Goal: Task Accomplishment & Management: Manage account settings

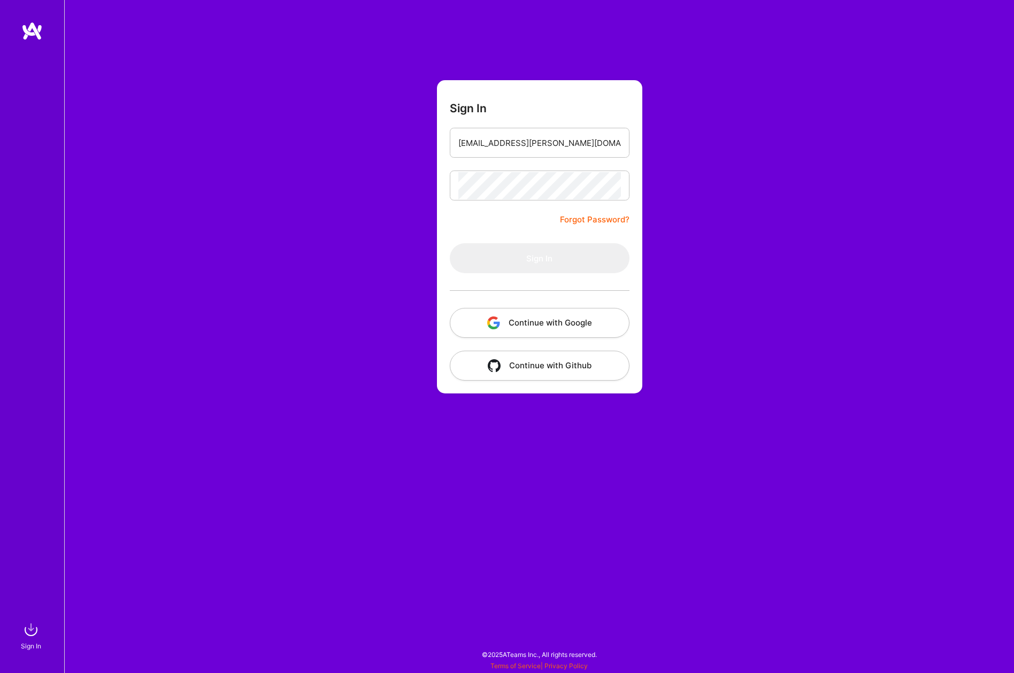
click at [557, 323] on button "Continue with Google" at bounding box center [540, 323] width 180 height 30
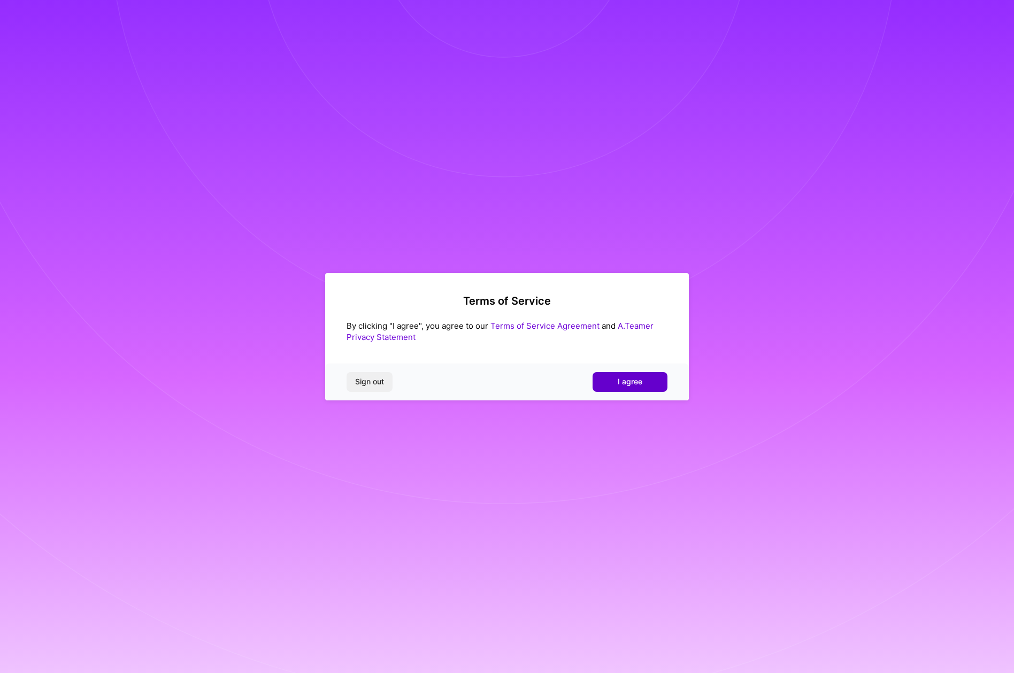
click at [638, 384] on span "I agree" at bounding box center [630, 381] width 25 height 11
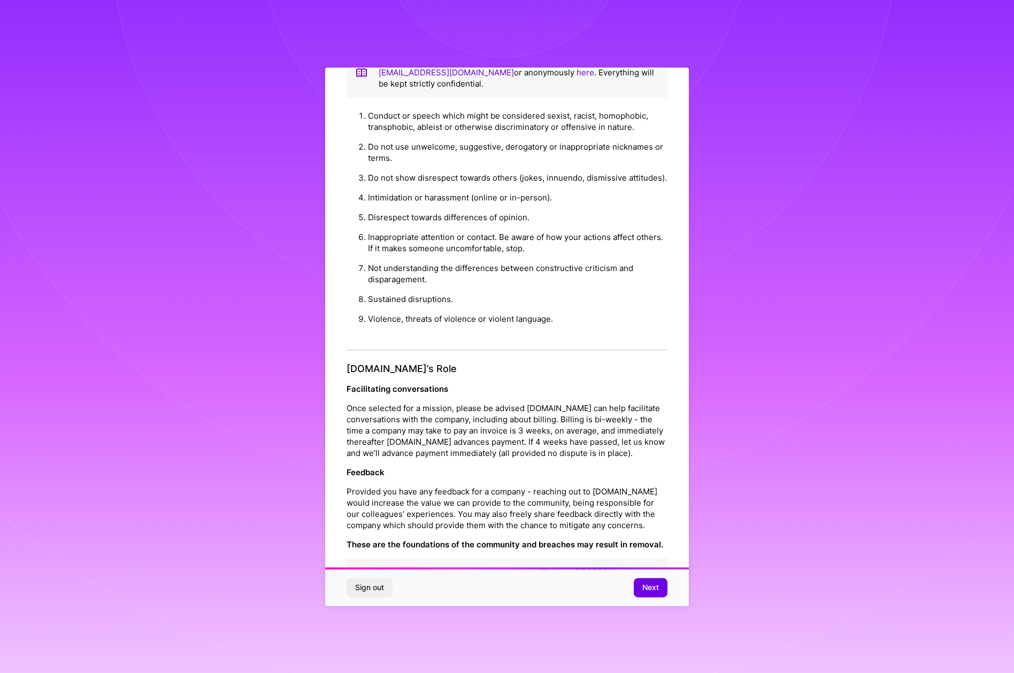
scroll to position [38, 0]
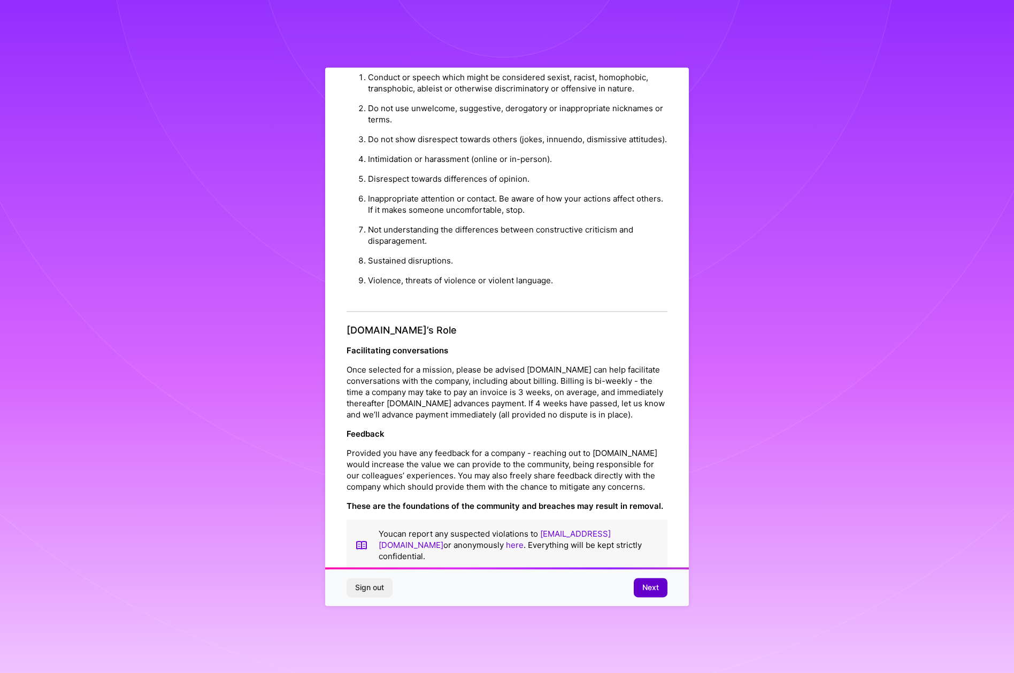
click at [658, 585] on span "Next" at bounding box center [650, 587] width 17 height 11
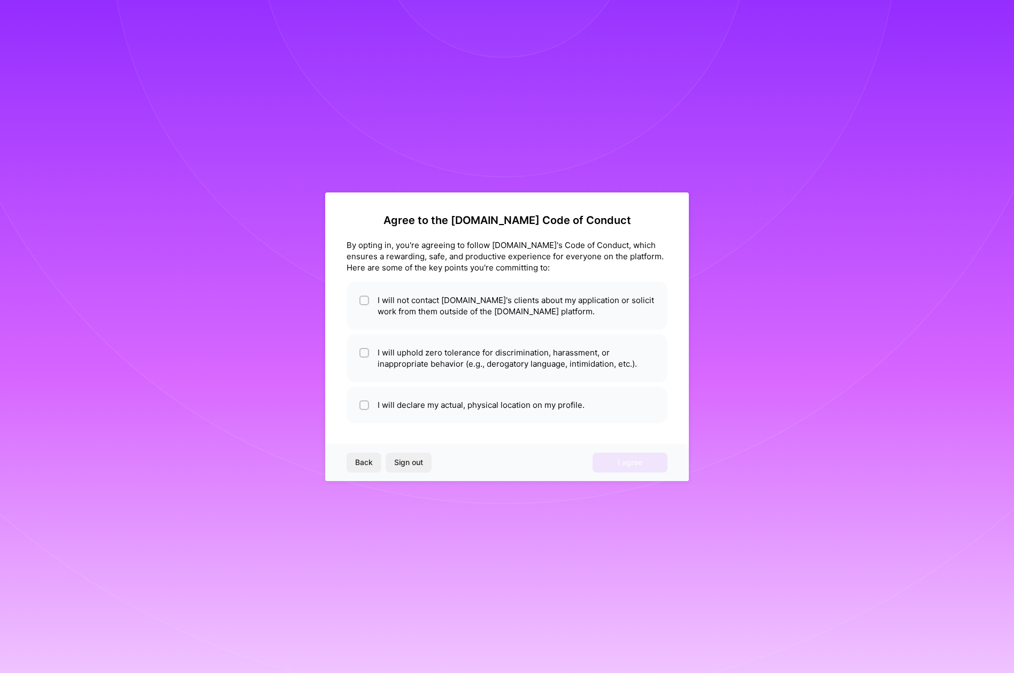
scroll to position [0, 0]
click at [365, 301] on input "checkbox" at bounding box center [364, 300] width 7 height 7
checkbox input "true"
click at [357, 351] on li "I will uphold zero tolerance for discrimination, harassment, or inappropriate b…" at bounding box center [506, 358] width 321 height 48
checkbox input "true"
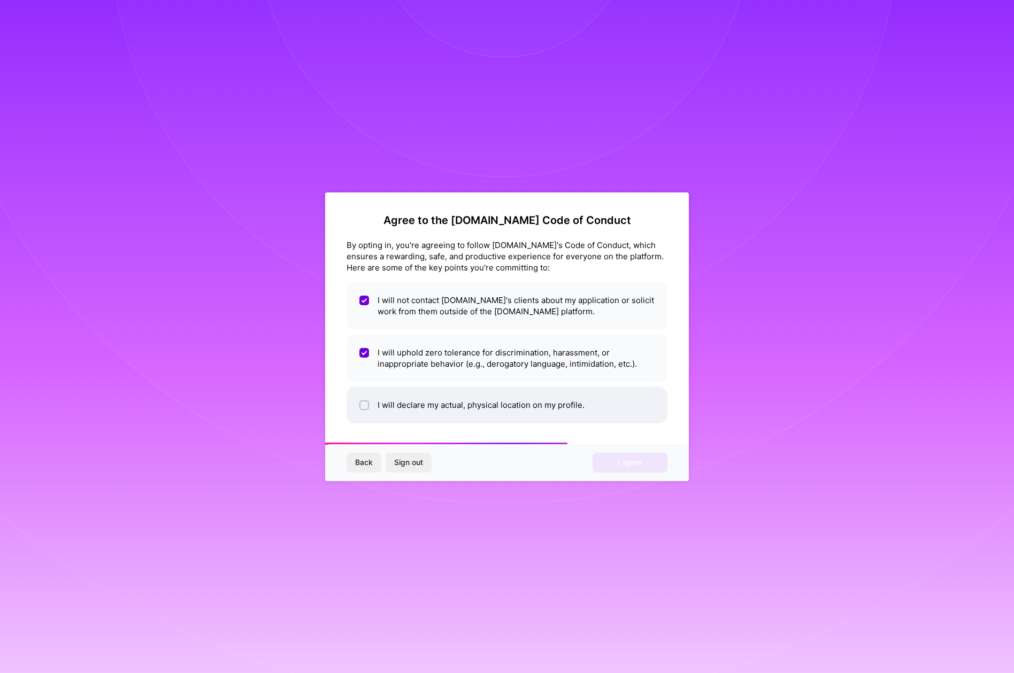
click at [356, 405] on li "I will declare my actual, physical location on my profile." at bounding box center [506, 405] width 321 height 37
checkbox input "true"
drag, startPoint x: 645, startPoint y: 473, endPoint x: 642, endPoint y: 465, distance: 8.5
click at [642, 465] on div "Back Sign out I agree" at bounding box center [507, 462] width 364 height 36
click at [642, 465] on button "I agree" at bounding box center [629, 462] width 75 height 19
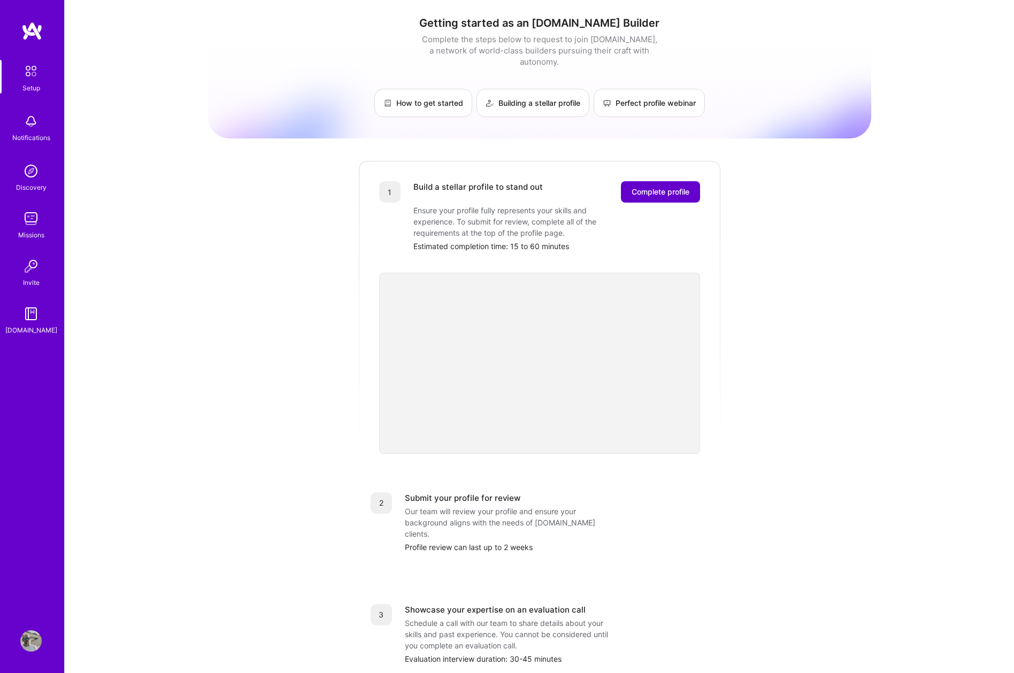
click at [658, 187] on span "Complete profile" at bounding box center [660, 192] width 58 height 11
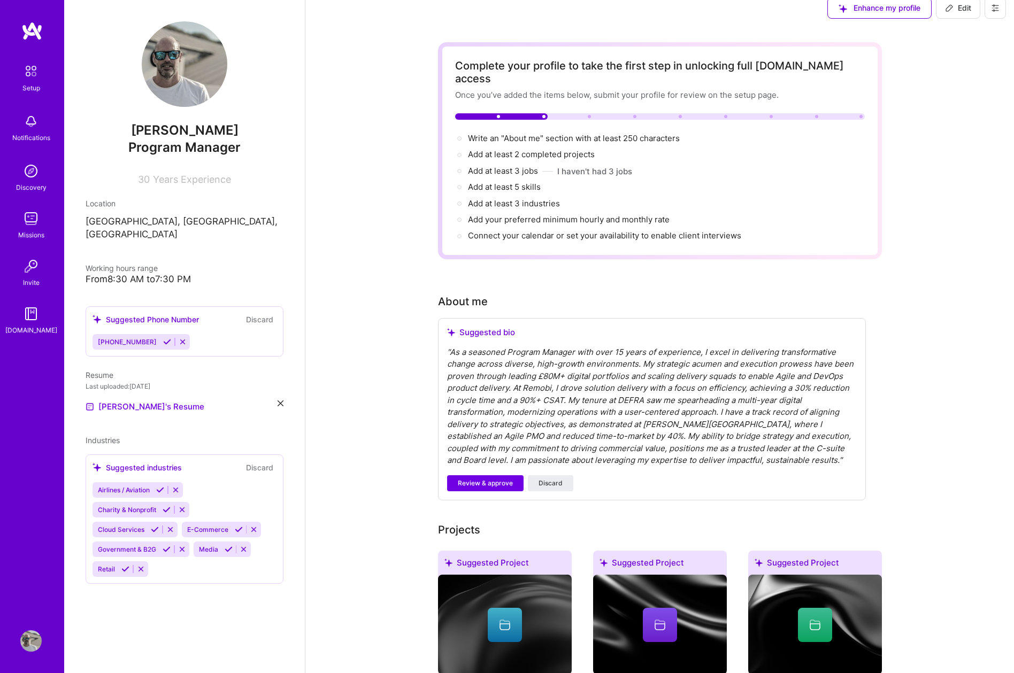
scroll to position [16, 0]
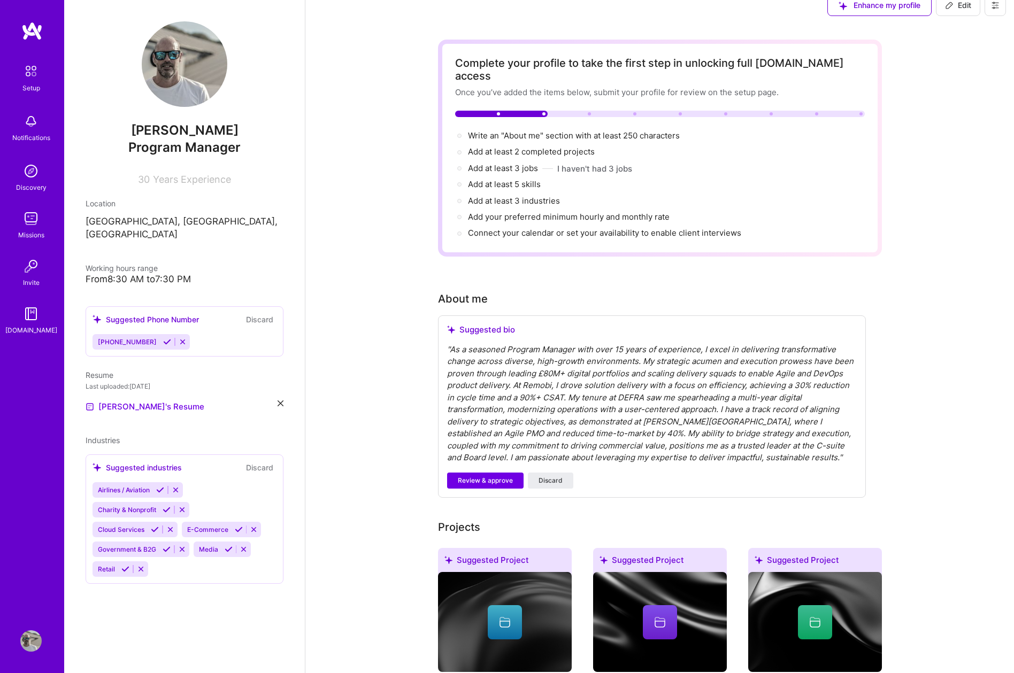
drag, startPoint x: 456, startPoint y: 64, endPoint x: 778, endPoint y: 225, distance: 360.6
click at [778, 225] on div "Complete your profile to take the first step in unlocking full [DOMAIN_NAME] ac…" at bounding box center [660, 148] width 410 height 183
copy div "Complete your profile to take the first step in unlocking full [DOMAIN_NAME] ac…"
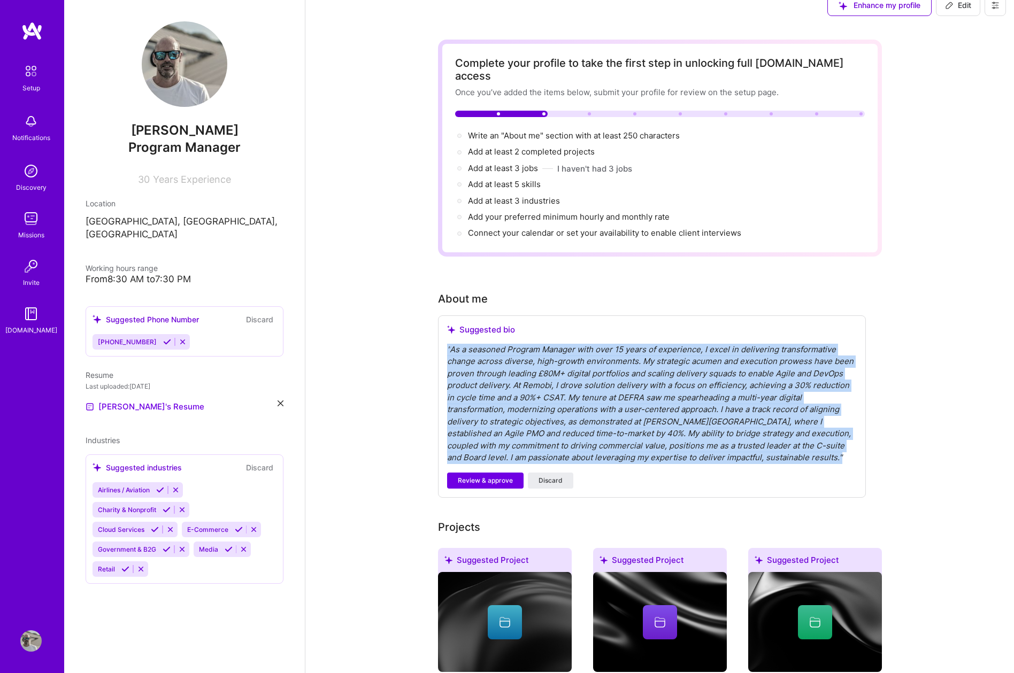
drag, startPoint x: 784, startPoint y: 444, endPoint x: 441, endPoint y: 337, distance: 359.5
click at [441, 337] on div "Suggested bio " " Review & approve Discard" at bounding box center [652, 406] width 428 height 182
click at [550, 476] on span "Discard" at bounding box center [550, 481] width 24 height 10
click at [777, 446] on div "" As a seasoned Program Manager with over 15 years of experience, I excel in de…" at bounding box center [652, 404] width 410 height 120
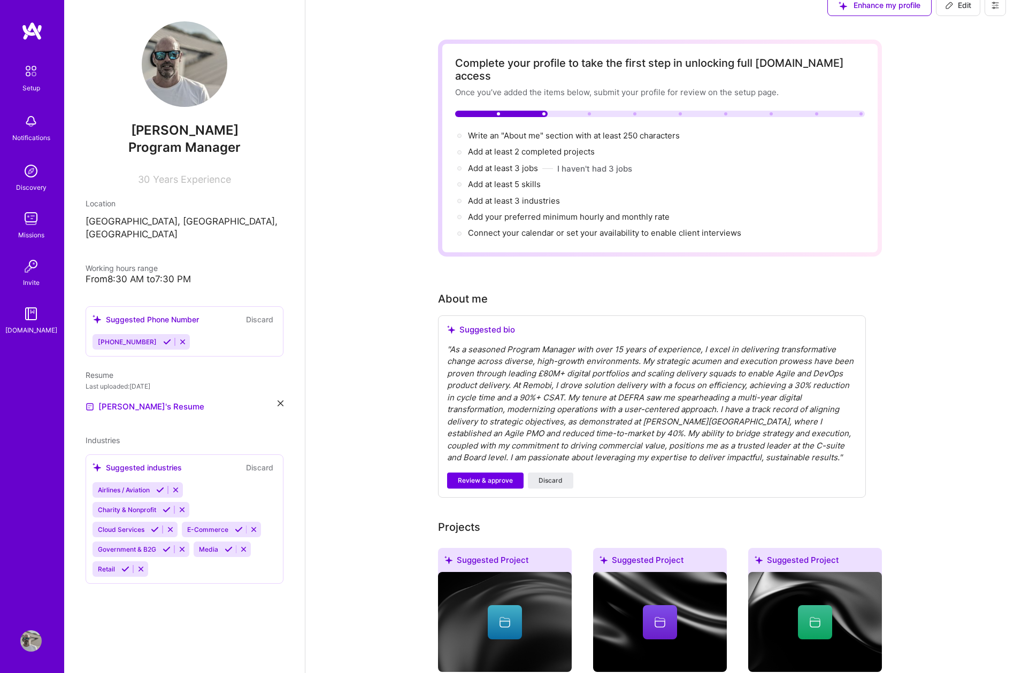
click at [779, 446] on div "" As a seasoned Program Manager with over 15 years of experience, I excel in de…" at bounding box center [652, 404] width 410 height 120
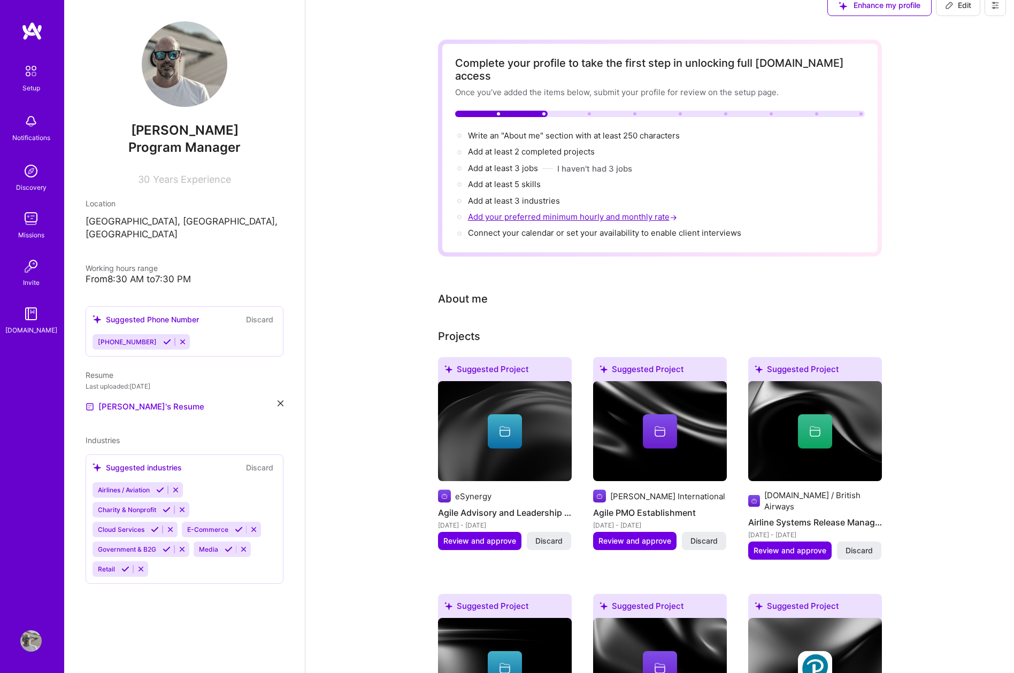
scroll to position [0, 0]
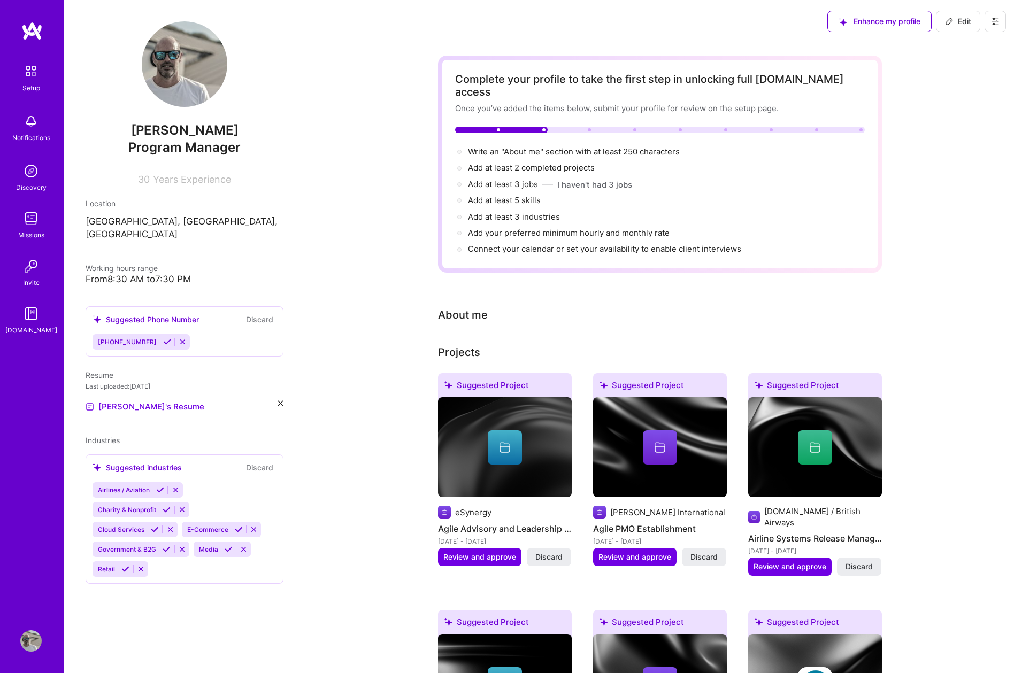
click at [451, 307] on div "About me" at bounding box center [463, 315] width 50 height 16
click at [481, 307] on div "About me" at bounding box center [463, 315] width 50 height 16
click at [961, 22] on span "Edit" at bounding box center [958, 21] width 26 height 11
select select "US"
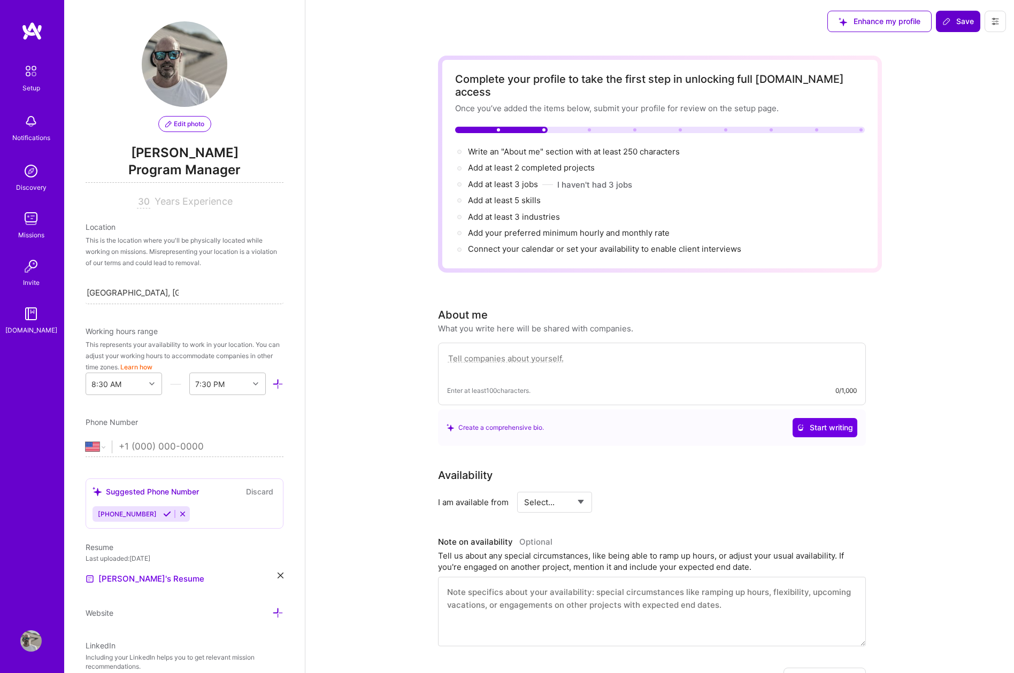
scroll to position [353, 0]
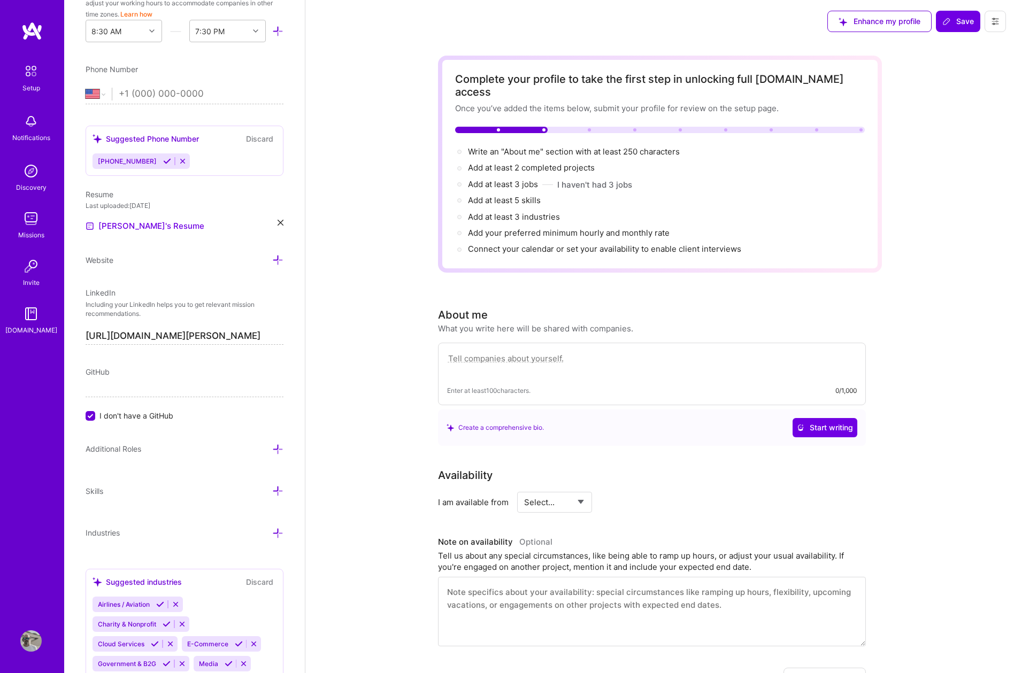
click at [599, 352] on textarea at bounding box center [652, 364] width 410 height 25
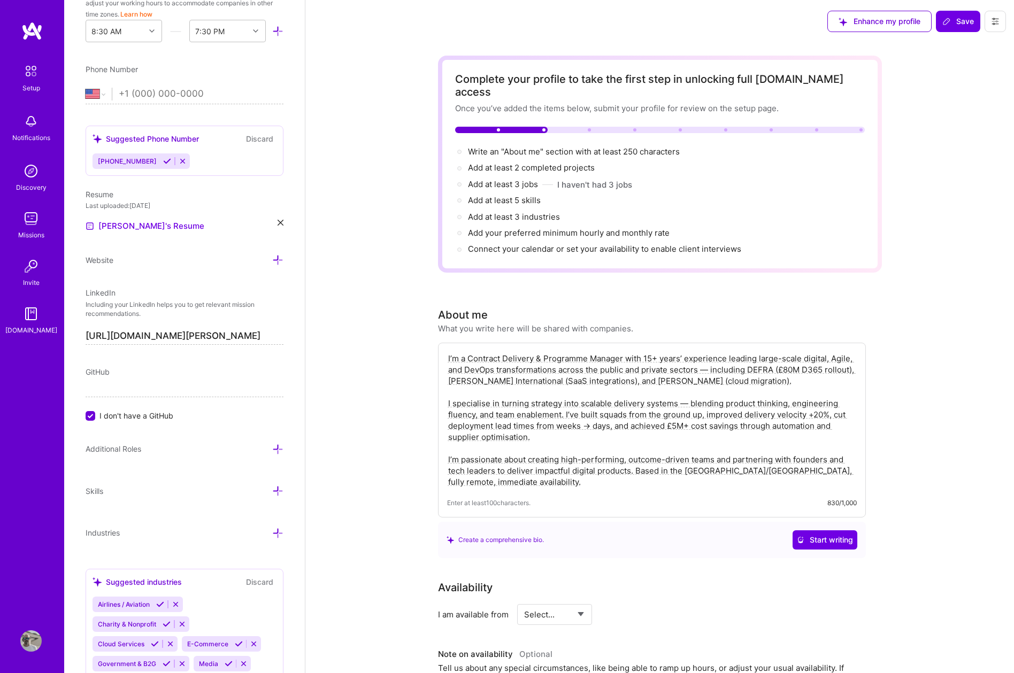
click at [624, 368] on textarea "I’m a Contract Delivery & Programme Manager with 15+ years’ experience leading …" at bounding box center [652, 420] width 410 height 137
click at [643, 368] on textarea "I’m a Contract Delivery & Programme Manager with 15+ years’ experience leading …" at bounding box center [652, 420] width 410 height 137
click at [761, 367] on textarea "I’m a Contract Delivery & Programme Manager with 15+ years’ experience leading …" at bounding box center [652, 420] width 410 height 137
click at [777, 367] on textarea "I’m a Contract Delivery & Programme Manager with 15+ years’ experience leading …" at bounding box center [652, 420] width 410 height 137
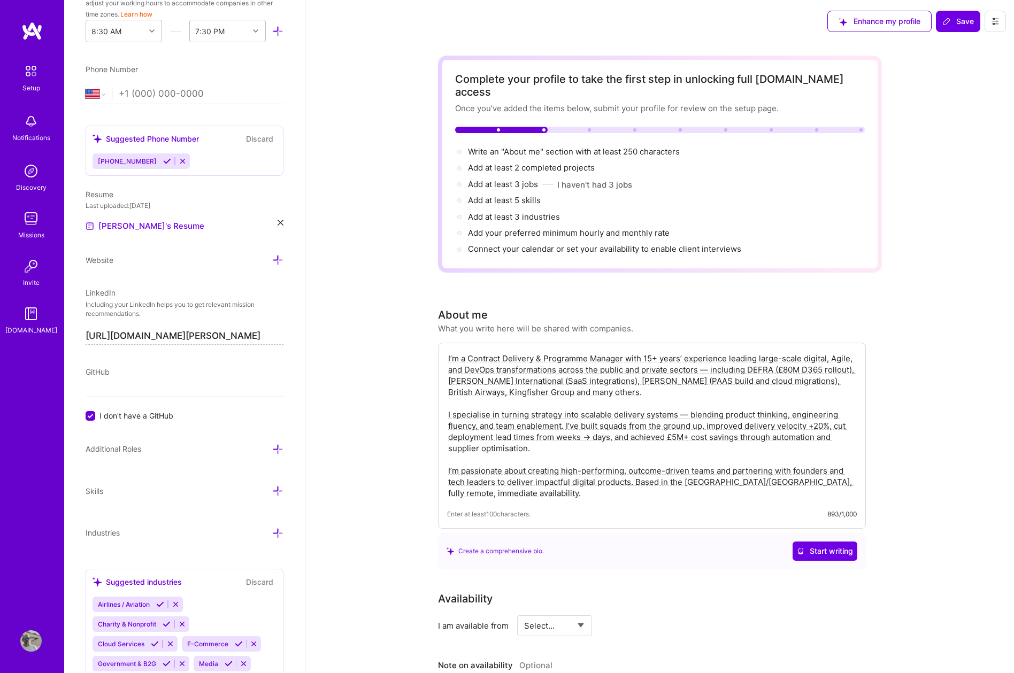
click at [596, 435] on textarea "I’m a Contract Delivery & Programme Manager with 15+ years’ experience leading …" at bounding box center [652, 426] width 410 height 148
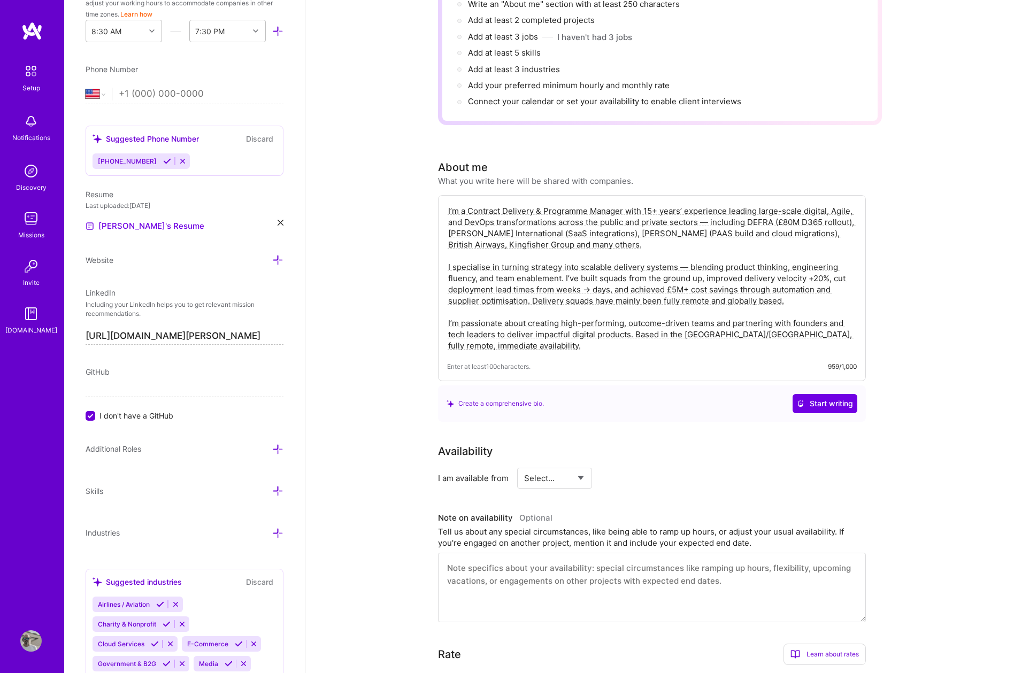
scroll to position [148, 0]
click at [529, 333] on textarea "I’m a Contract Delivery & Programme Manager with 15+ years’ experience leading …" at bounding box center [652, 278] width 410 height 148
type textarea "I’m a Contract Delivery & Programme Manager with 15+ years’ experience leading …"
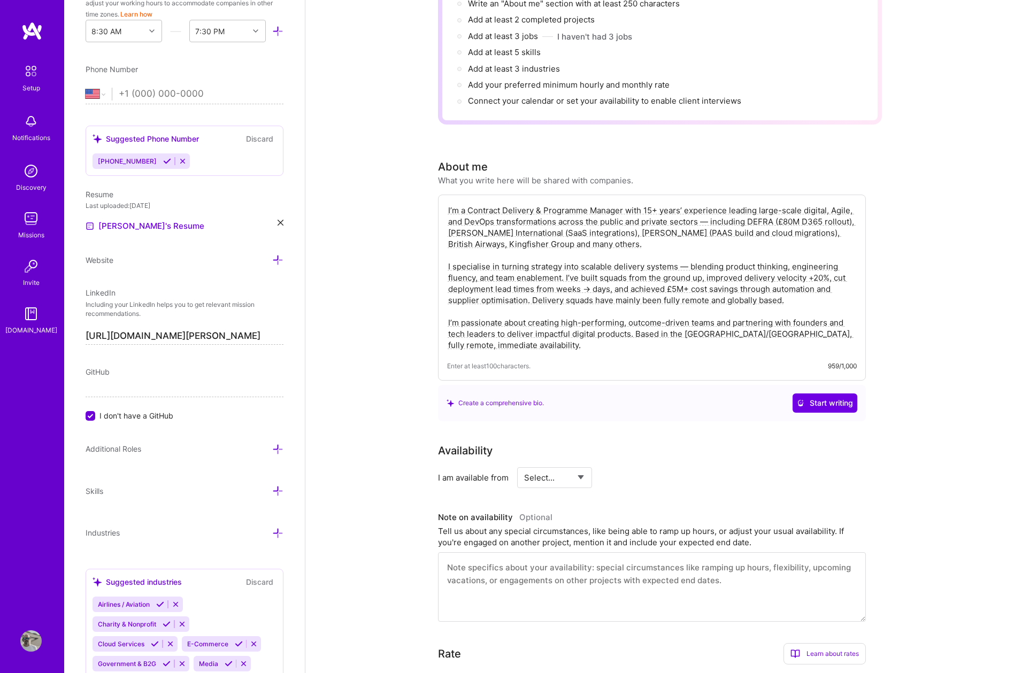
click at [585, 467] on div "Select... Right Now Future Date Not Available" at bounding box center [554, 477] width 75 height 21
click at [580, 465] on select "Select... Right Now Future Date Not Available" at bounding box center [554, 477] width 61 height 27
select select "Right Now"
click at [524, 464] on select "Select... Right Now Future Date Not Available" at bounding box center [554, 477] width 61 height 27
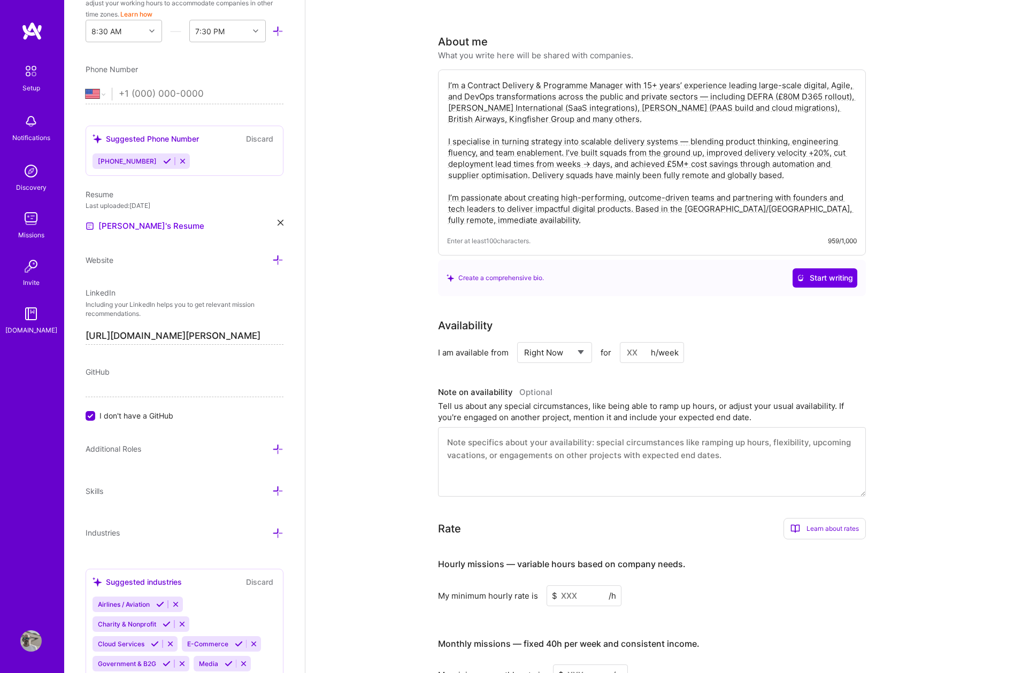
scroll to position [284, 0]
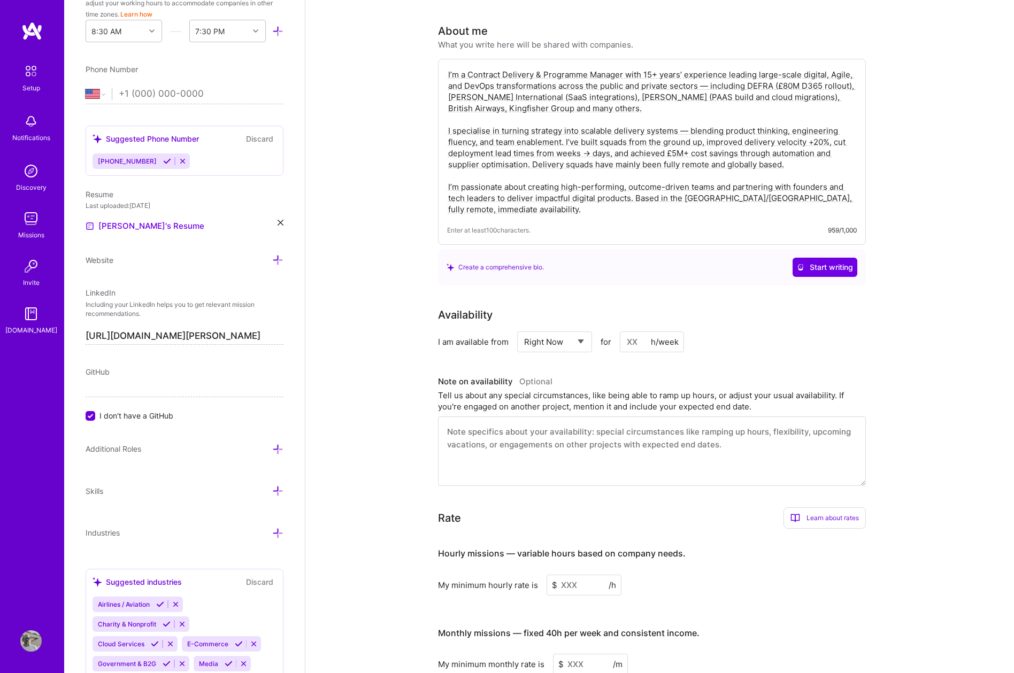
click at [644, 331] on input at bounding box center [652, 341] width 64 height 21
type input "5"
click at [642, 331] on input at bounding box center [652, 341] width 64 height 21
click at [640, 331] on input "30" at bounding box center [652, 341] width 64 height 21
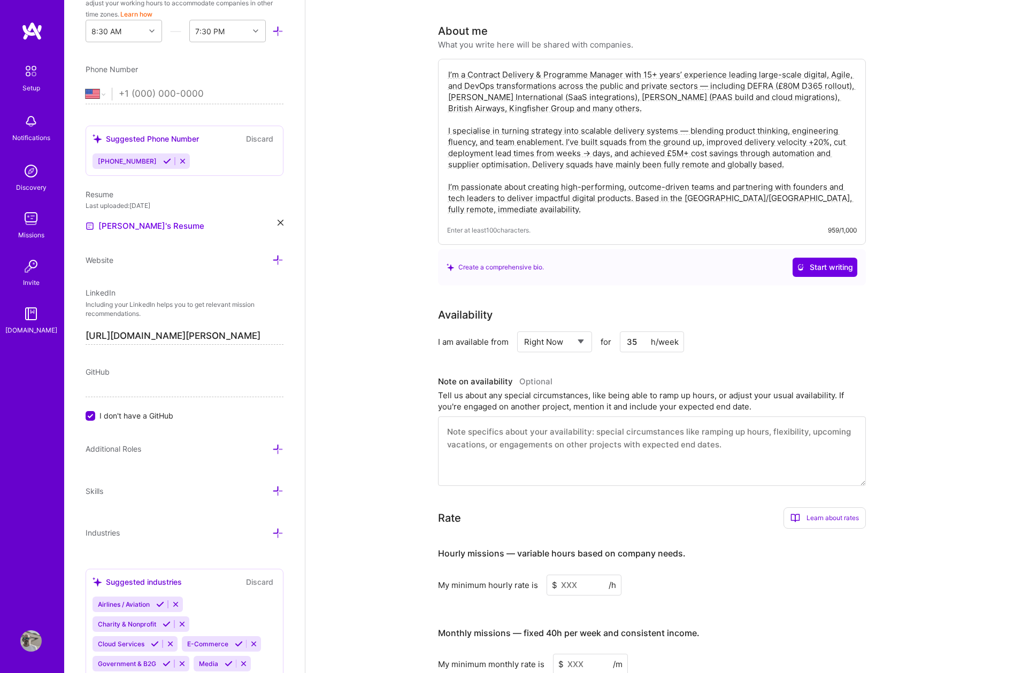
type input "35"
click at [454, 436] on textarea at bounding box center [652, 452] width 428 height 70
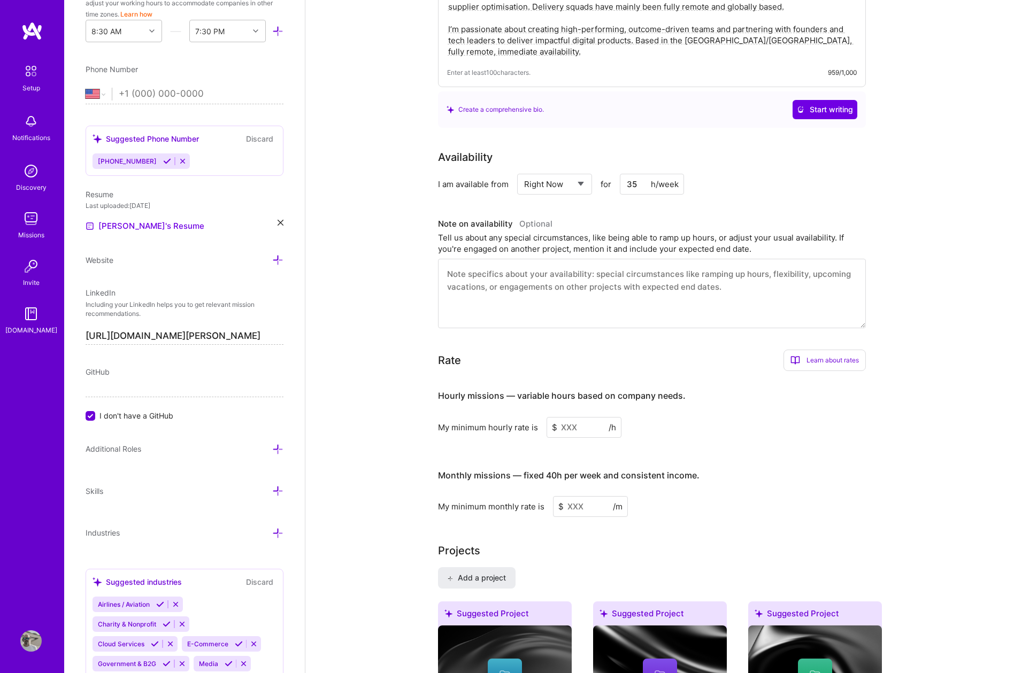
scroll to position [443, 0]
click at [579, 416] on input at bounding box center [583, 426] width 75 height 21
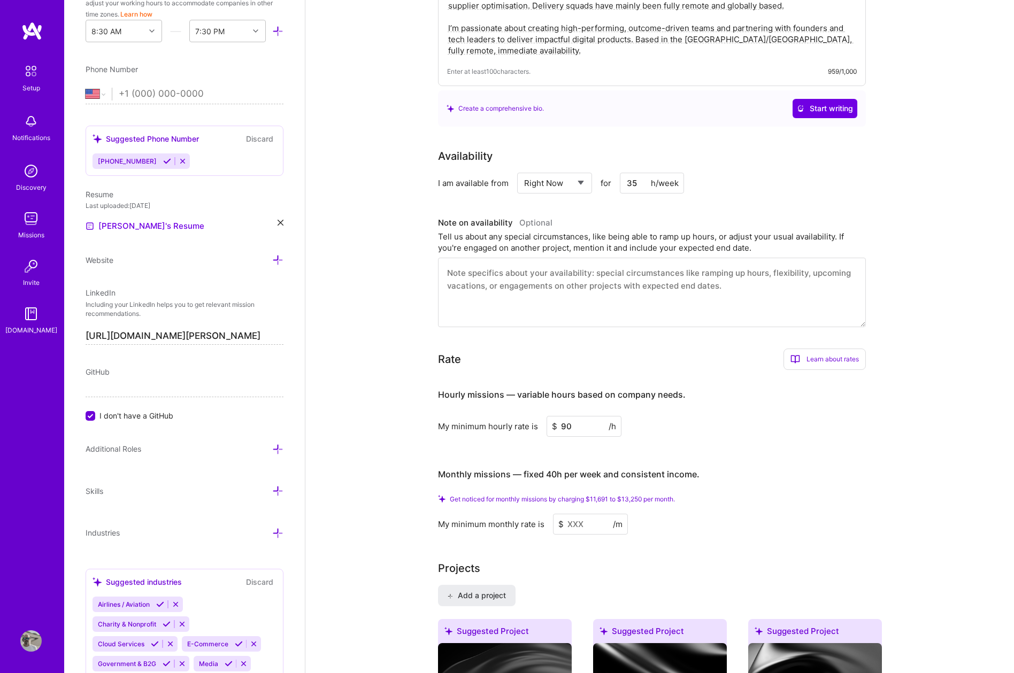
type input "90"
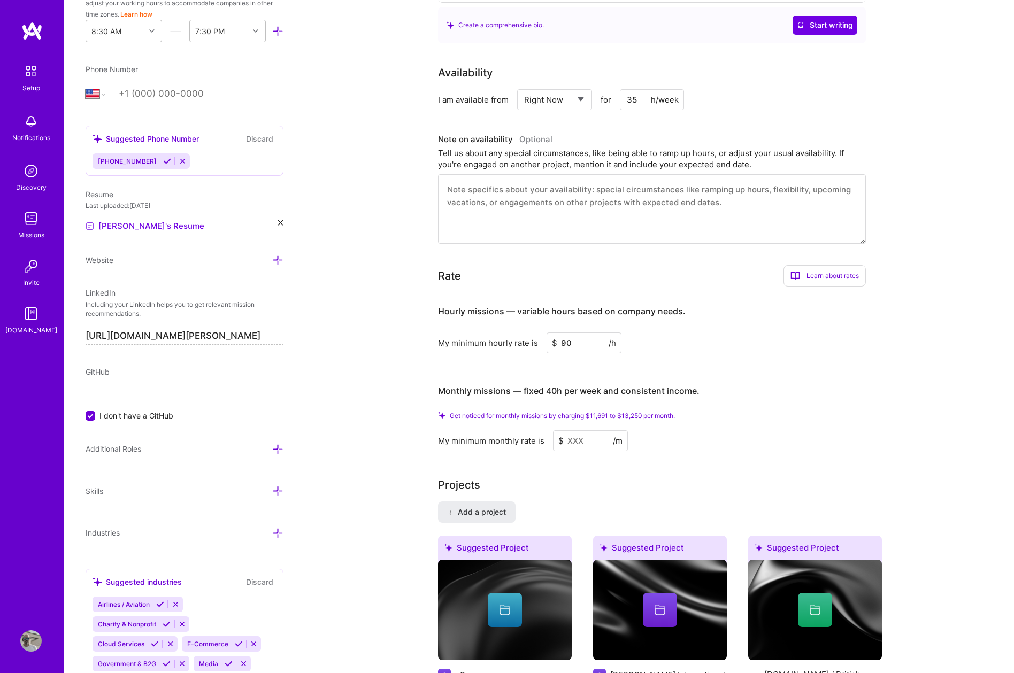
scroll to position [530, 0]
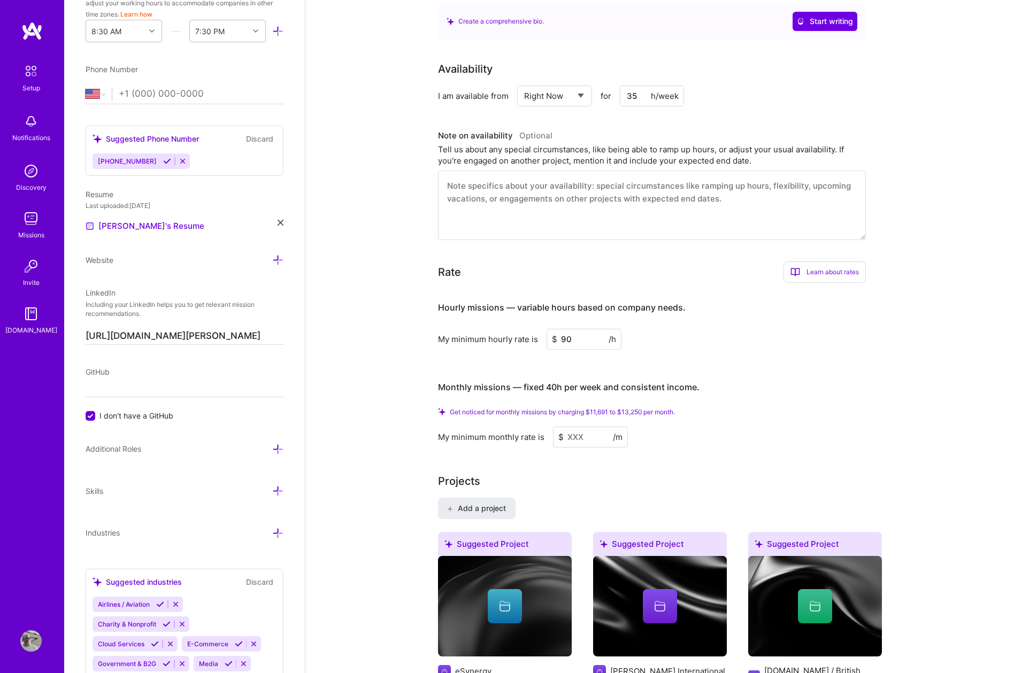
click at [588, 427] on input at bounding box center [590, 437] width 75 height 21
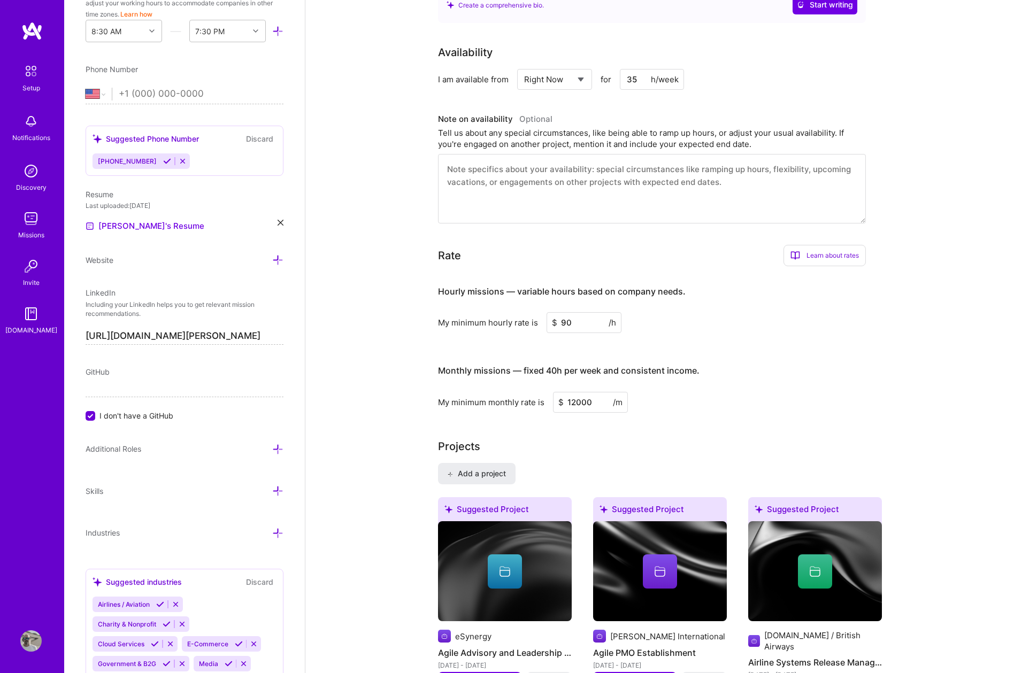
type input "12000"
click at [811, 438] on div "Projects" at bounding box center [660, 446] width 444 height 16
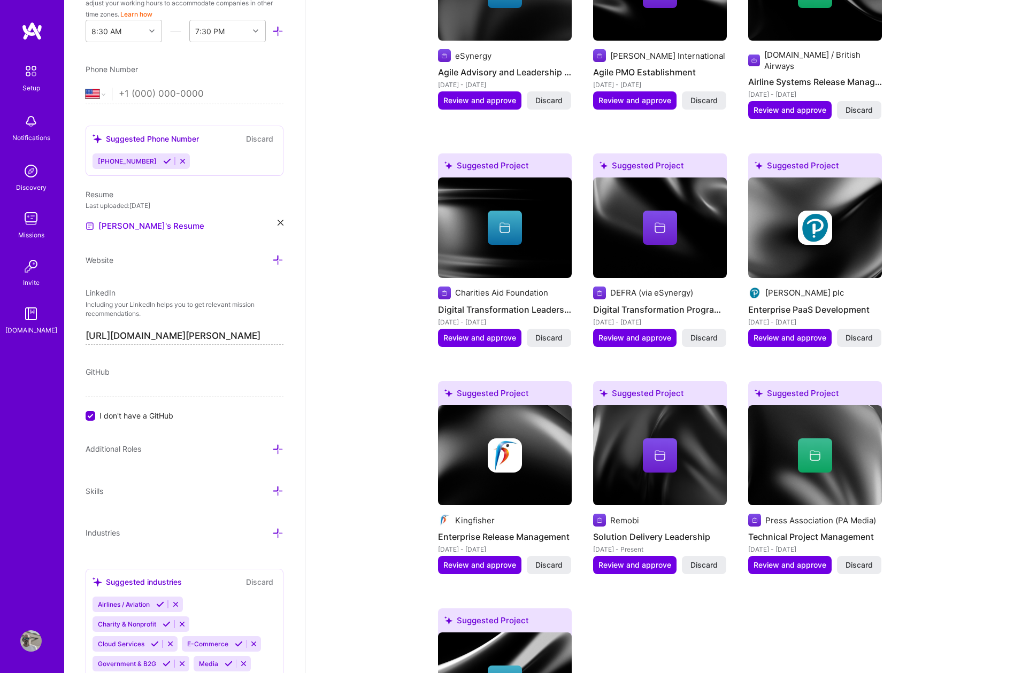
scroll to position [1116, 0]
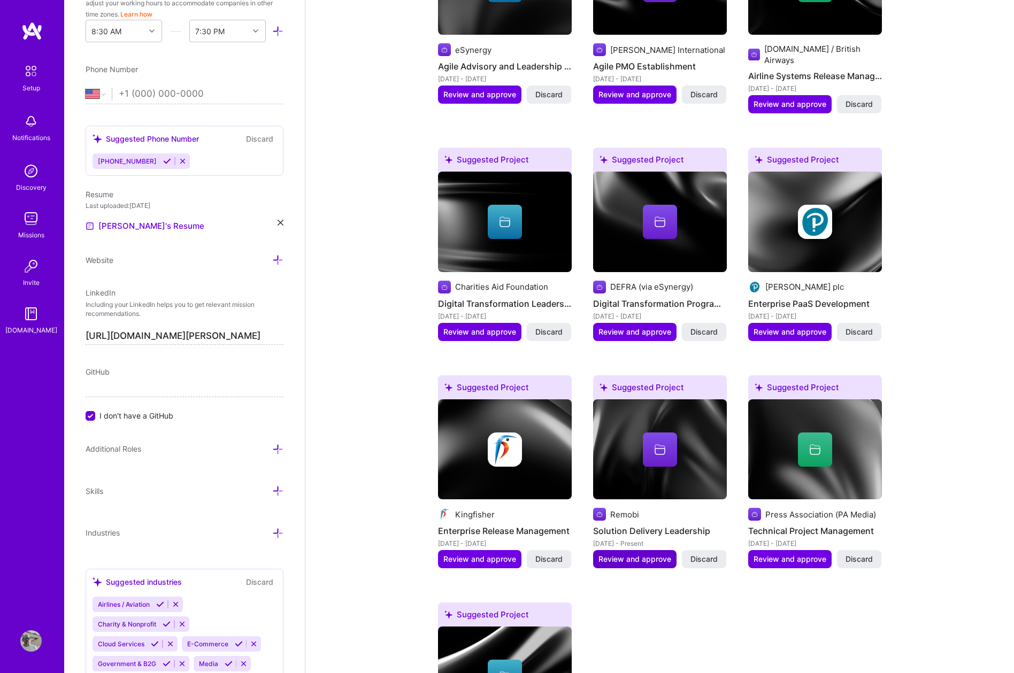
click at [636, 554] on span "Review and approve" at bounding box center [634, 559] width 73 height 11
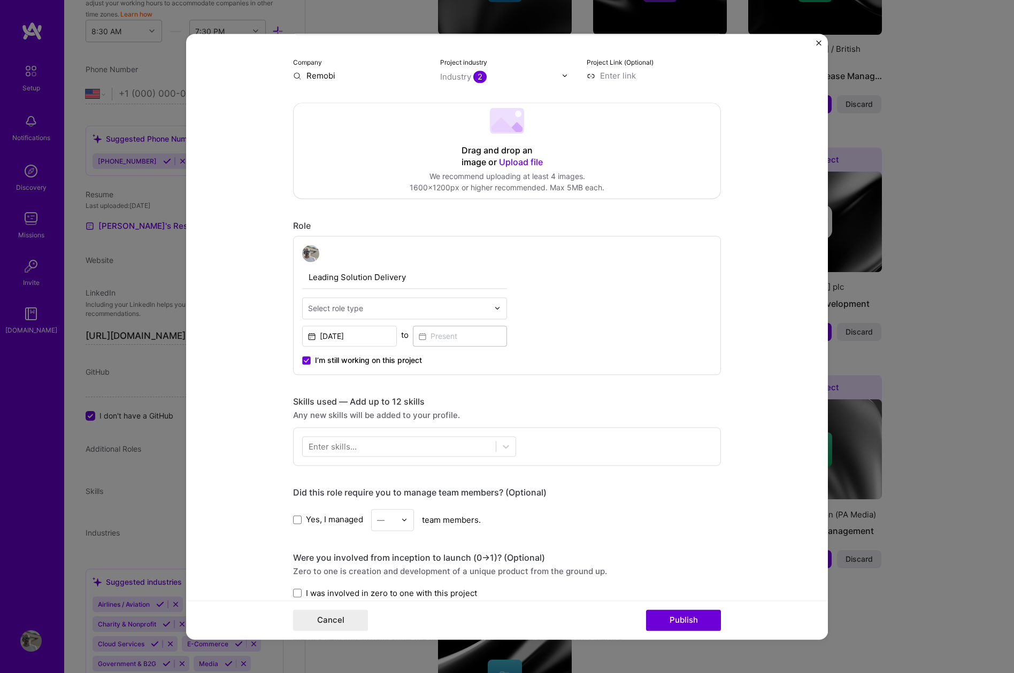
scroll to position [183, 0]
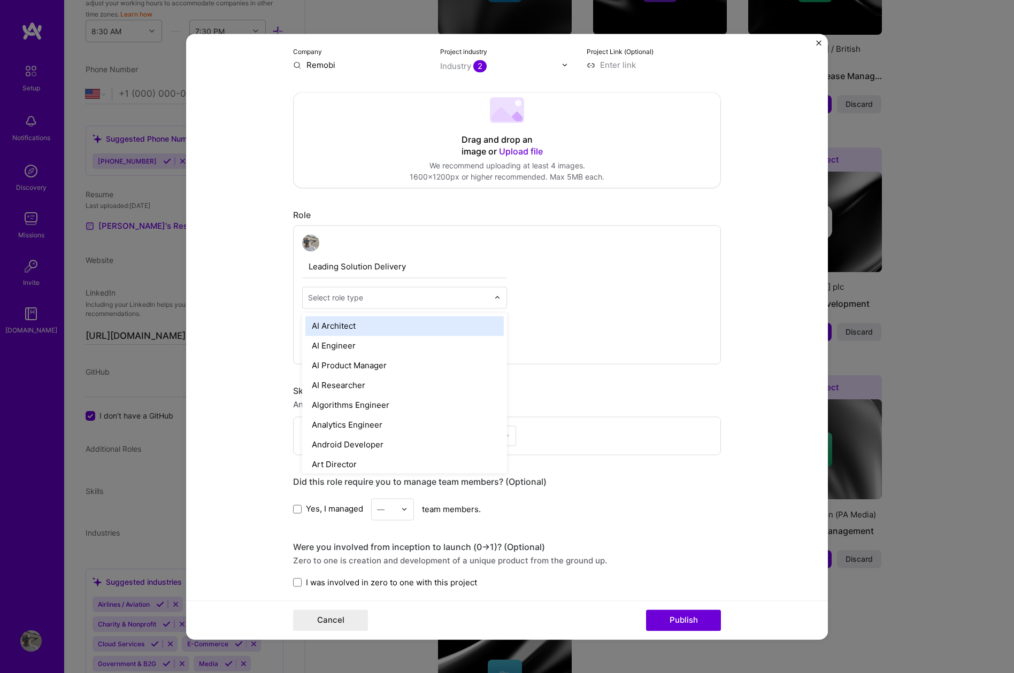
click at [496, 295] on img at bounding box center [497, 297] width 6 height 6
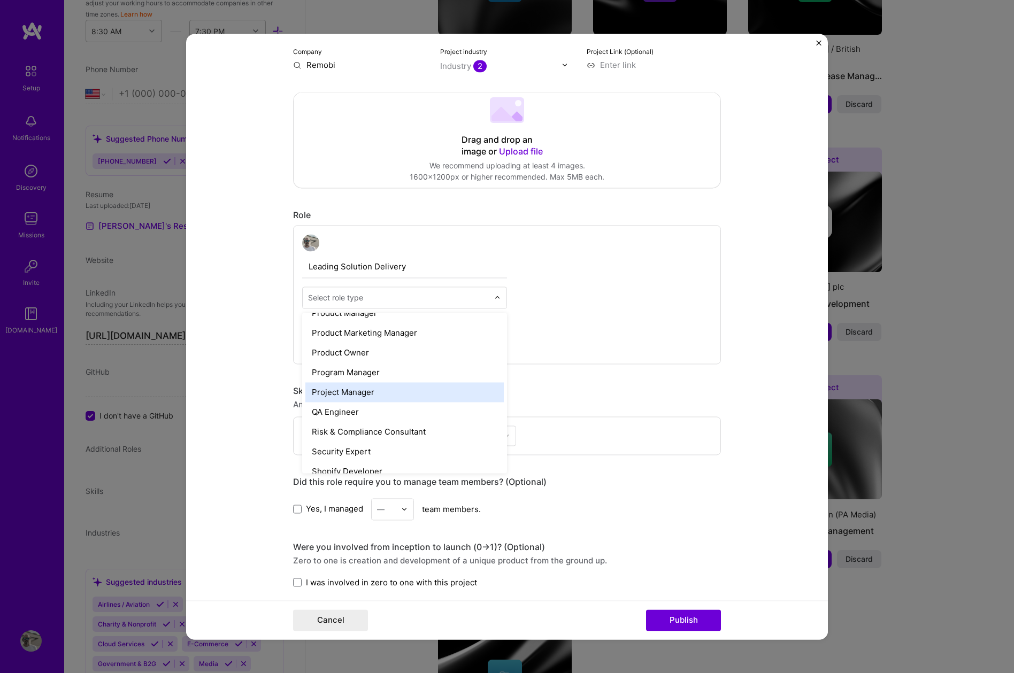
scroll to position [1008, 0]
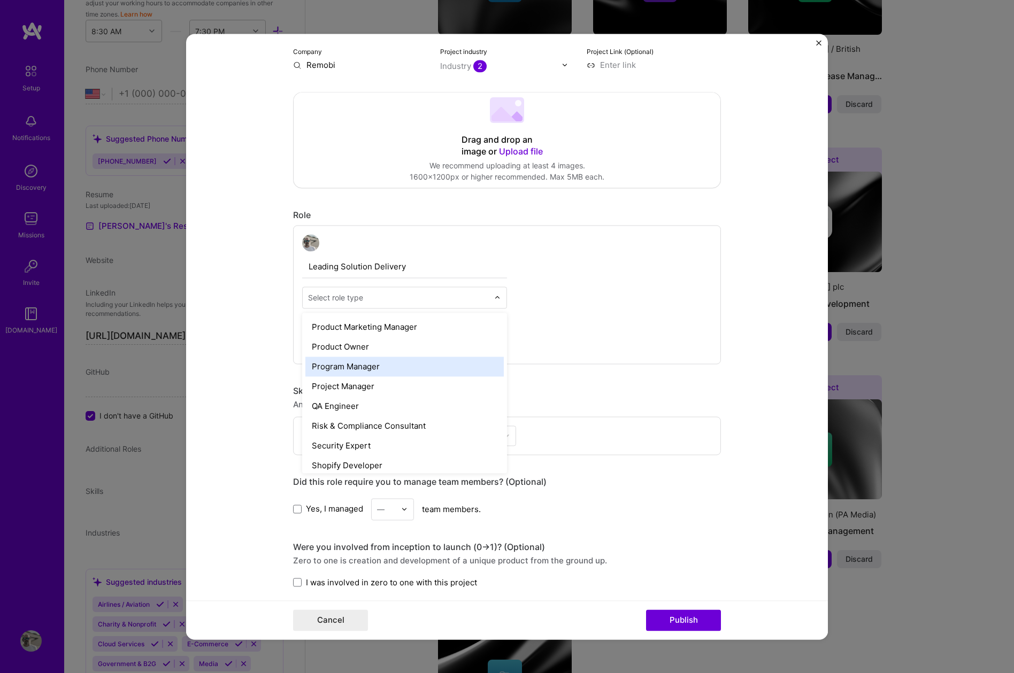
click at [446, 361] on div "Program Manager" at bounding box center [404, 367] width 198 height 20
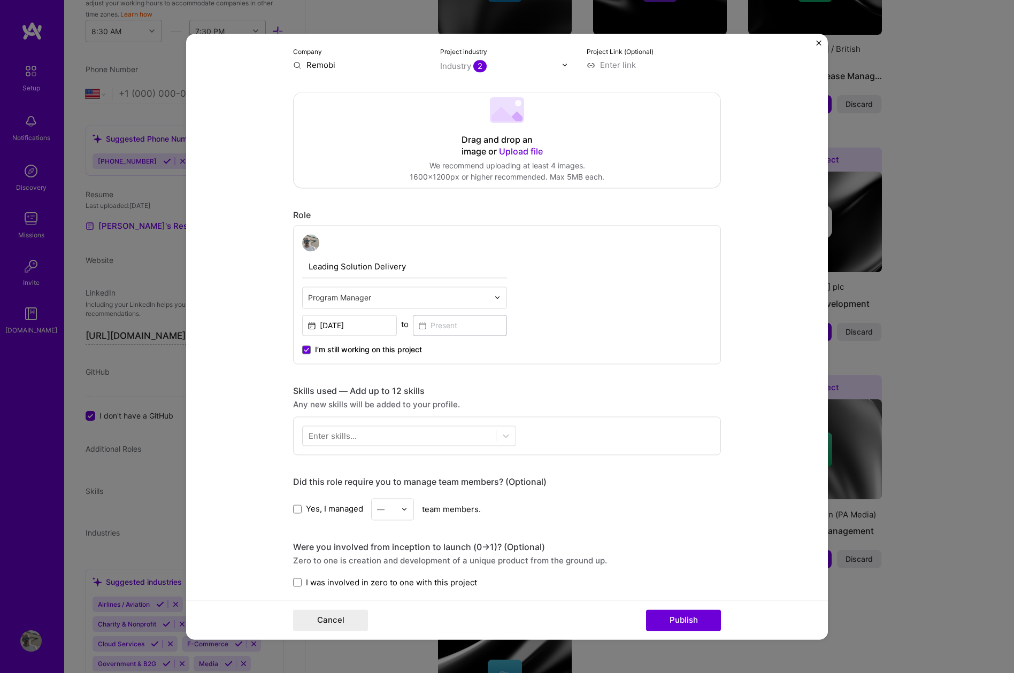
click at [234, 345] on form "Editing suggested project This project is suggested based on your LinkedIn, res…" at bounding box center [507, 337] width 642 height 606
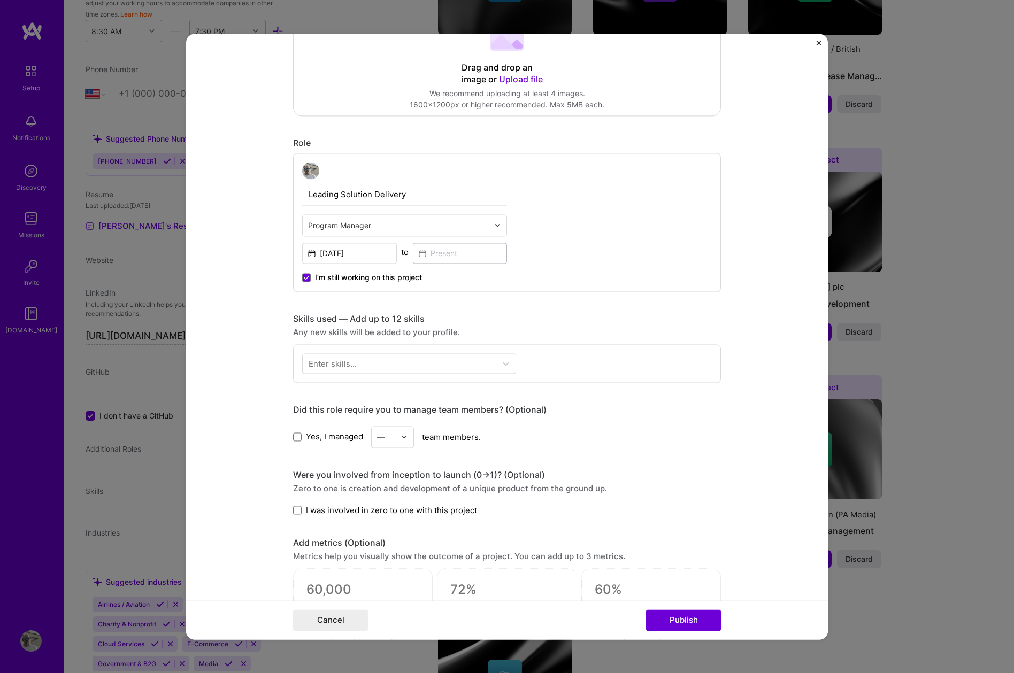
scroll to position [258, 0]
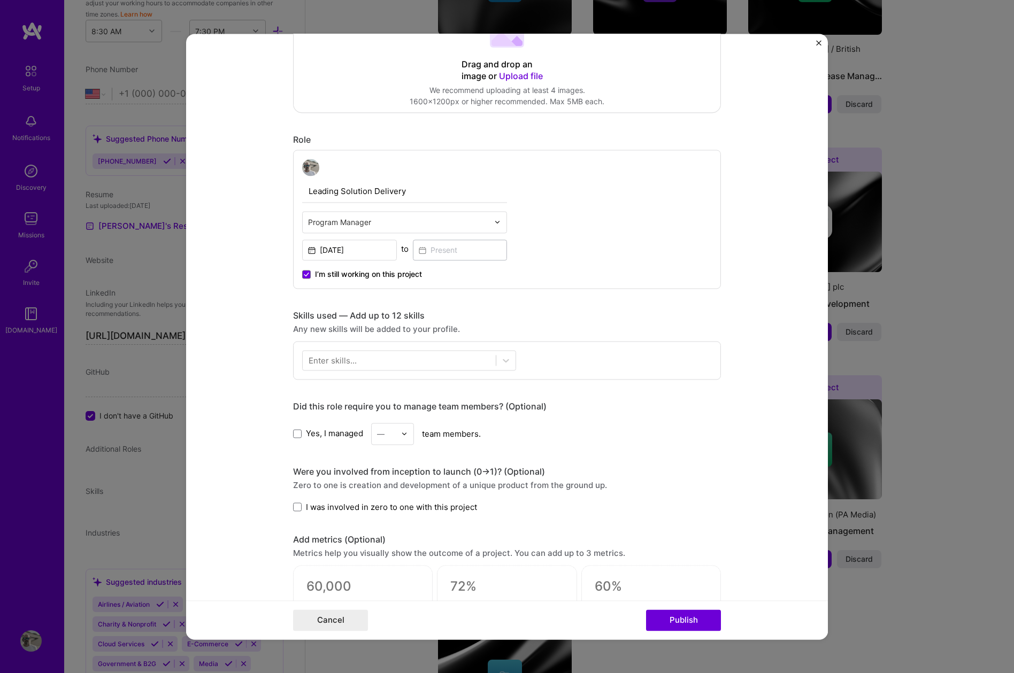
click at [349, 361] on div "Enter skills..." at bounding box center [333, 359] width 48 height 11
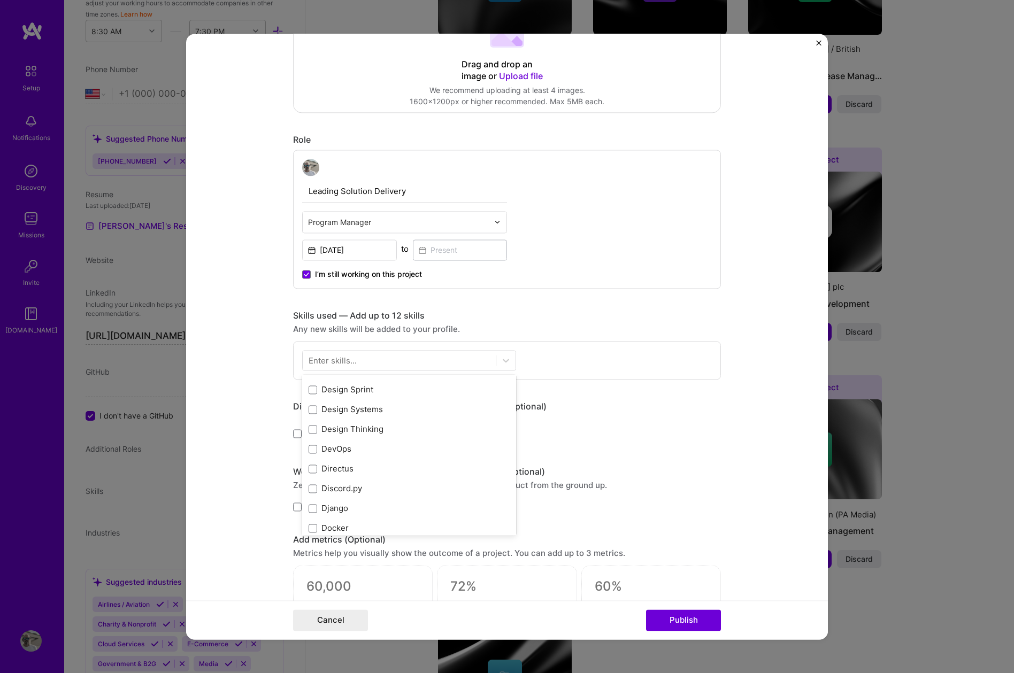
scroll to position [1970, 0]
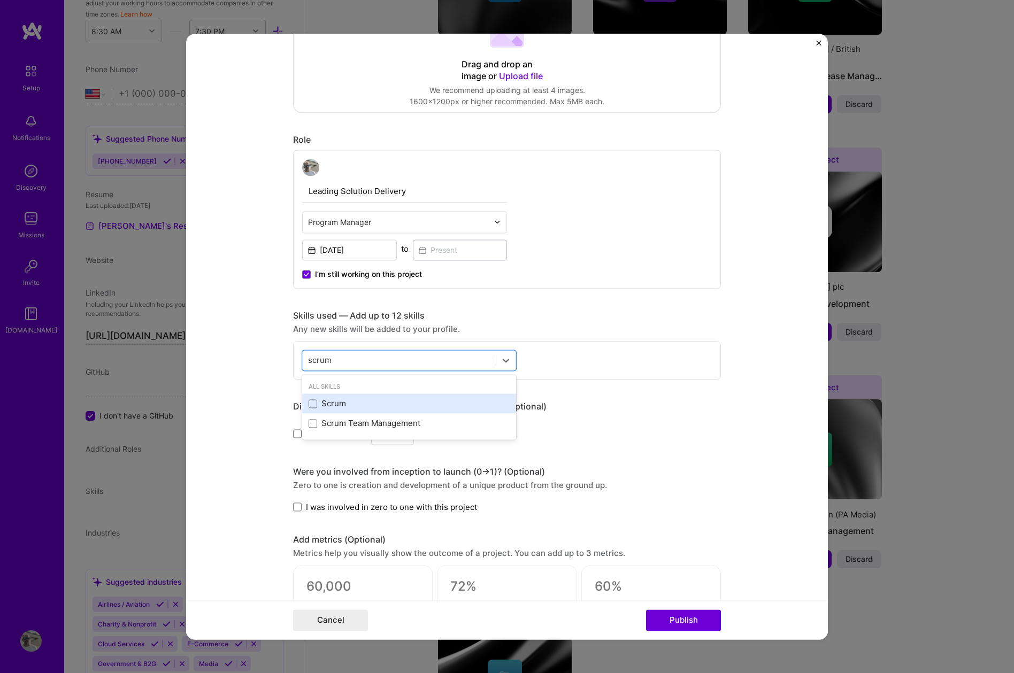
click at [340, 406] on div "Scrum" at bounding box center [409, 403] width 201 height 11
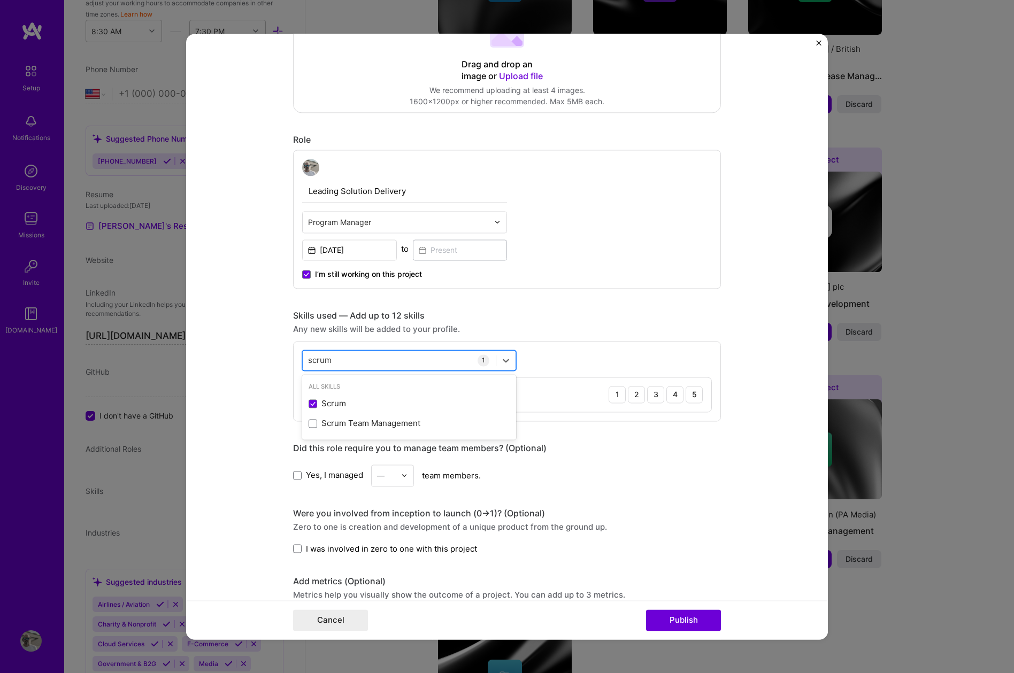
click at [366, 360] on div "scrum scrum" at bounding box center [399, 360] width 193 height 18
type input "s"
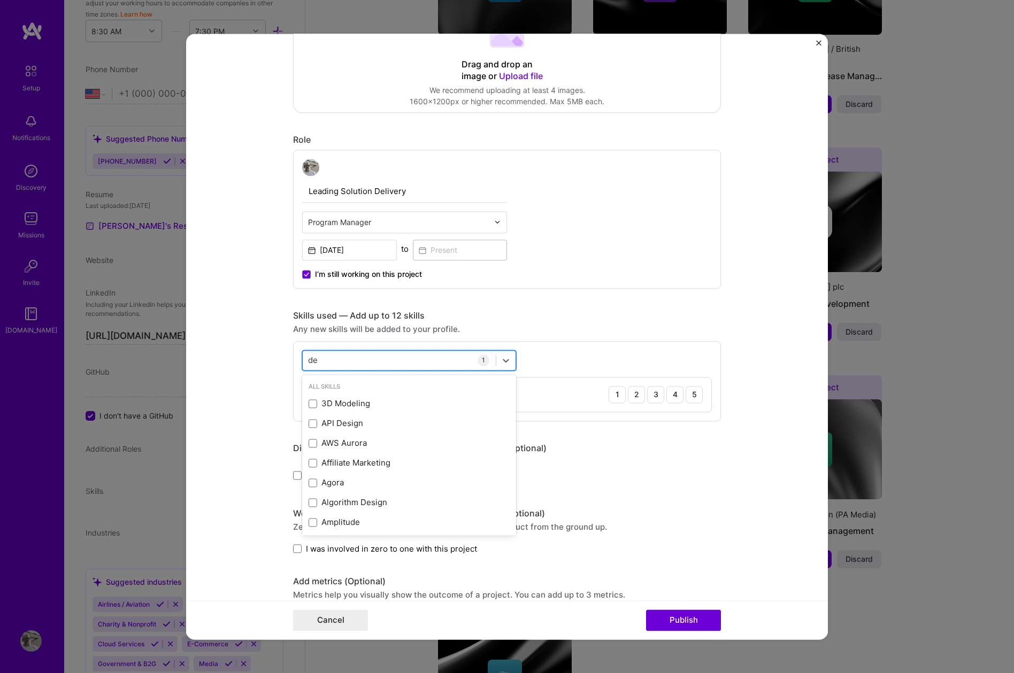
type input "d"
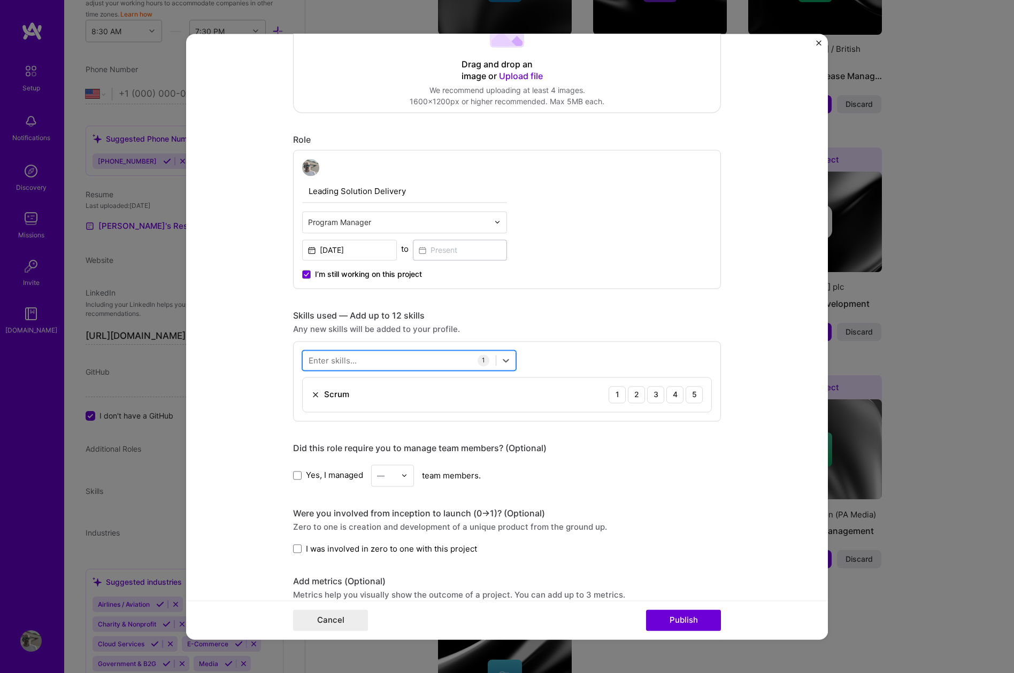
click at [367, 363] on div at bounding box center [399, 360] width 193 height 18
type input "c"
type input "d"
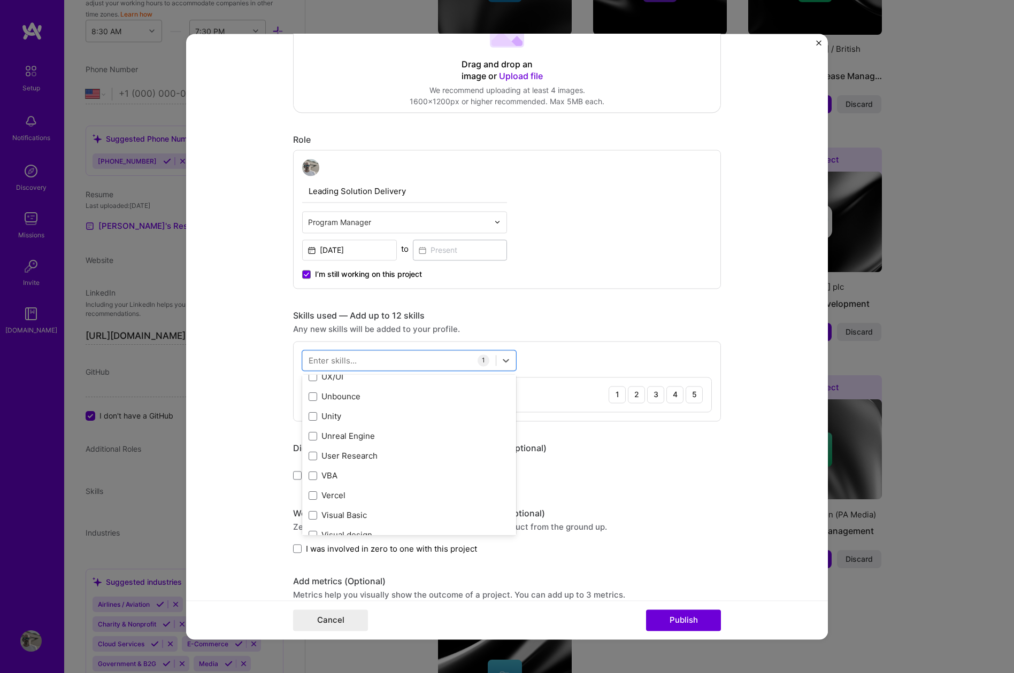
scroll to position [6809, 0]
click at [367, 462] on div "User Research" at bounding box center [409, 459] width 201 height 11
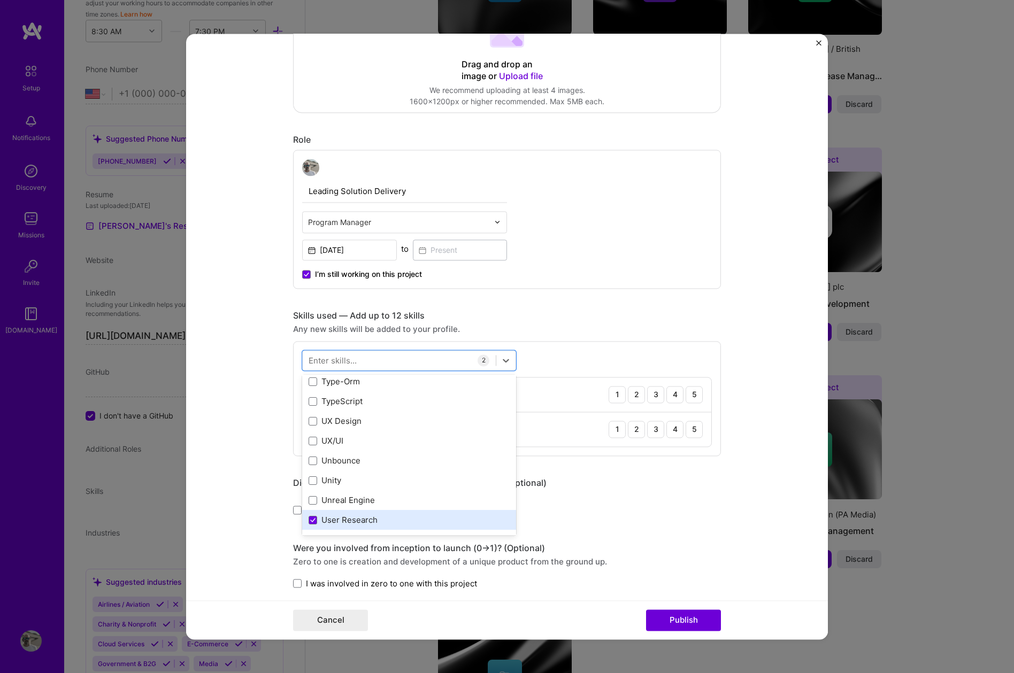
scroll to position [6742, 0]
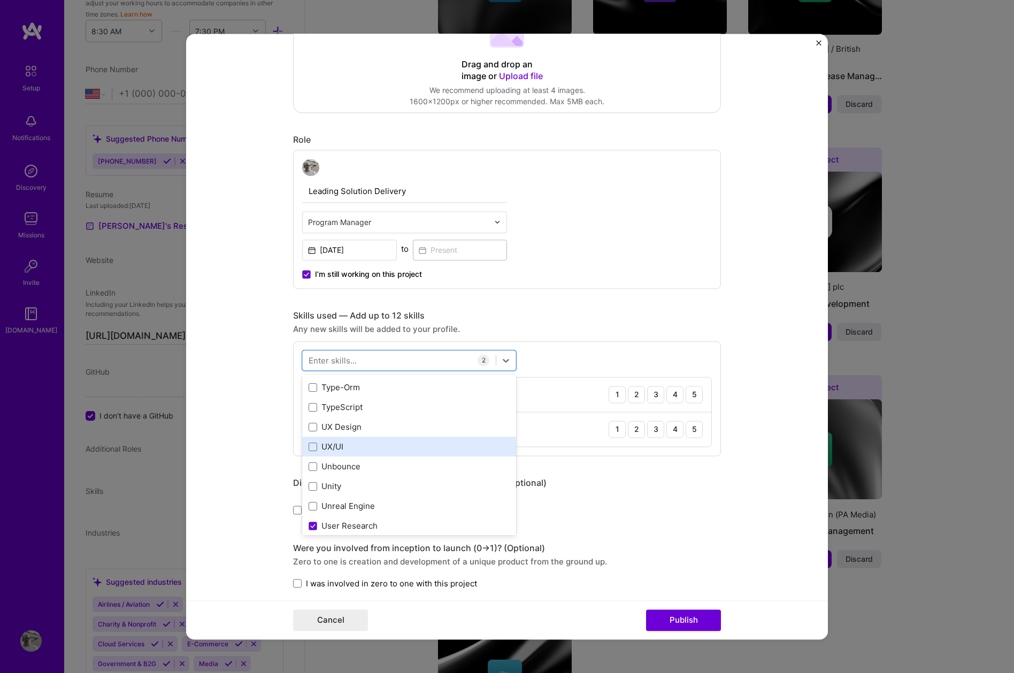
click at [340, 449] on div "UX/UI" at bounding box center [409, 447] width 201 height 11
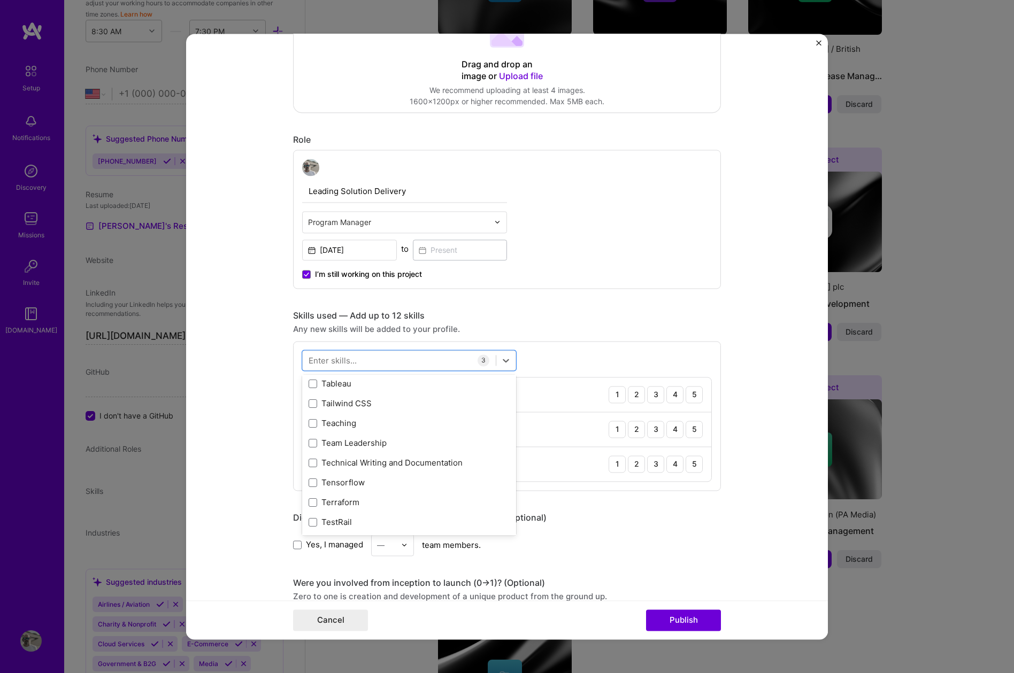
scroll to position [6466, 0]
click at [367, 445] on div "Team Leadership" at bounding box center [409, 446] width 201 height 11
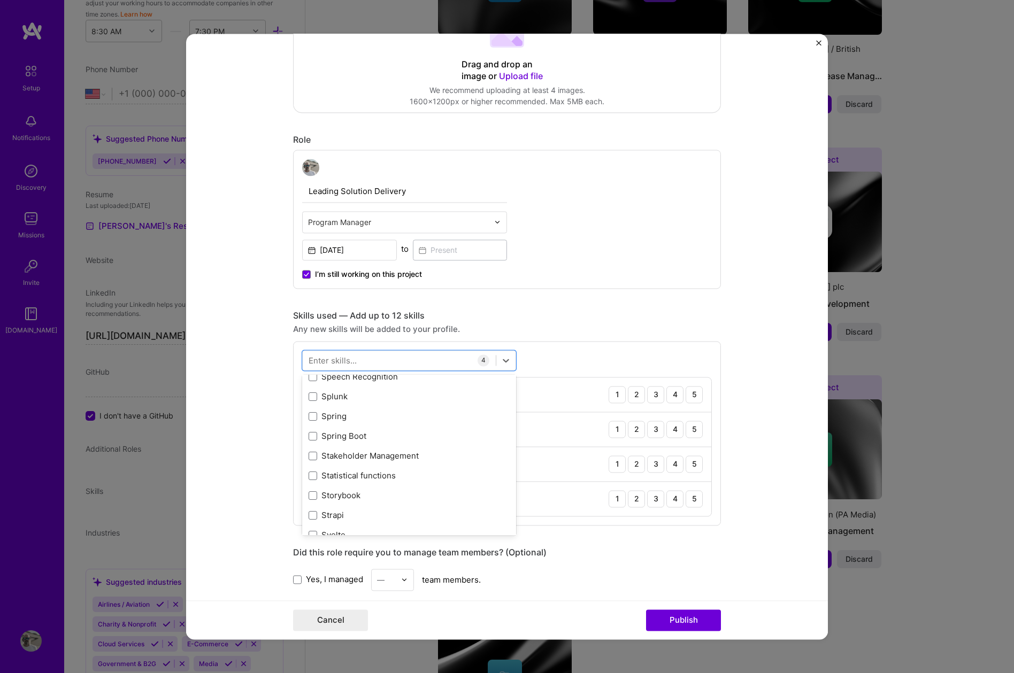
scroll to position [6237, 0]
click at [396, 460] on div "Stakeholder Management" at bounding box center [409, 457] width 201 height 11
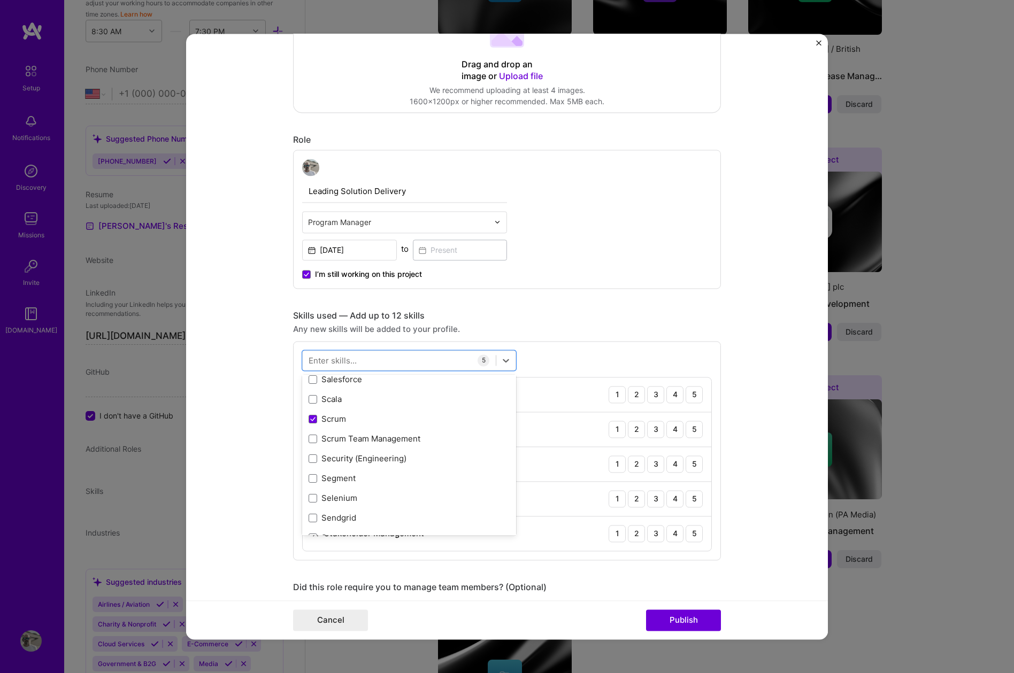
scroll to position [5777, 0]
click at [401, 439] on div "Scrum Team Management" at bounding box center [409, 442] width 201 height 11
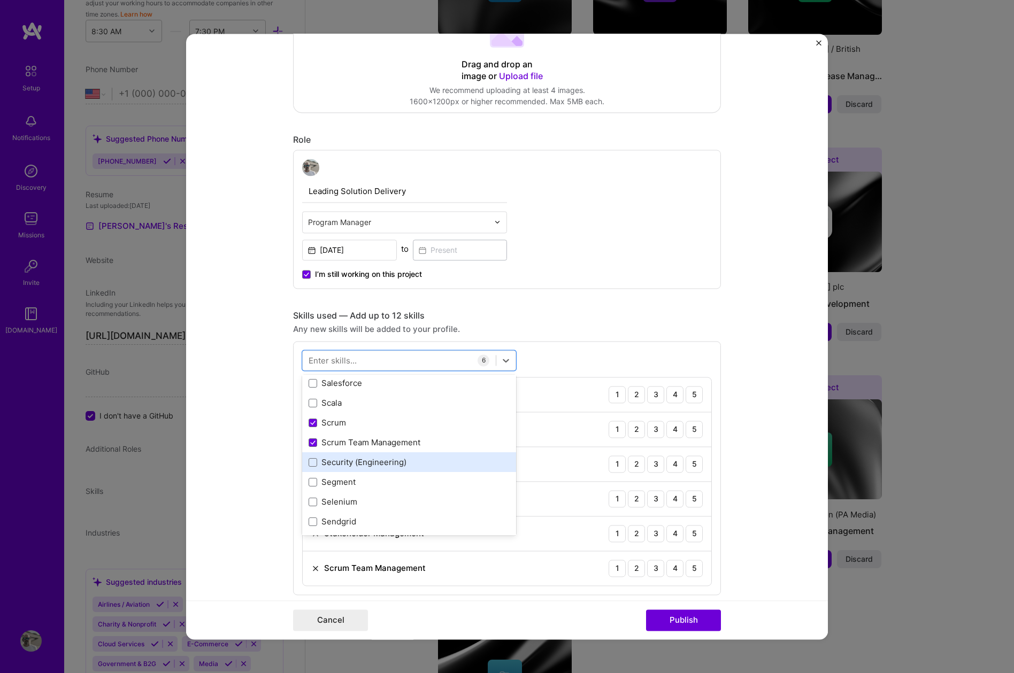
click at [397, 463] on div "Security (Engineering)" at bounding box center [409, 462] width 201 height 11
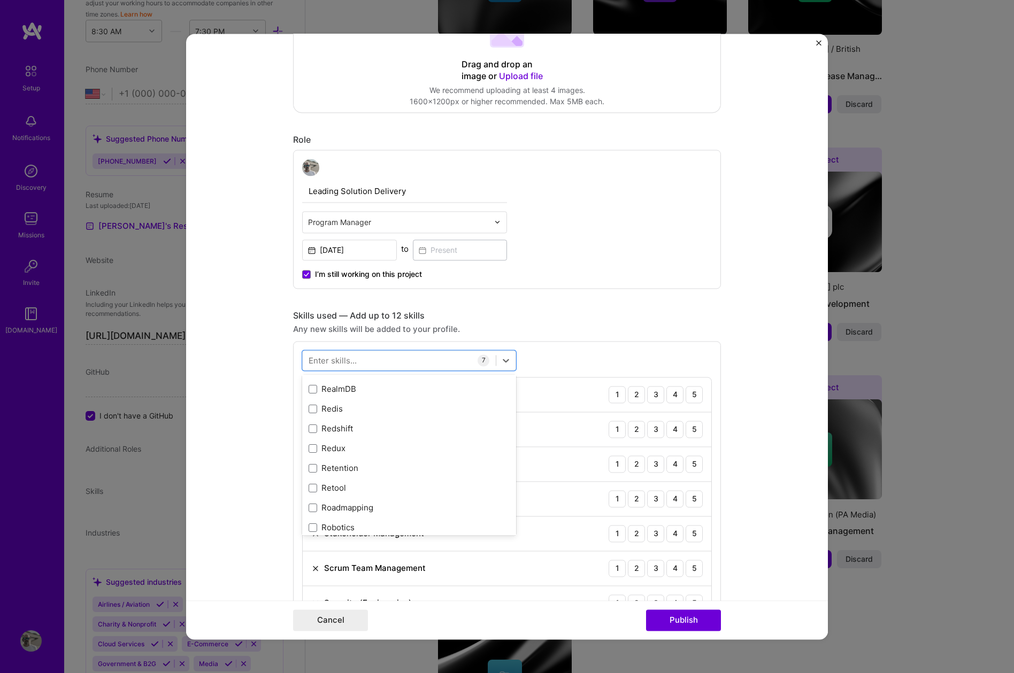
scroll to position [5334, 0]
click at [369, 507] on div "Roadmapping" at bounding box center [409, 509] width 201 height 11
click at [405, 453] on div "QA (Quality Assurance)" at bounding box center [409, 453] width 201 height 11
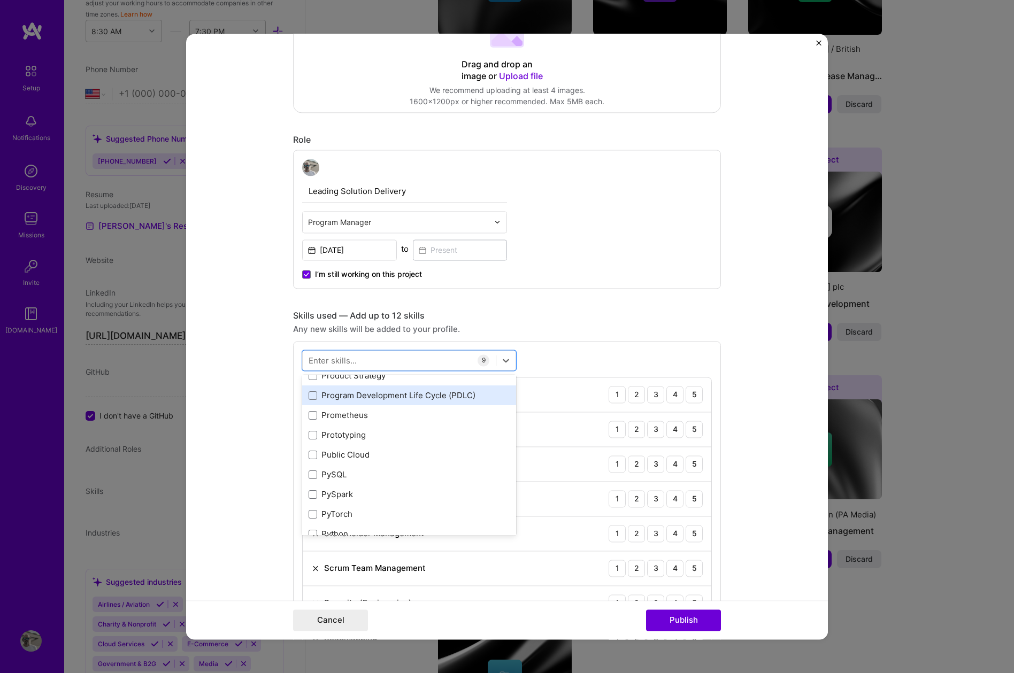
click at [422, 391] on div "Program Development Life Cycle (PDLC)" at bounding box center [409, 395] width 201 height 11
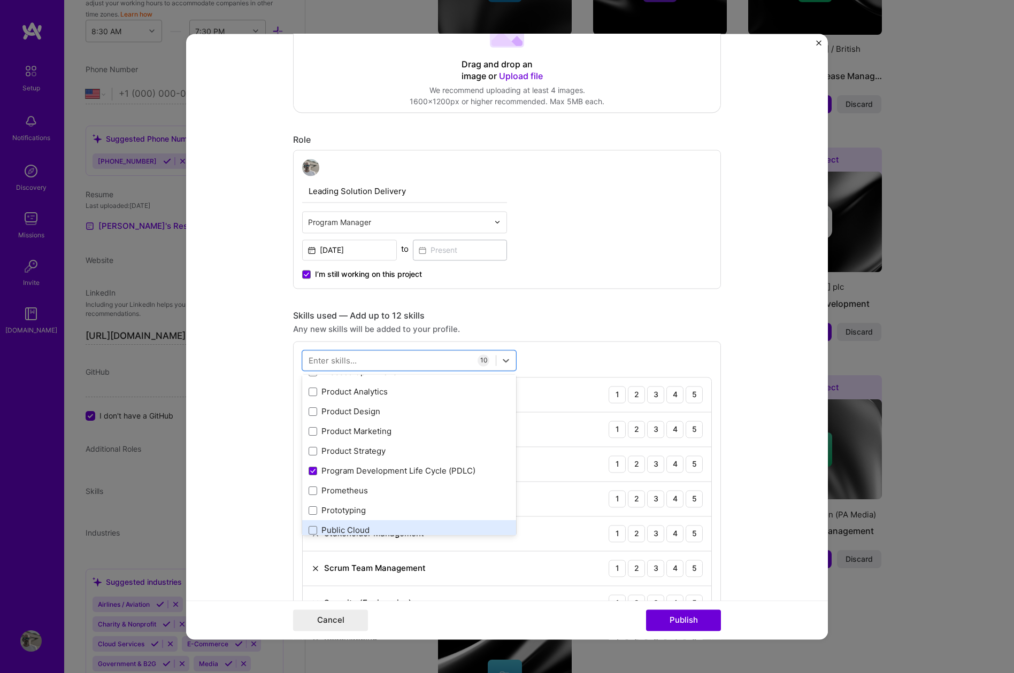
scroll to position [4913, 0]
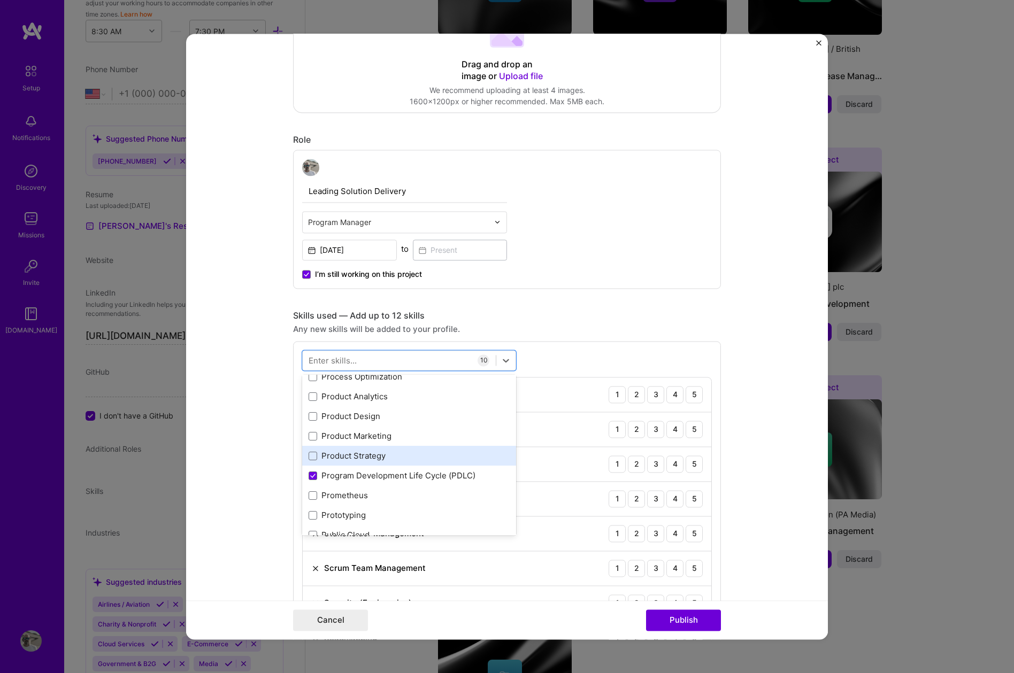
click at [370, 456] on div "Product Strategy" at bounding box center [409, 456] width 201 height 11
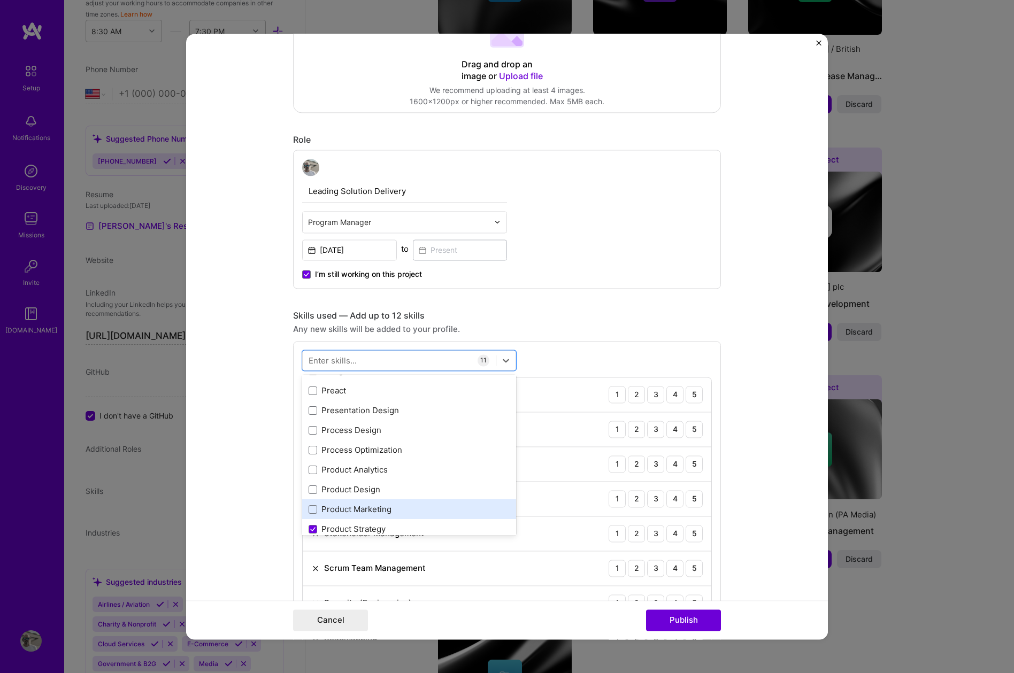
scroll to position [4837, 0]
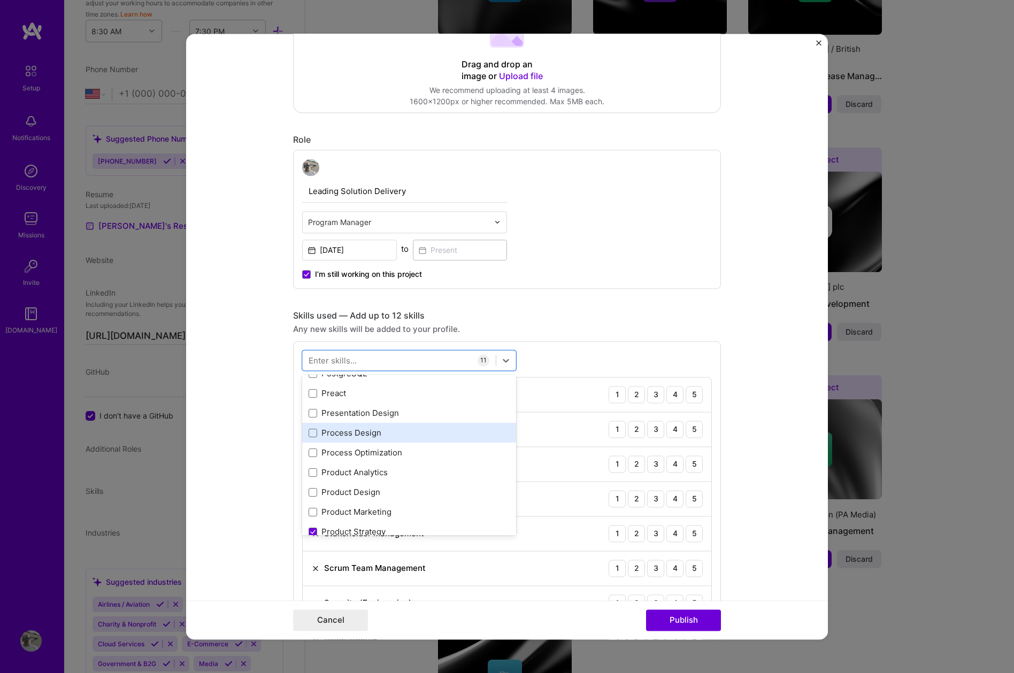
click at [379, 430] on div "Process Design" at bounding box center [409, 433] width 201 height 11
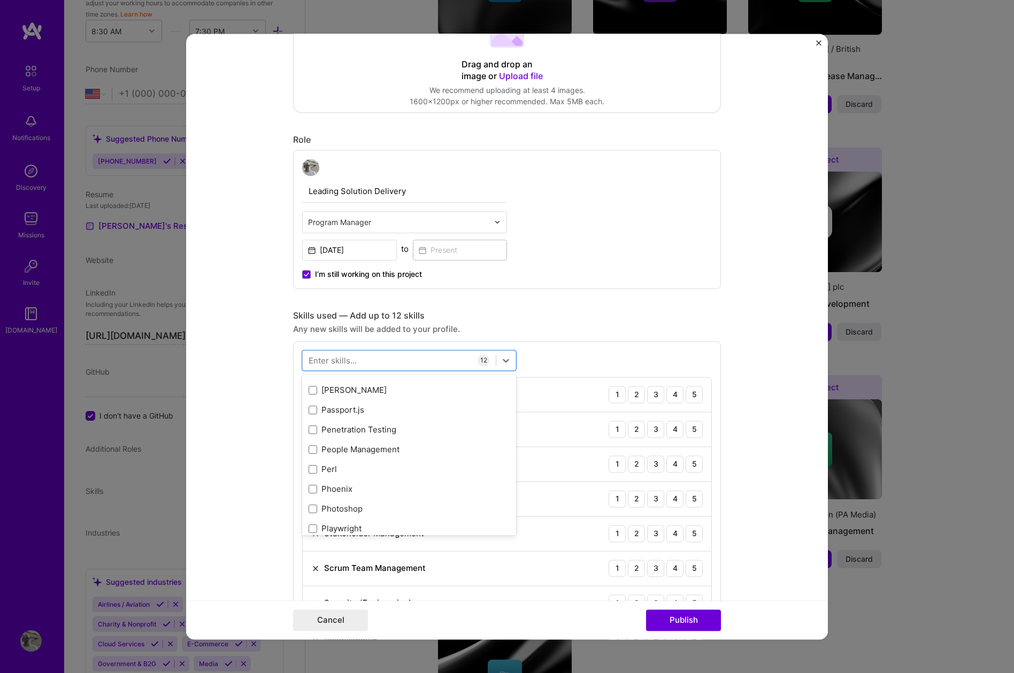
scroll to position [4622, 0]
click at [395, 449] on div "People Management" at bounding box center [409, 450] width 201 height 11
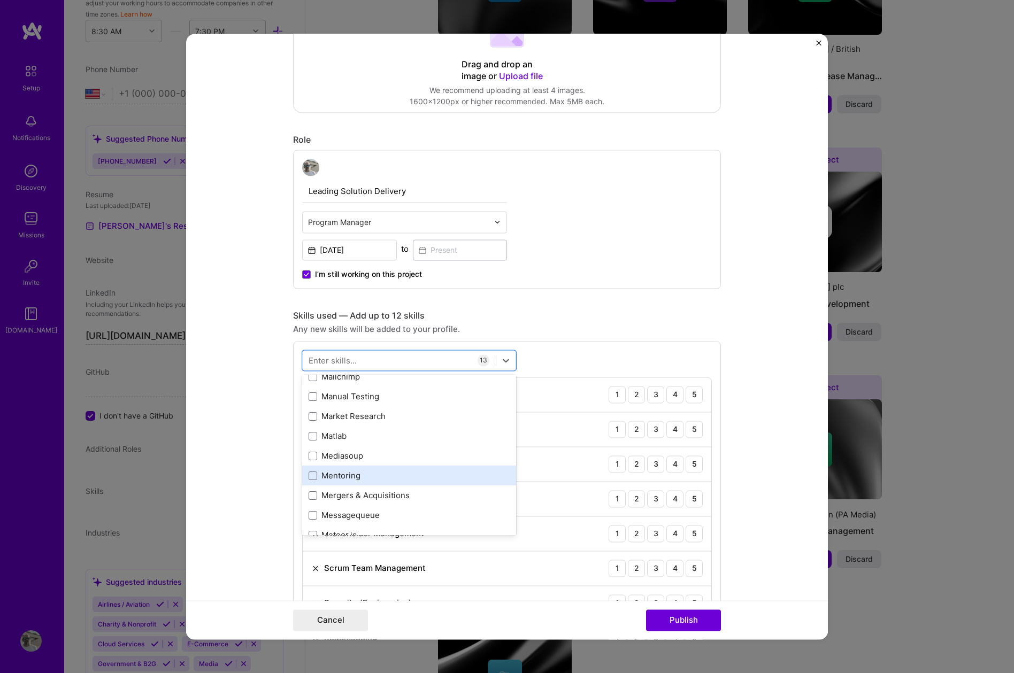
click at [360, 478] on div "Mentoring" at bounding box center [409, 476] width 201 height 11
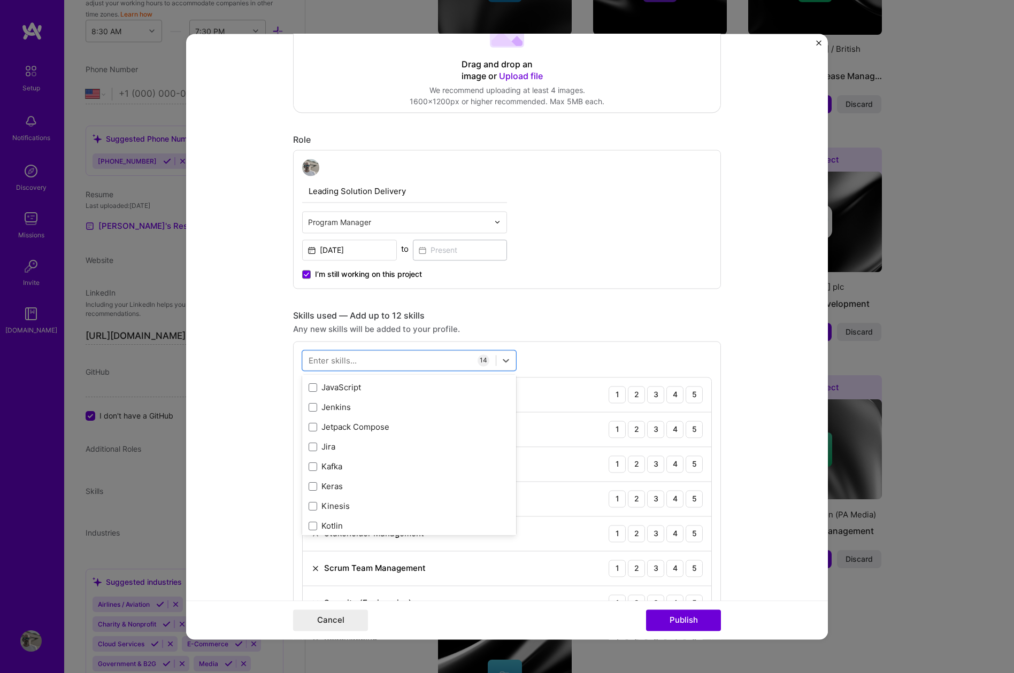
scroll to position [3455, 0]
click at [411, 453] on div "Jira" at bounding box center [409, 450] width 201 height 11
click at [404, 493] on div "Jenkins" at bounding box center [409, 494] width 201 height 11
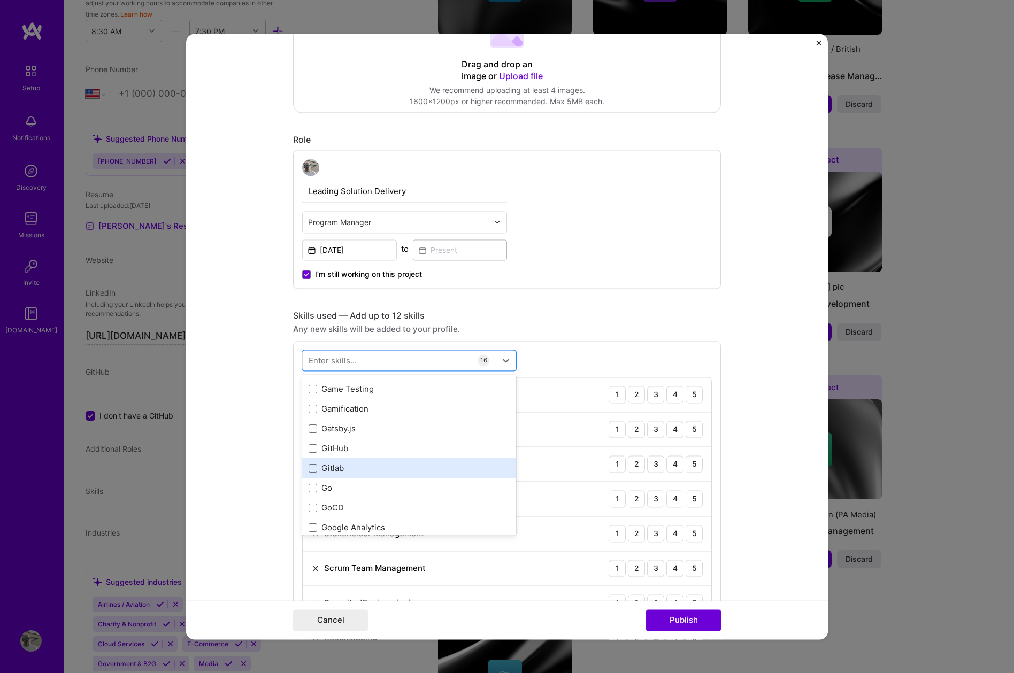
click at [436, 467] on div "Gitlab" at bounding box center [409, 468] width 201 height 11
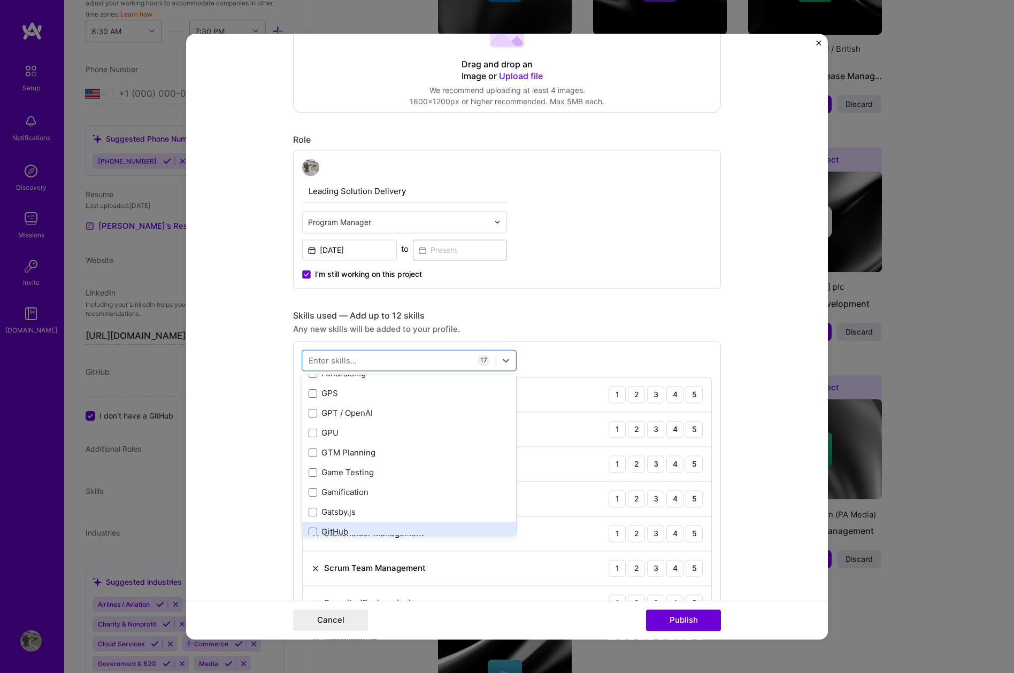
scroll to position [2733, 0]
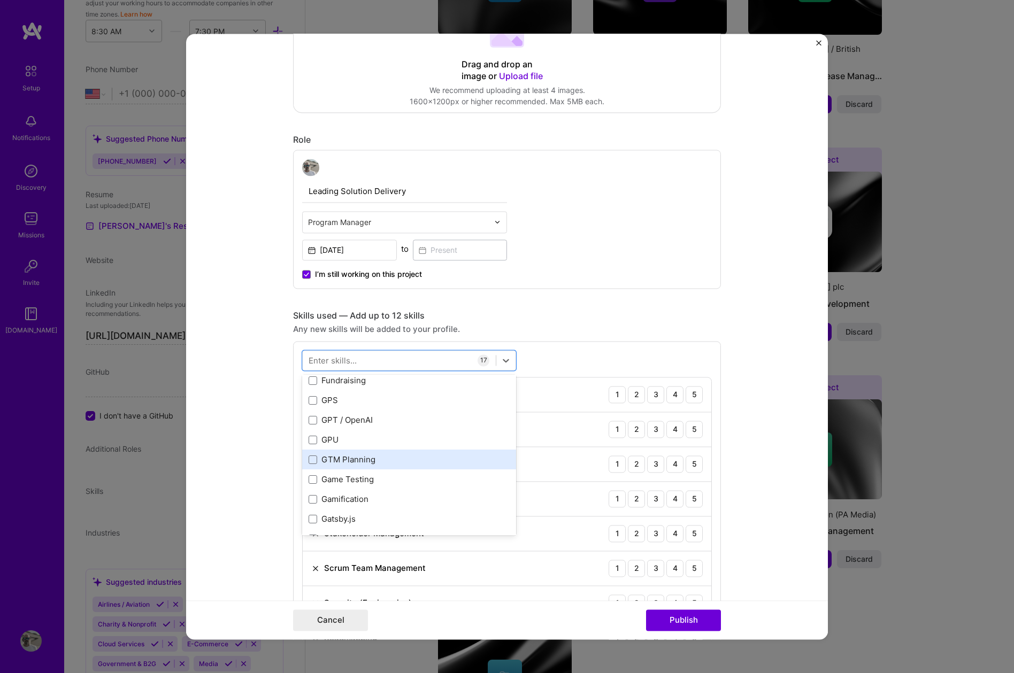
click at [444, 460] on div "GTM Planning" at bounding box center [409, 459] width 201 height 11
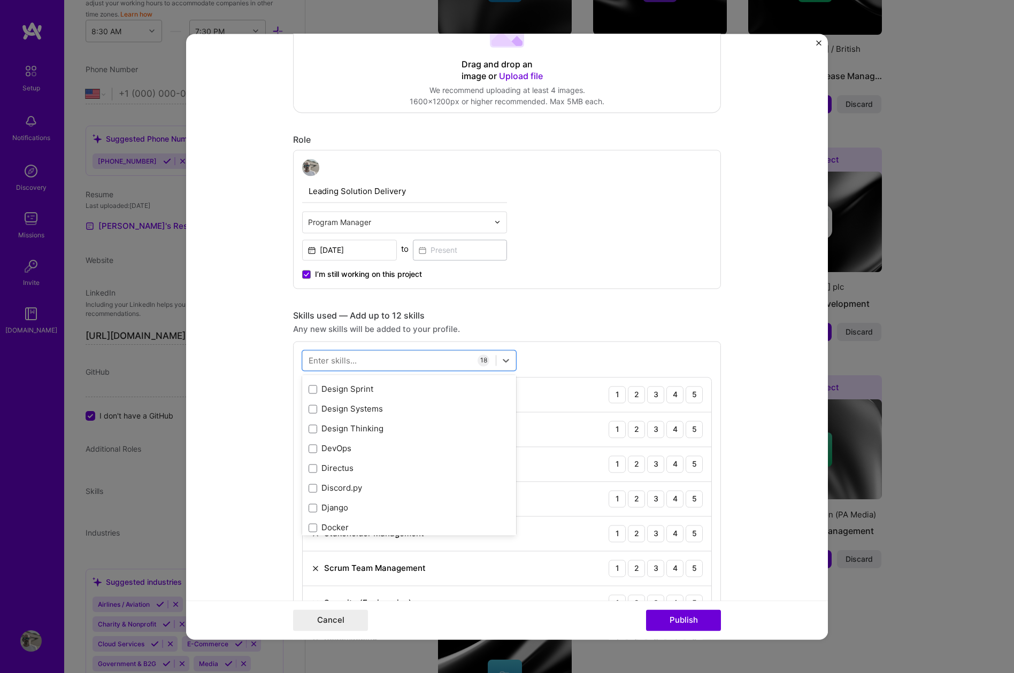
scroll to position [1964, 0]
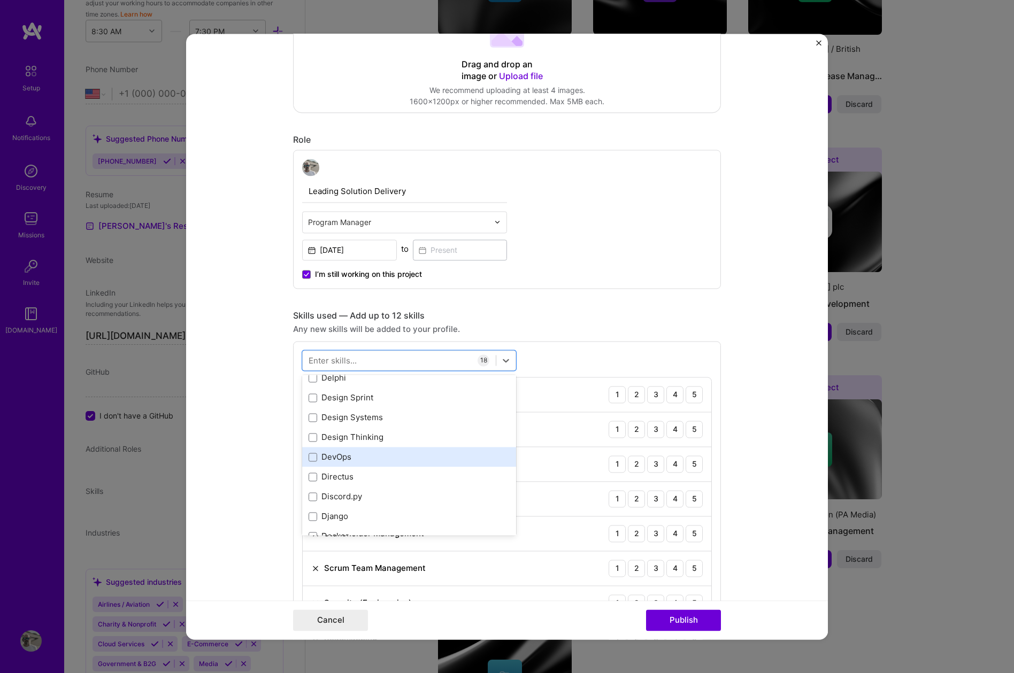
click at [442, 460] on div "DevOps" at bounding box center [409, 457] width 201 height 11
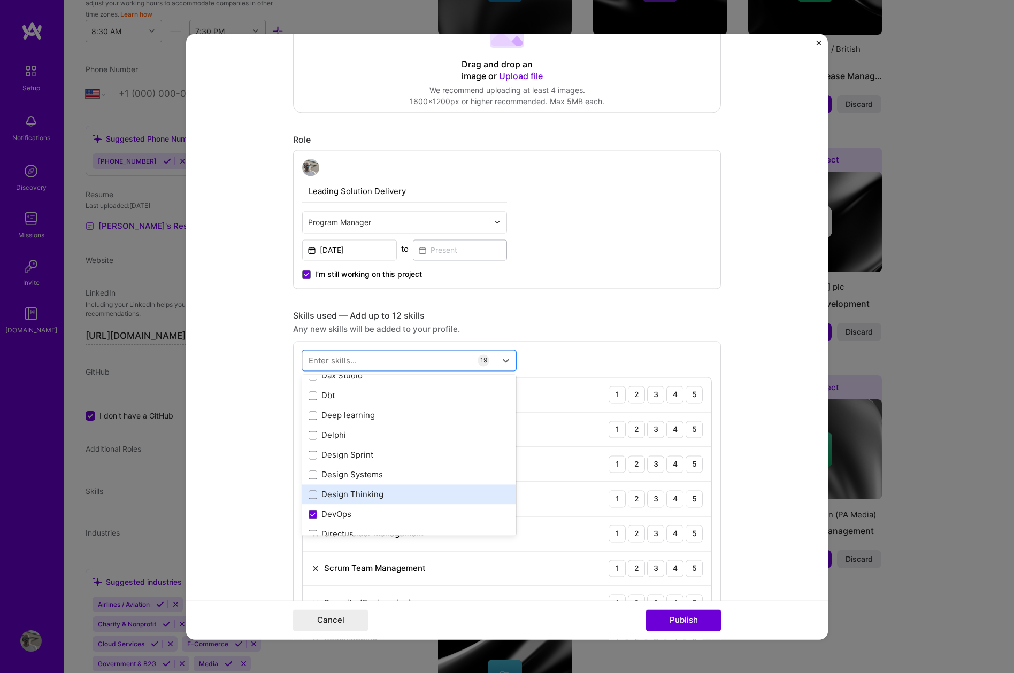
scroll to position [1901, 0]
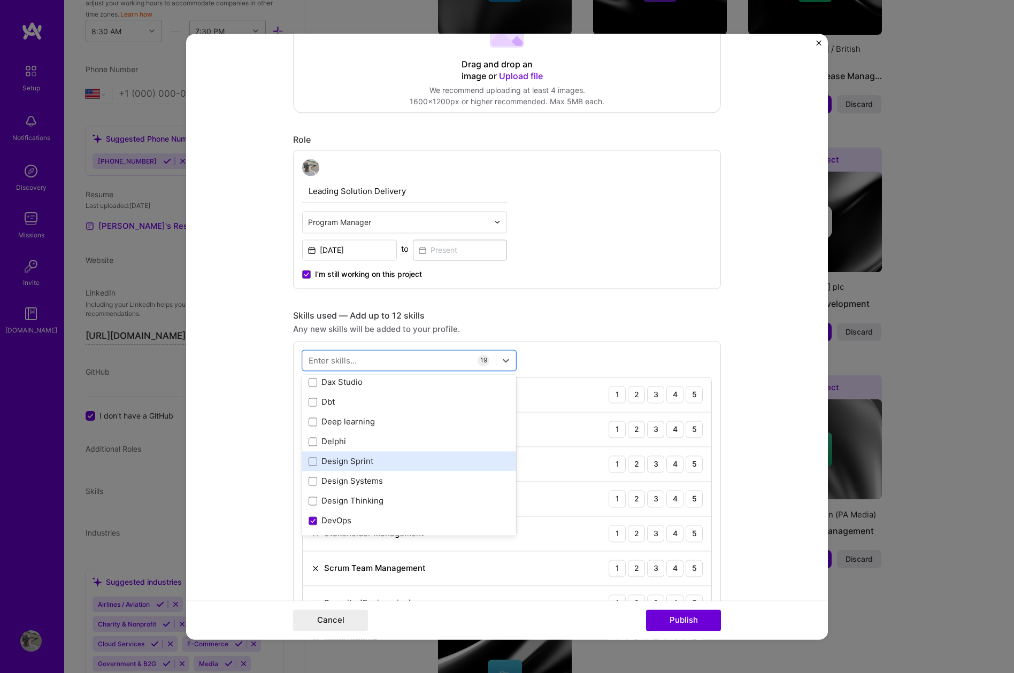
click at [453, 470] on div "Design Sprint" at bounding box center [409, 462] width 214 height 20
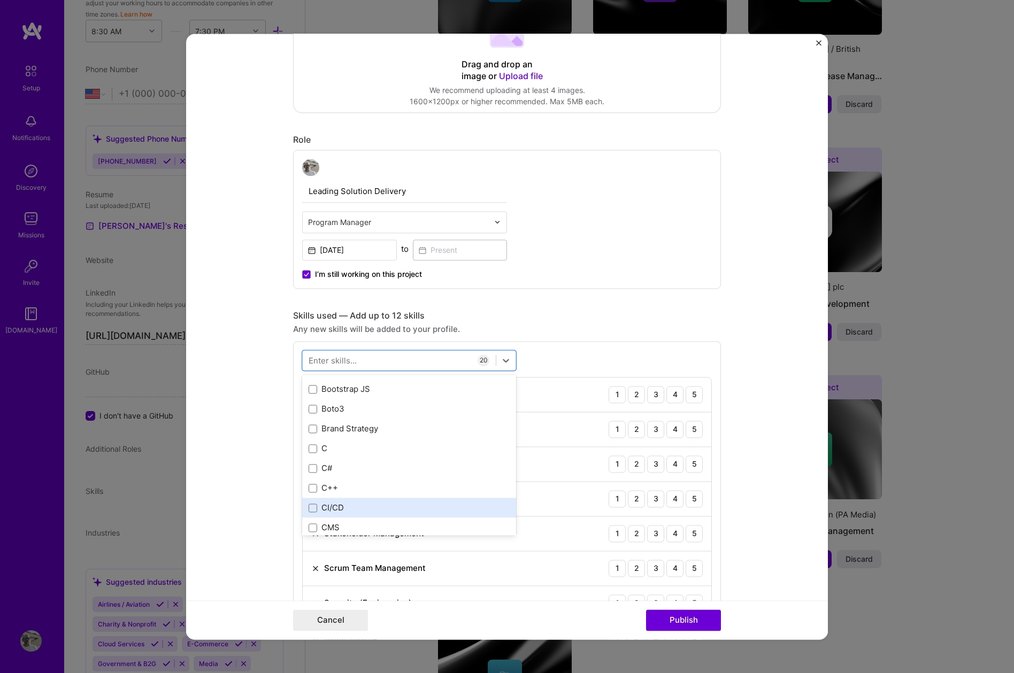
click at [449, 508] on div "CI/CD" at bounding box center [409, 508] width 201 height 11
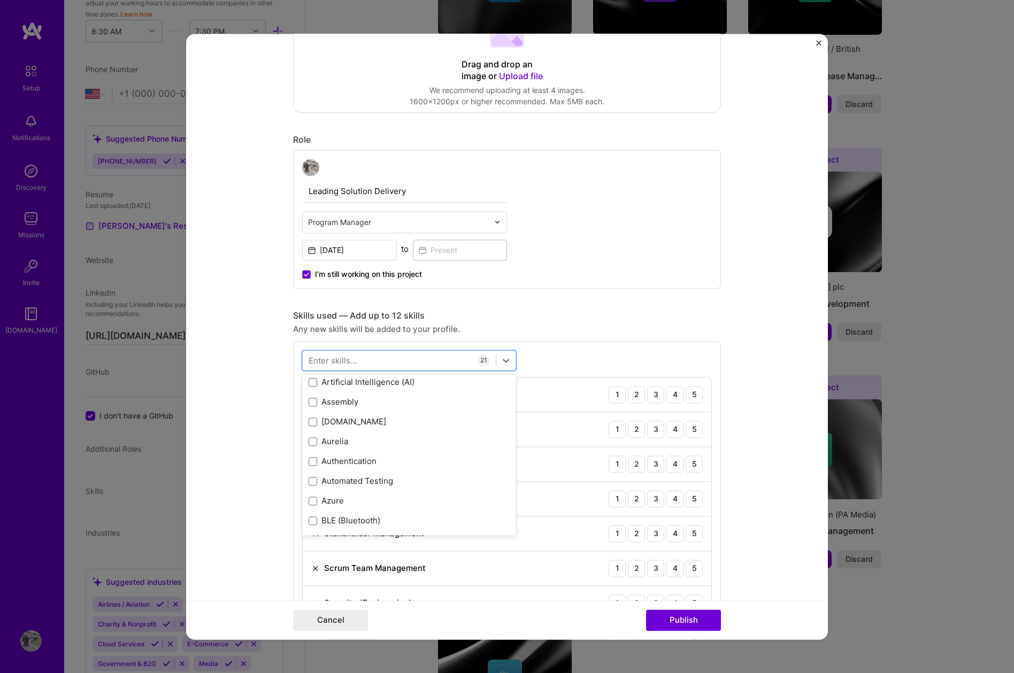
scroll to position [773, 0]
click at [460, 482] on div "Automated Testing" at bounding box center [409, 481] width 201 height 11
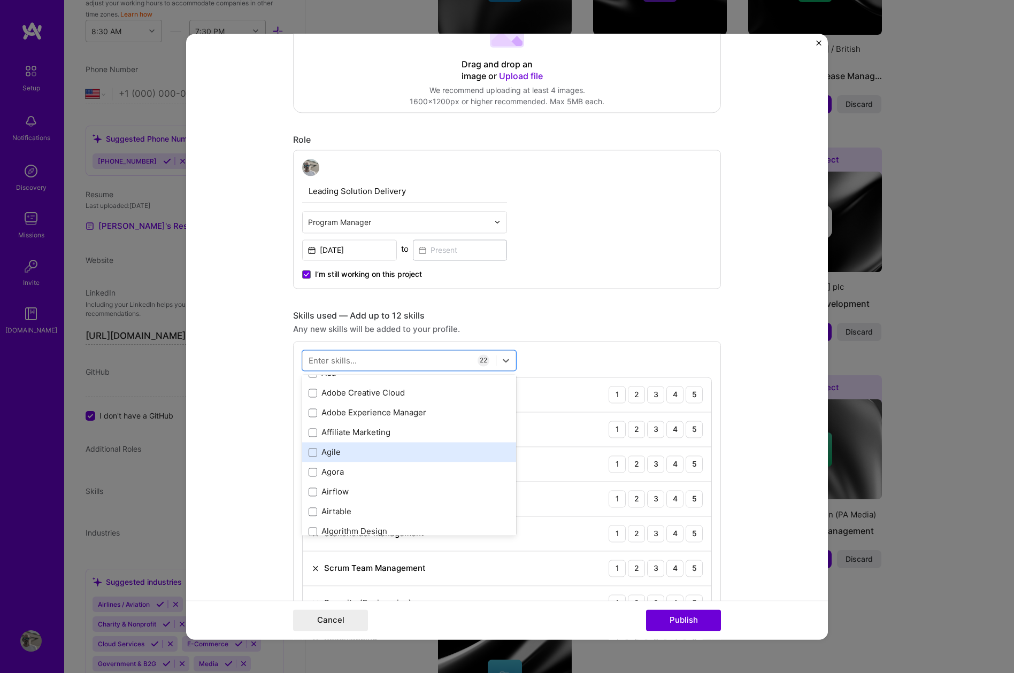
click at [468, 457] on div "Agile" at bounding box center [409, 452] width 201 height 11
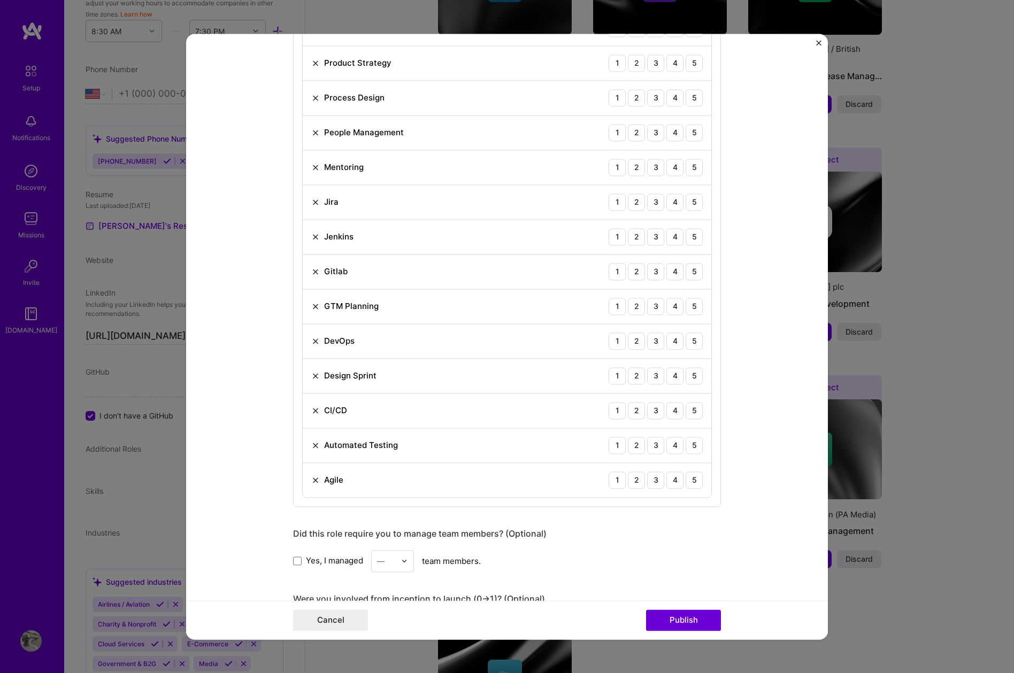
scroll to position [930, 0]
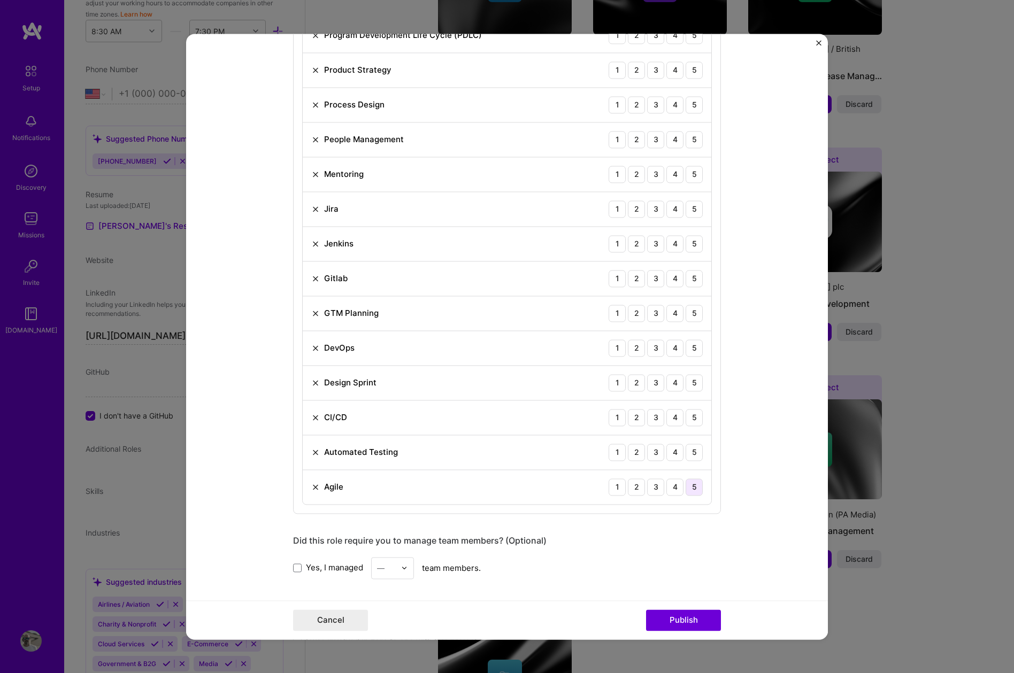
click at [691, 490] on div "5" at bounding box center [693, 487] width 17 height 17
click at [660, 454] on div "3" at bounding box center [655, 452] width 17 height 17
click at [678, 415] on div "4" at bounding box center [674, 417] width 17 height 17
click at [671, 379] on div "4" at bounding box center [674, 382] width 17 height 17
click at [676, 348] on div "4" at bounding box center [674, 348] width 17 height 17
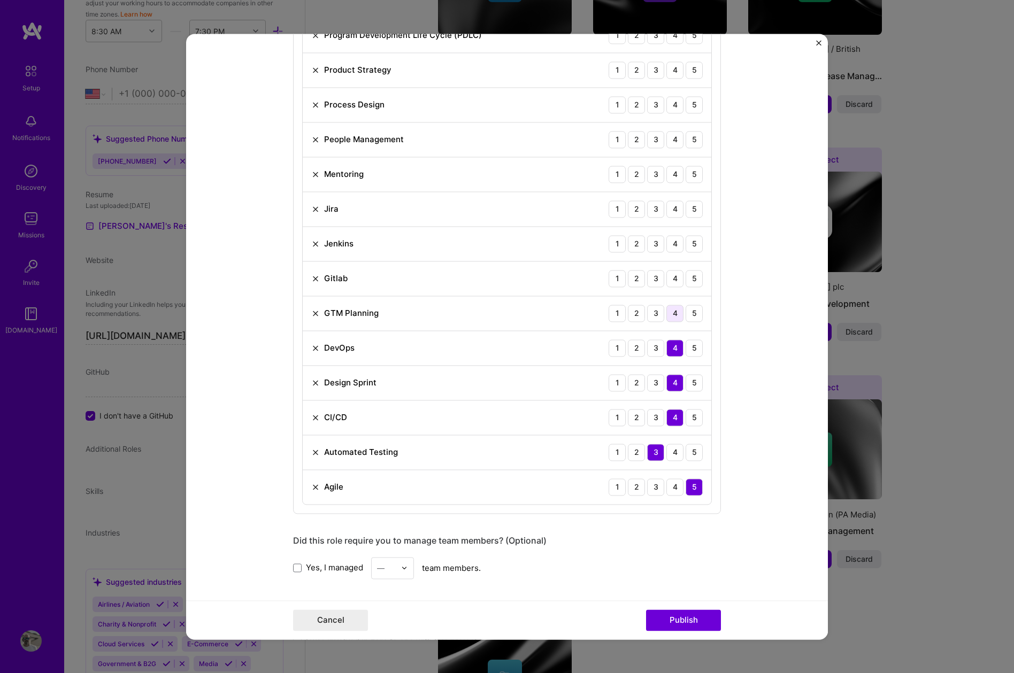
click at [675, 311] on div "4" at bounding box center [674, 313] width 17 height 17
click at [649, 276] on div "3" at bounding box center [655, 278] width 17 height 17
click at [653, 243] on div "3" at bounding box center [655, 243] width 17 height 17
click at [692, 207] on div "5" at bounding box center [693, 209] width 17 height 17
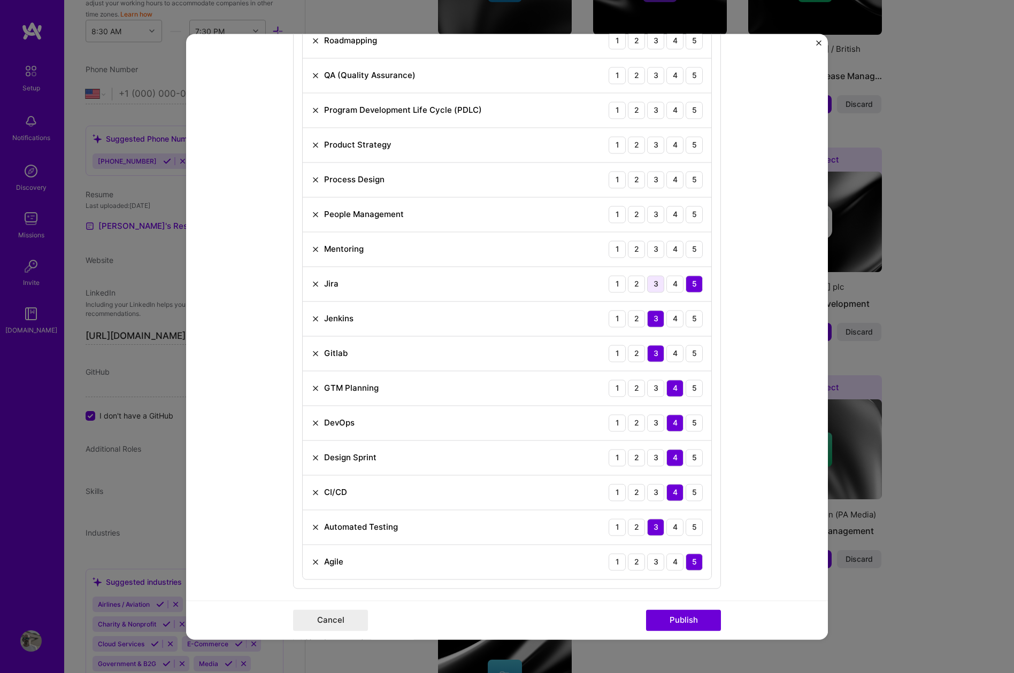
scroll to position [847, 0]
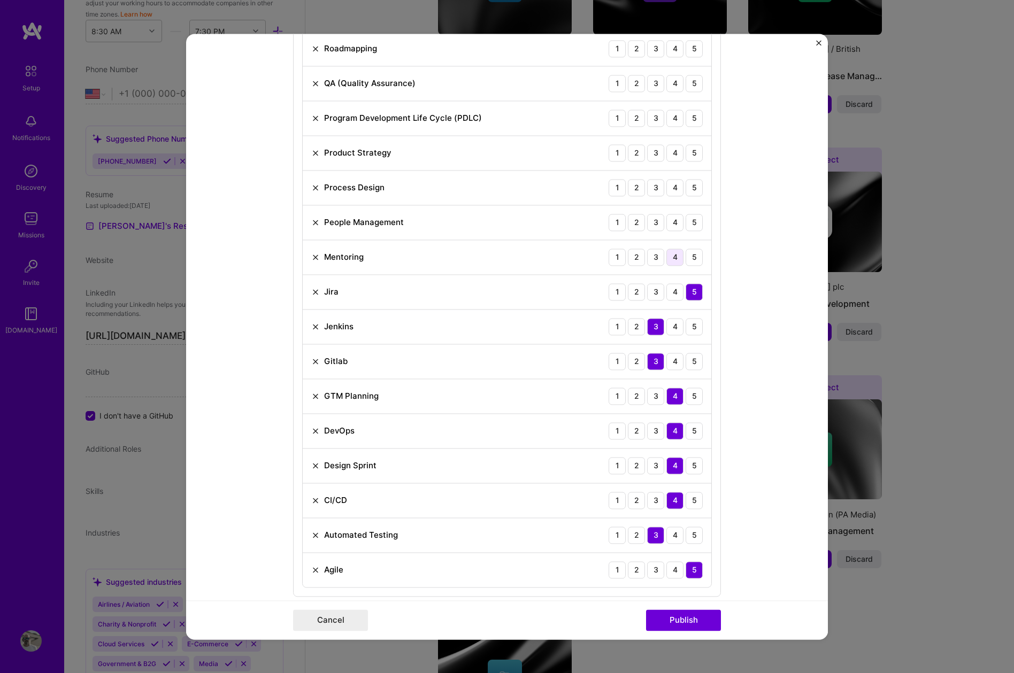
click at [680, 259] on div "4" at bounding box center [674, 257] width 17 height 17
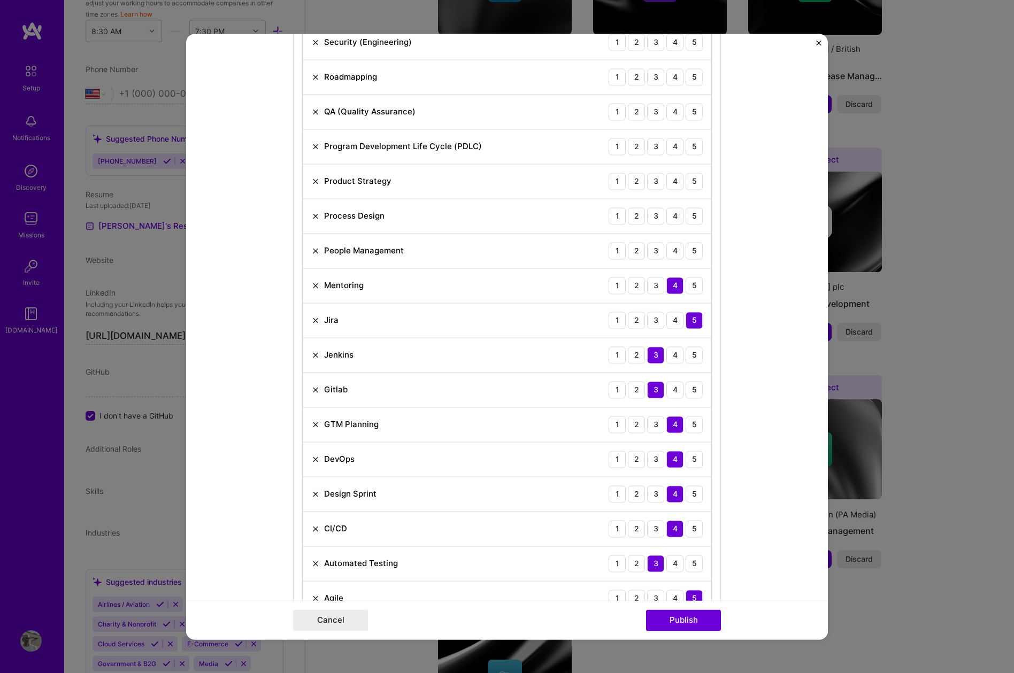
scroll to position [819, 0]
click at [693, 251] on div "5" at bounding box center [693, 251] width 17 height 17
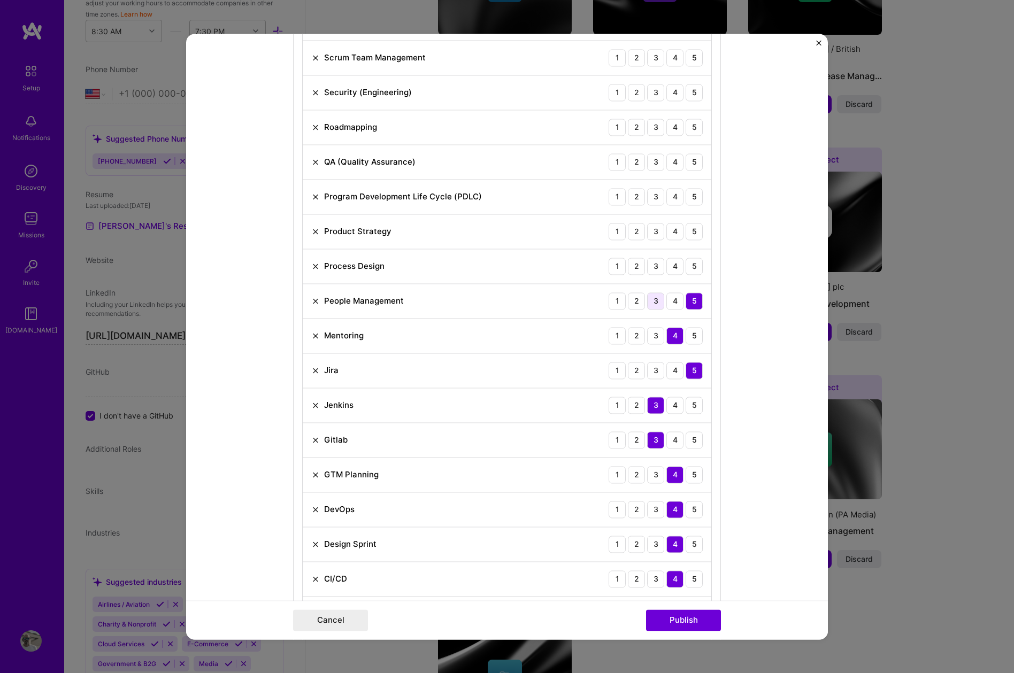
scroll to position [757, 0]
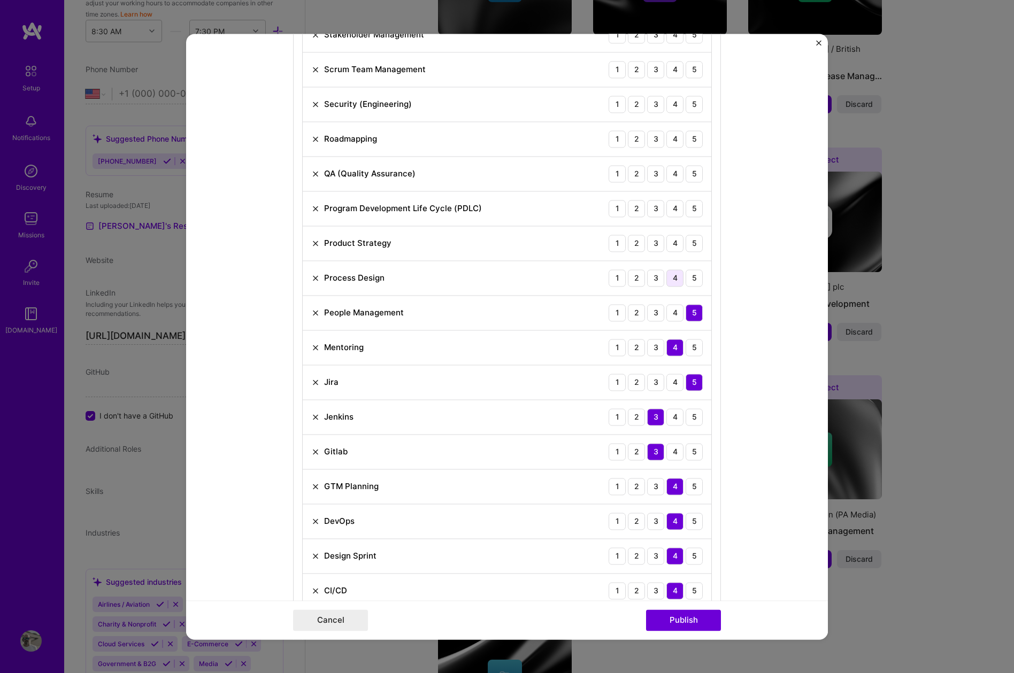
click at [670, 277] on div "4" at bounding box center [674, 277] width 17 height 17
click at [673, 246] on div "4" at bounding box center [674, 243] width 17 height 17
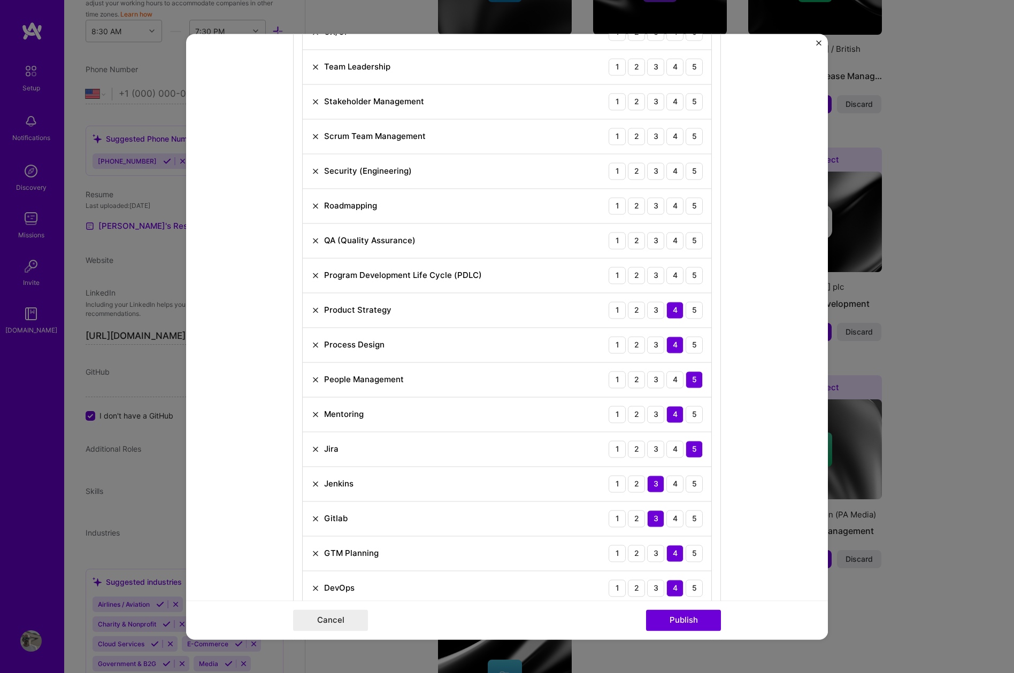
scroll to position [688, 0]
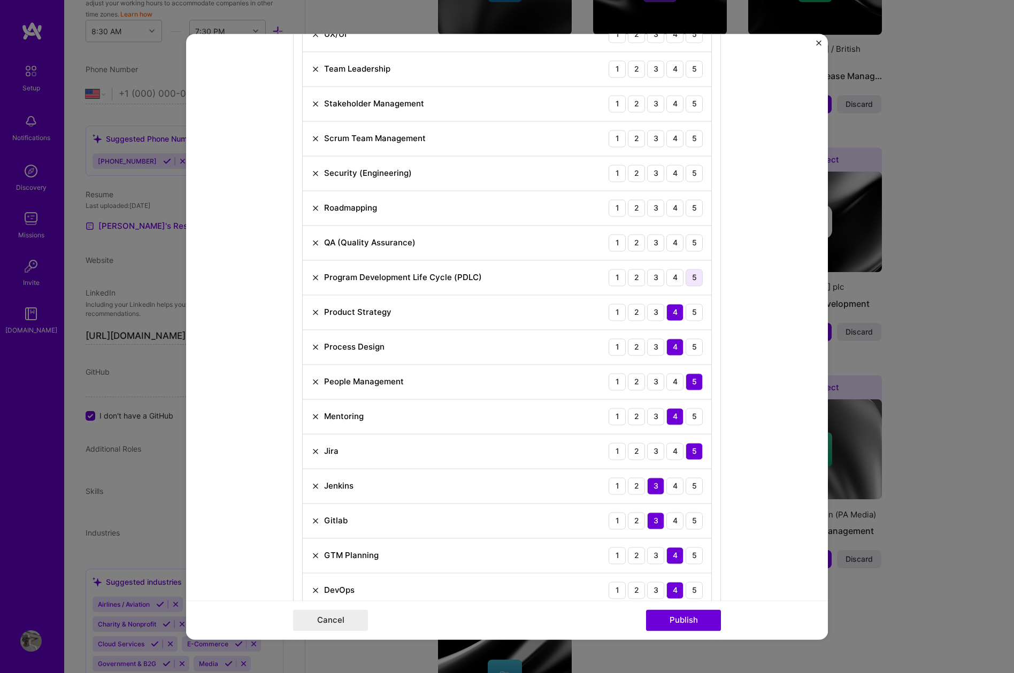
click at [692, 276] on div "5" at bounding box center [693, 277] width 17 height 17
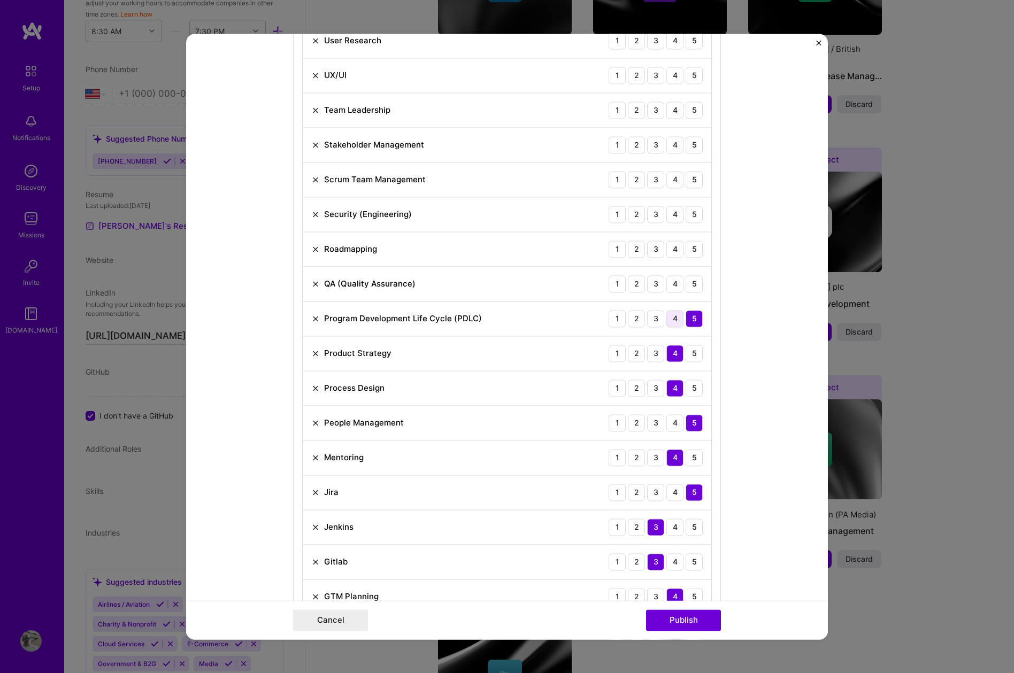
scroll to position [645, 0]
click at [672, 286] on div "4" at bounding box center [674, 285] width 17 height 17
click at [693, 253] on div "5" at bounding box center [693, 250] width 17 height 17
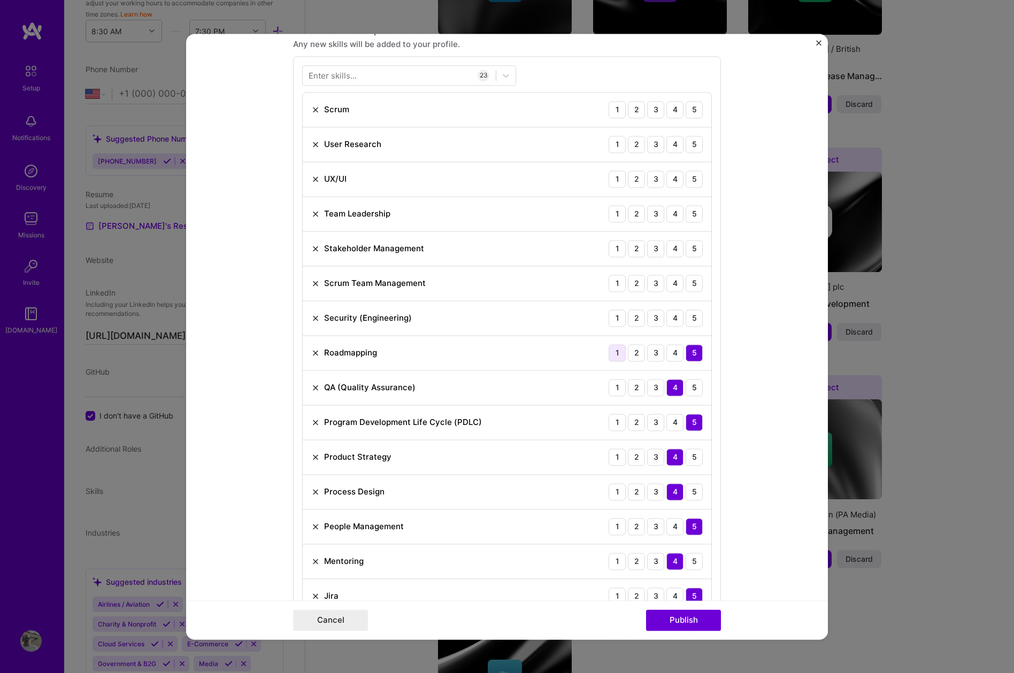
scroll to position [523, 0]
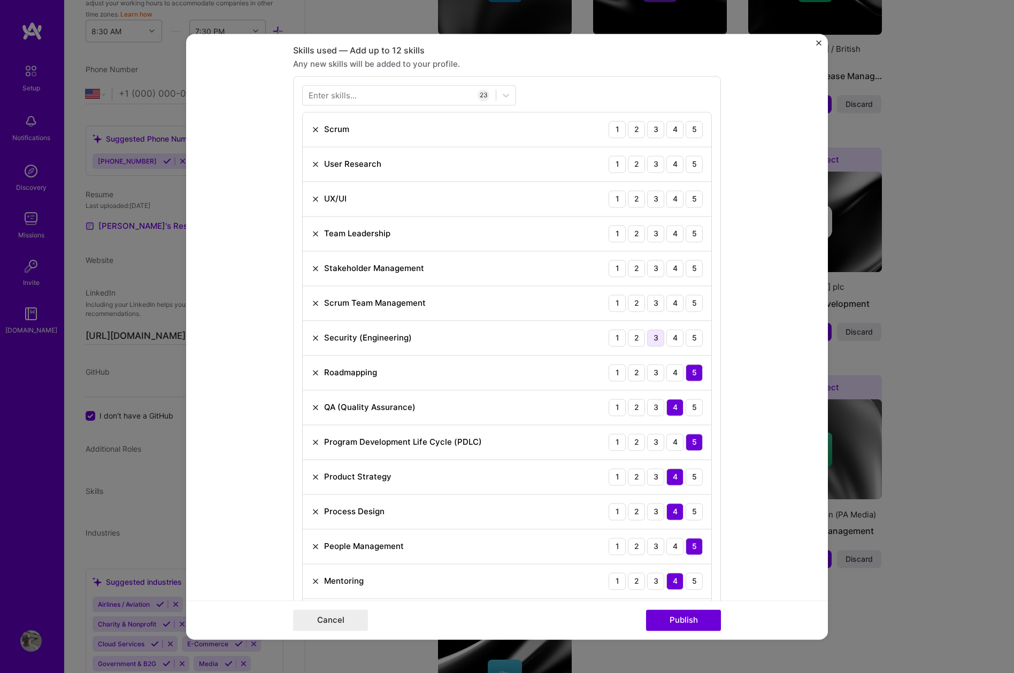
click at [656, 338] on div "3" at bounding box center [655, 337] width 17 height 17
click at [691, 302] on div "5" at bounding box center [693, 303] width 17 height 17
click at [695, 268] on div "5" at bounding box center [693, 268] width 17 height 17
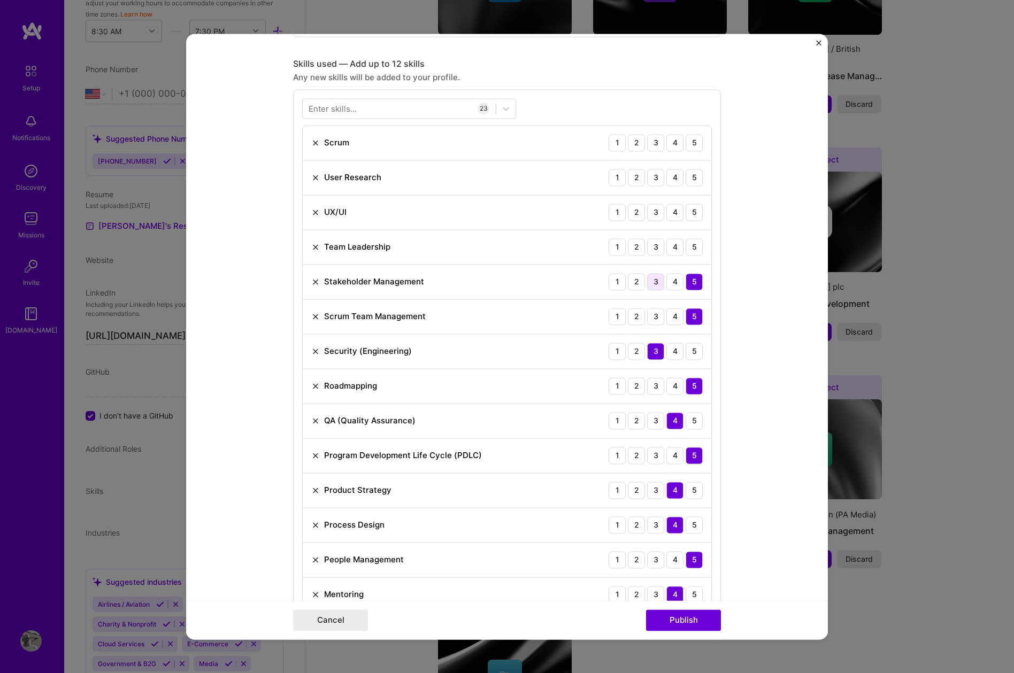
scroll to position [504, 0]
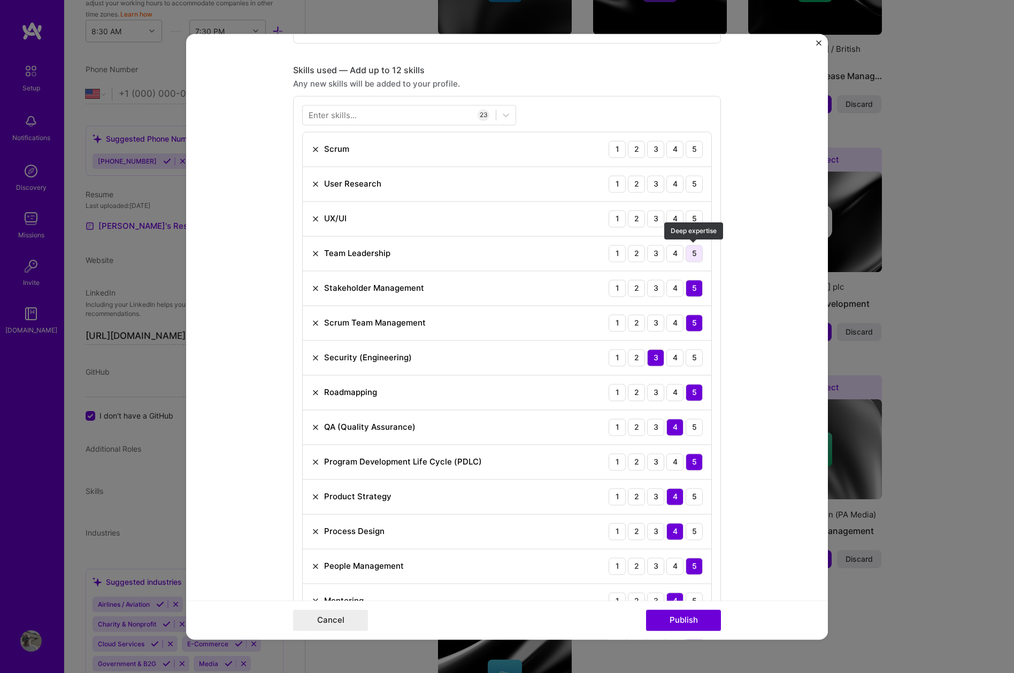
click at [697, 252] on div "5" at bounding box center [693, 253] width 17 height 17
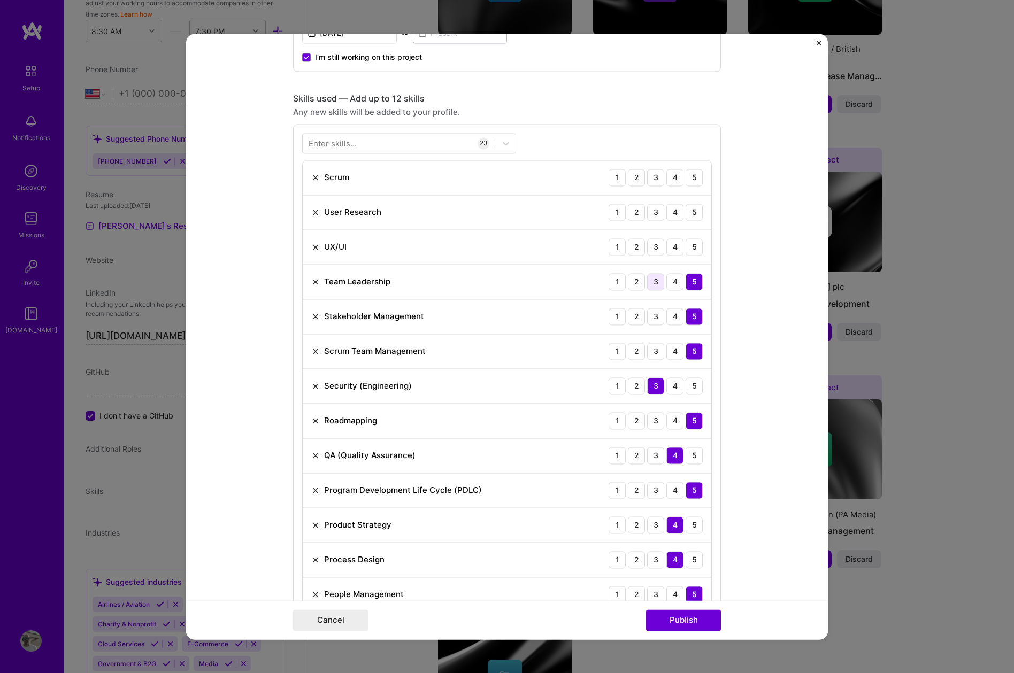
scroll to position [473, 0]
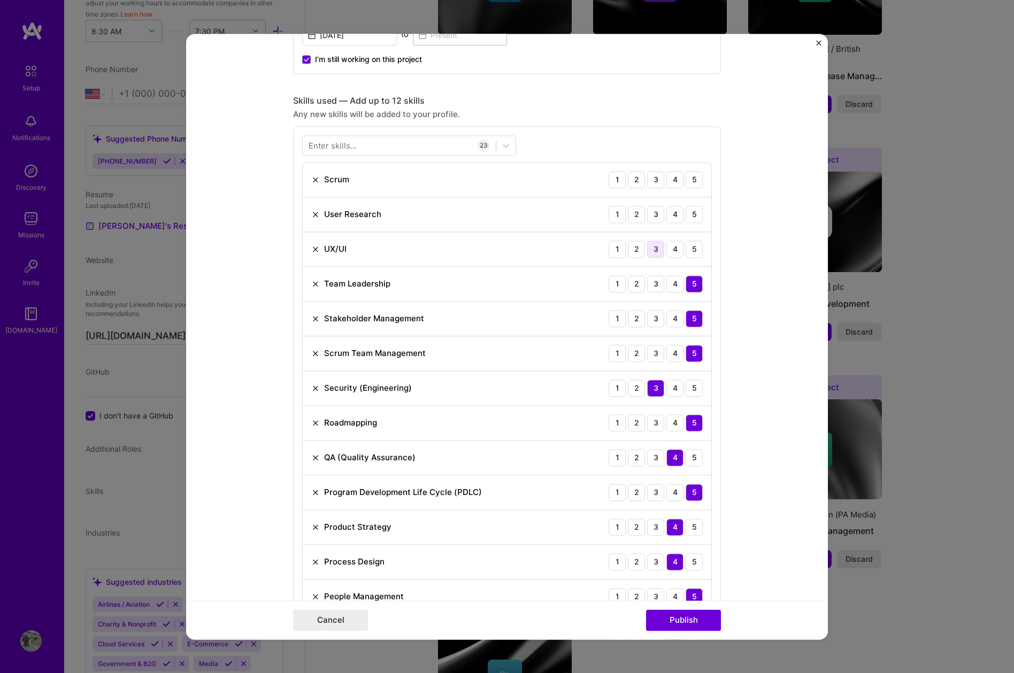
click at [655, 252] on div "3" at bounding box center [655, 249] width 17 height 17
click at [649, 213] on div "3" at bounding box center [655, 214] width 17 height 17
click at [695, 176] on div "5" at bounding box center [693, 179] width 17 height 17
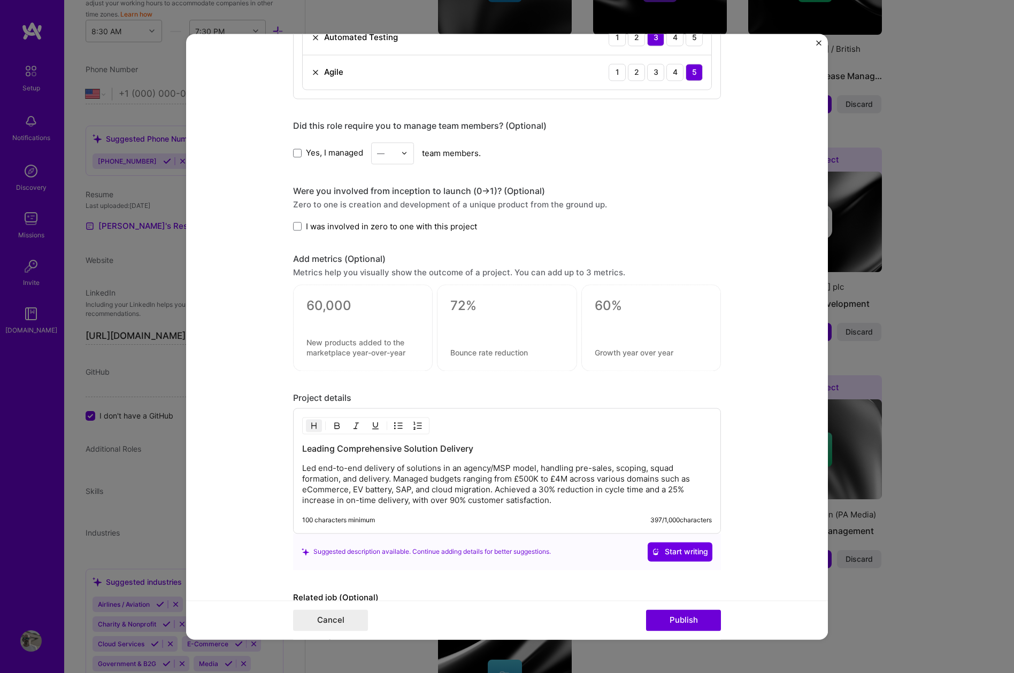
scroll to position [1411, 0]
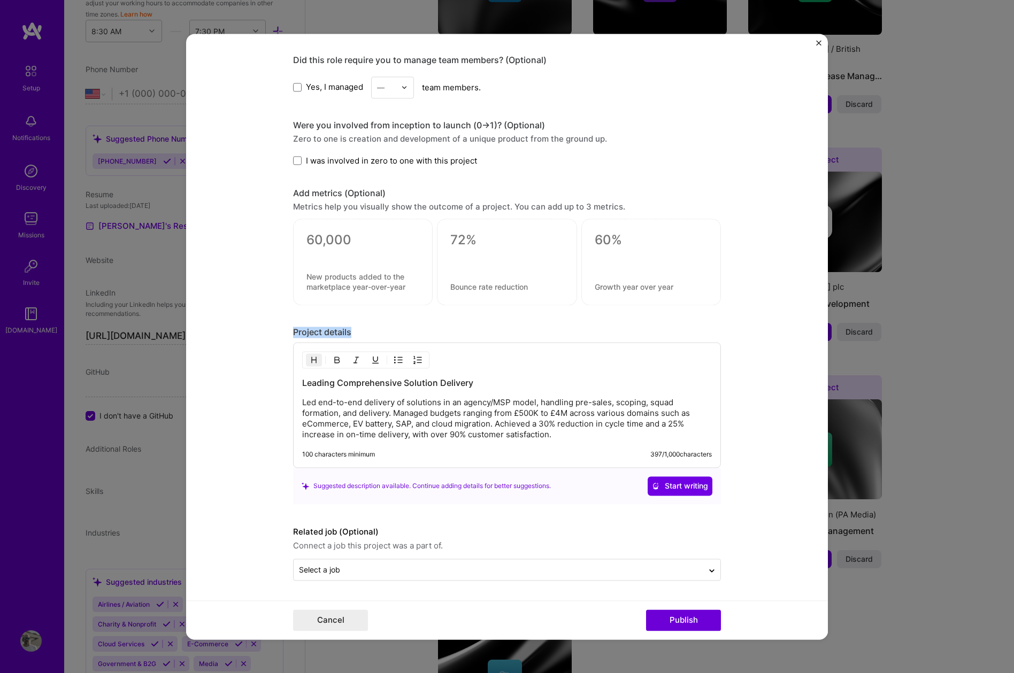
drag, startPoint x: 293, startPoint y: 331, endPoint x: 381, endPoint y: 331, distance: 88.2
click at [381, 331] on div "Project details" at bounding box center [507, 332] width 428 height 11
copy div "Project details"
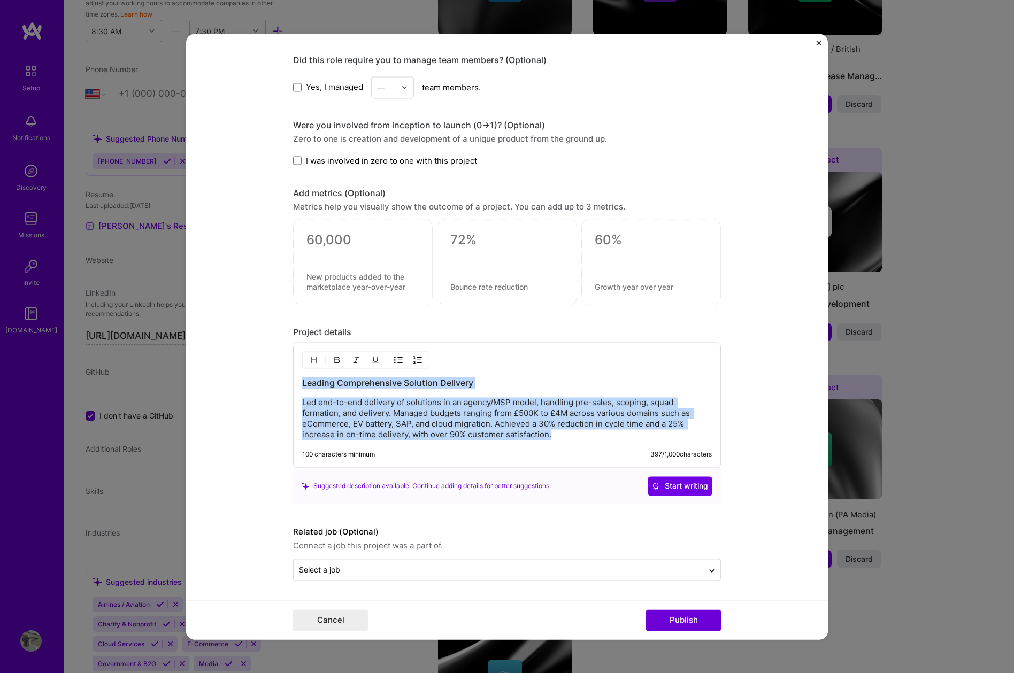
drag, startPoint x: 559, startPoint y: 436, endPoint x: 297, endPoint y: 372, distance: 269.1
click at [297, 372] on div "Leading Comprehensive Solution Delivery Led end-to-end delivery of solutions in…" at bounding box center [507, 405] width 428 height 126
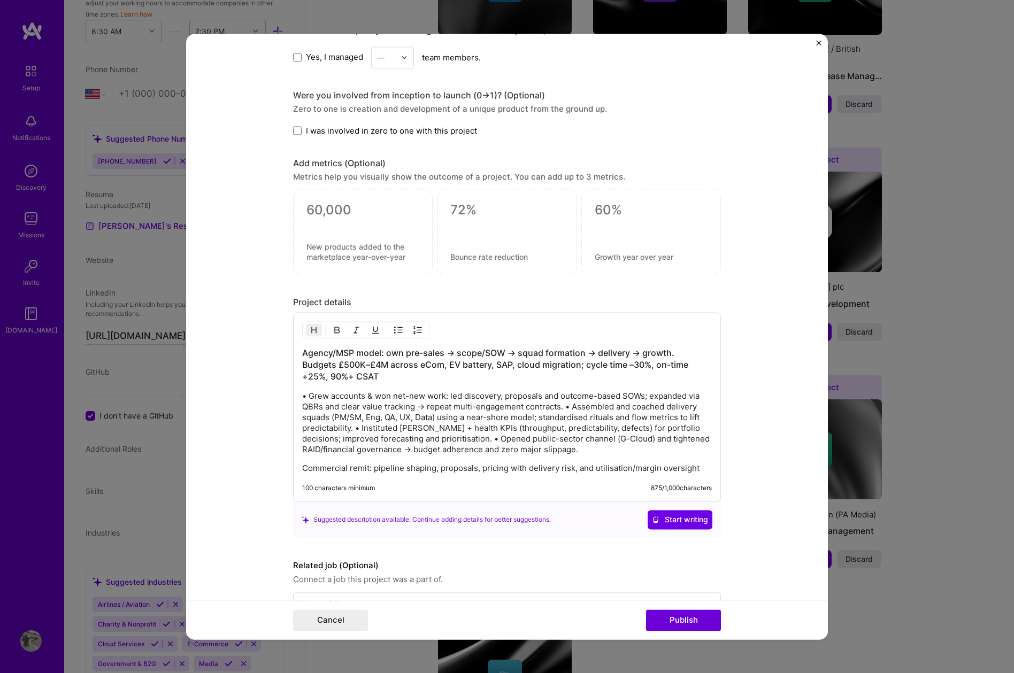
scroll to position [1475, 0]
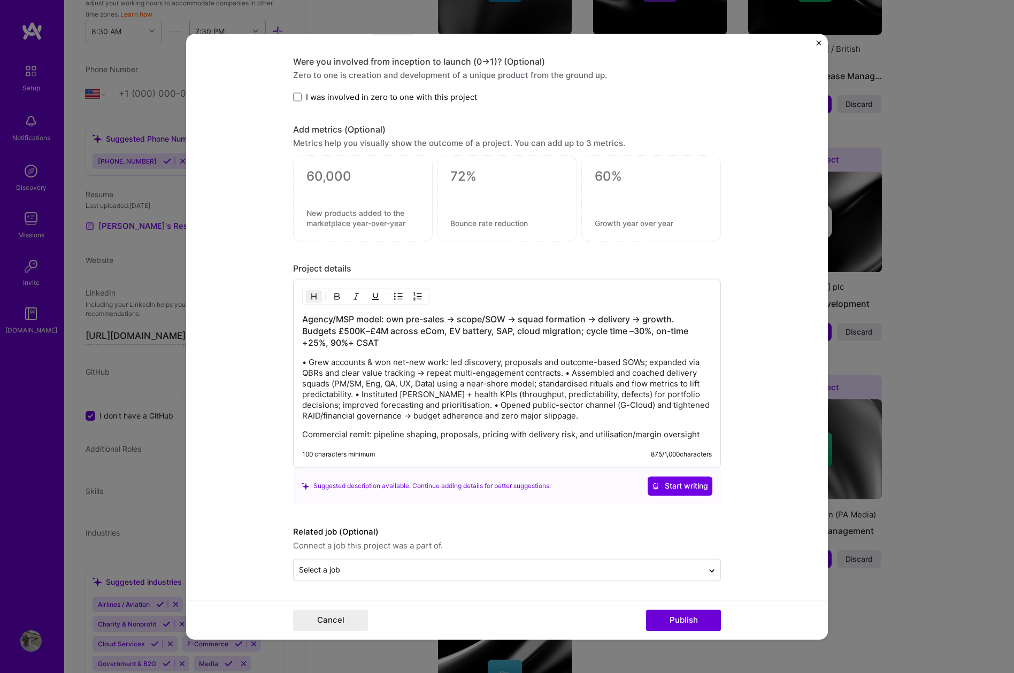
drag, startPoint x: 690, startPoint y: 618, endPoint x: 767, endPoint y: 490, distance: 149.5
click at [767, 490] on form "Editing suggested project This project is suggested based on your LinkedIn, res…" at bounding box center [507, 337] width 642 height 606
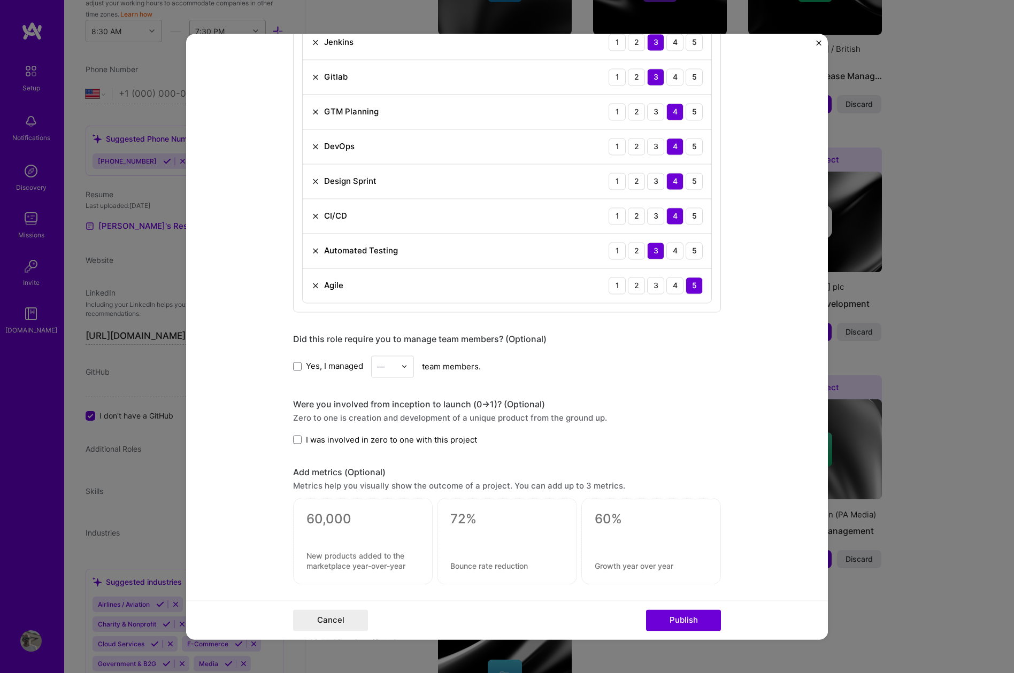
scroll to position [1161, 0]
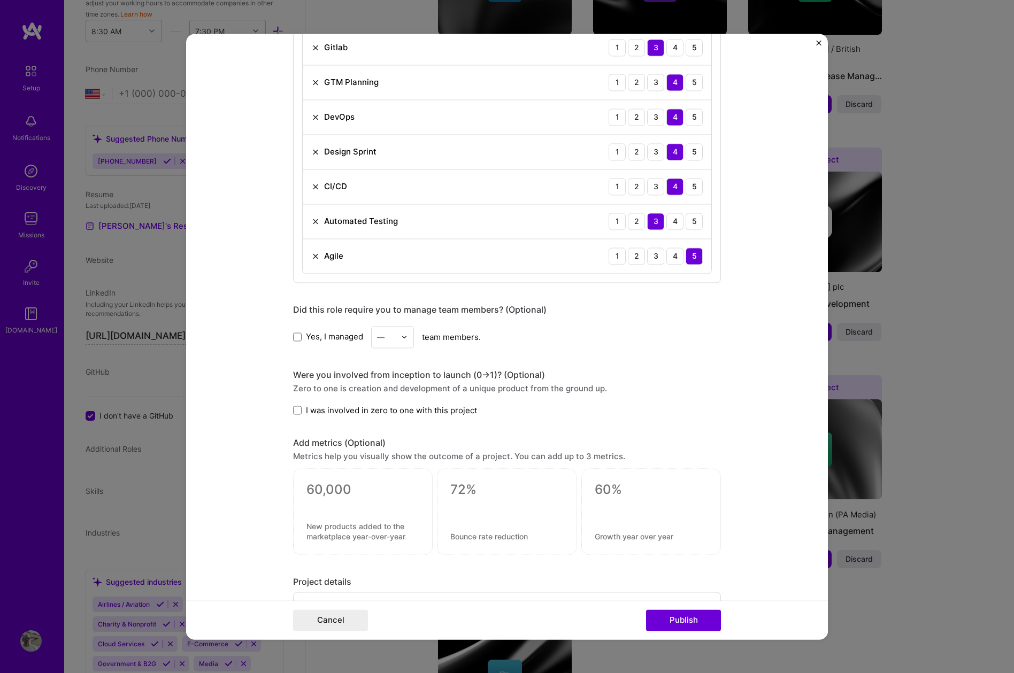
click at [306, 334] on span "Yes, I managed" at bounding box center [334, 336] width 57 height 11
click at [0, 0] on input "Yes, I managed" at bounding box center [0, 0] width 0 height 0
click at [402, 340] on img at bounding box center [404, 337] width 6 height 6
drag, startPoint x: 389, startPoint y: 491, endPoint x: 391, endPoint y: 452, distance: 39.1
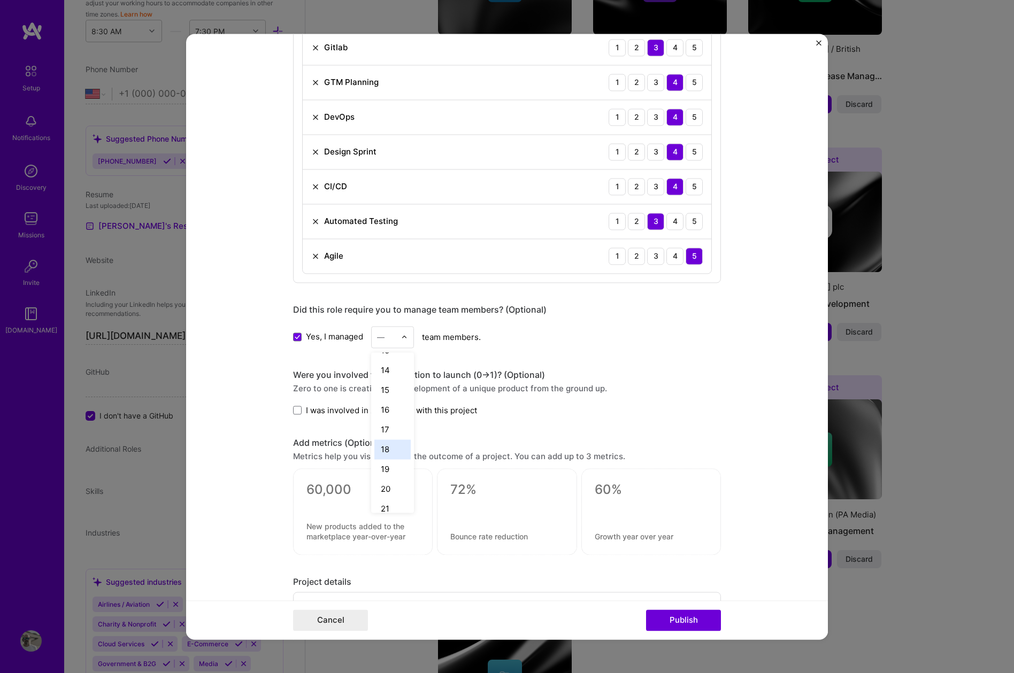
click at [391, 452] on div "1 2 3 4 5 6 7 8 9 10 11 12 13 14 15 16 17 18 19 20 21 22 23 24 25+" at bounding box center [392, 432] width 43 height 160
click at [391, 453] on div "18" at bounding box center [392, 449] width 36 height 20
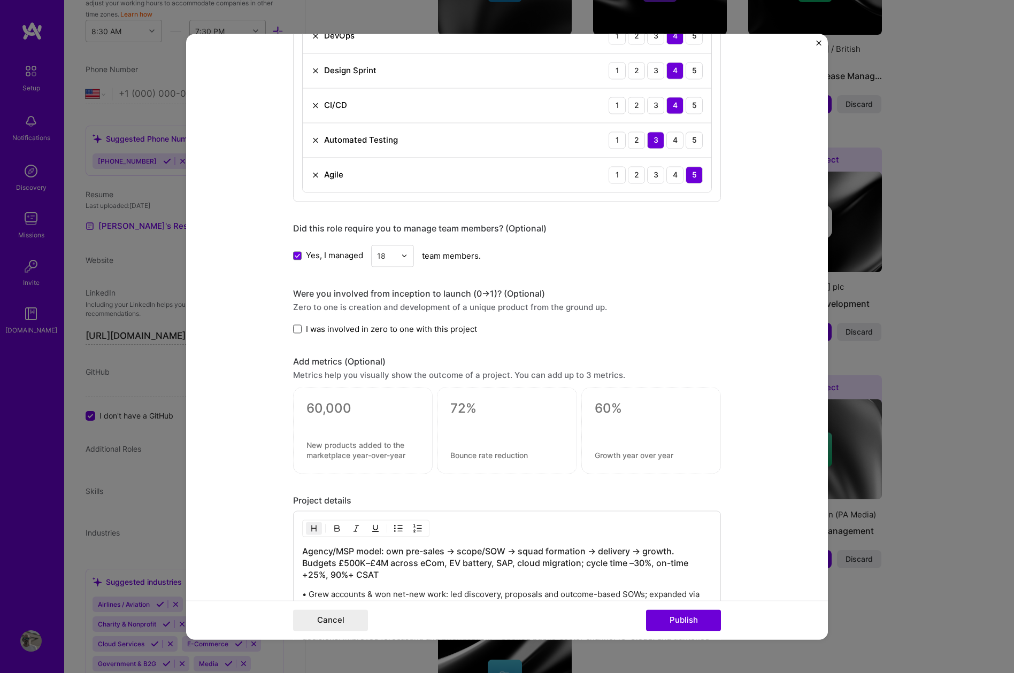
click at [296, 329] on span at bounding box center [297, 329] width 9 height 9
click at [0, 0] on input "I was involved in zero to one with this project" at bounding box center [0, 0] width 0 height 0
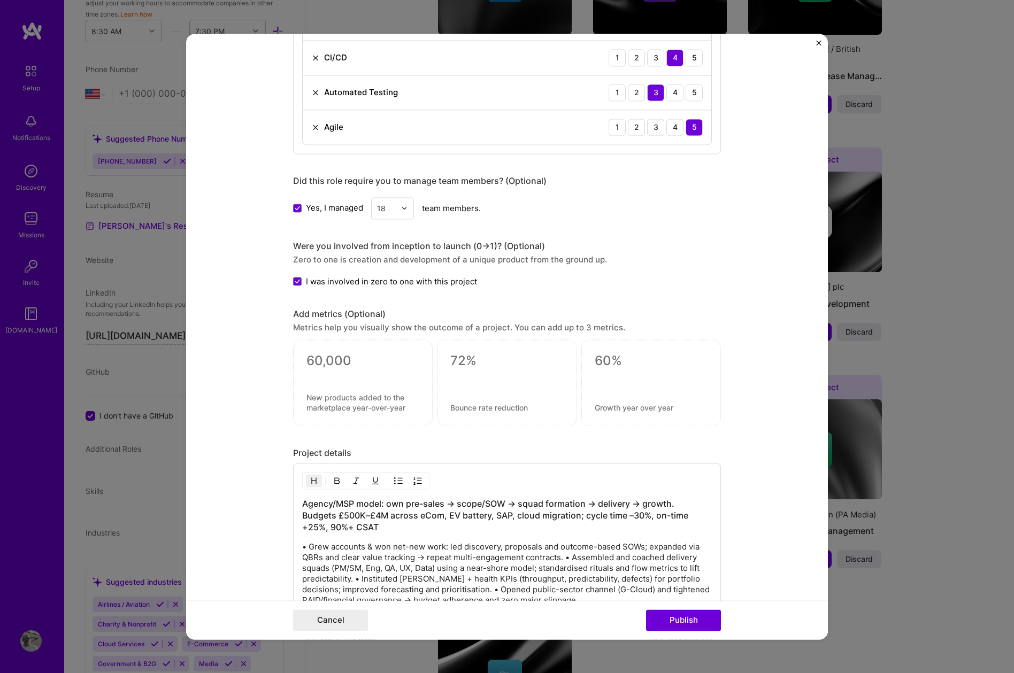
scroll to position [1475, 0]
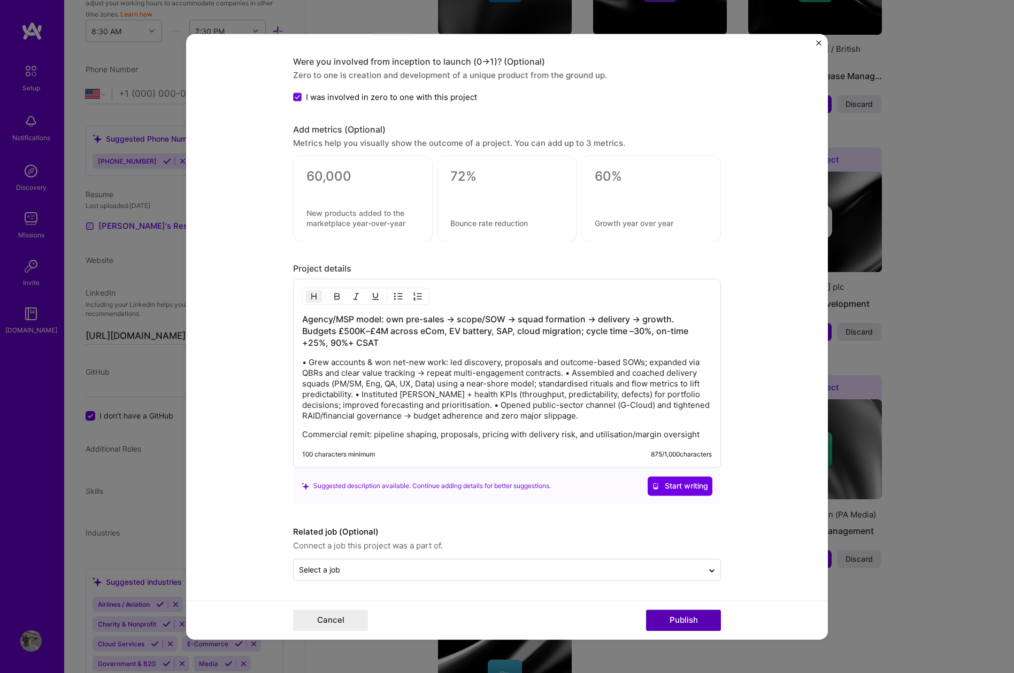
click at [691, 616] on button "Publish" at bounding box center [683, 620] width 75 height 21
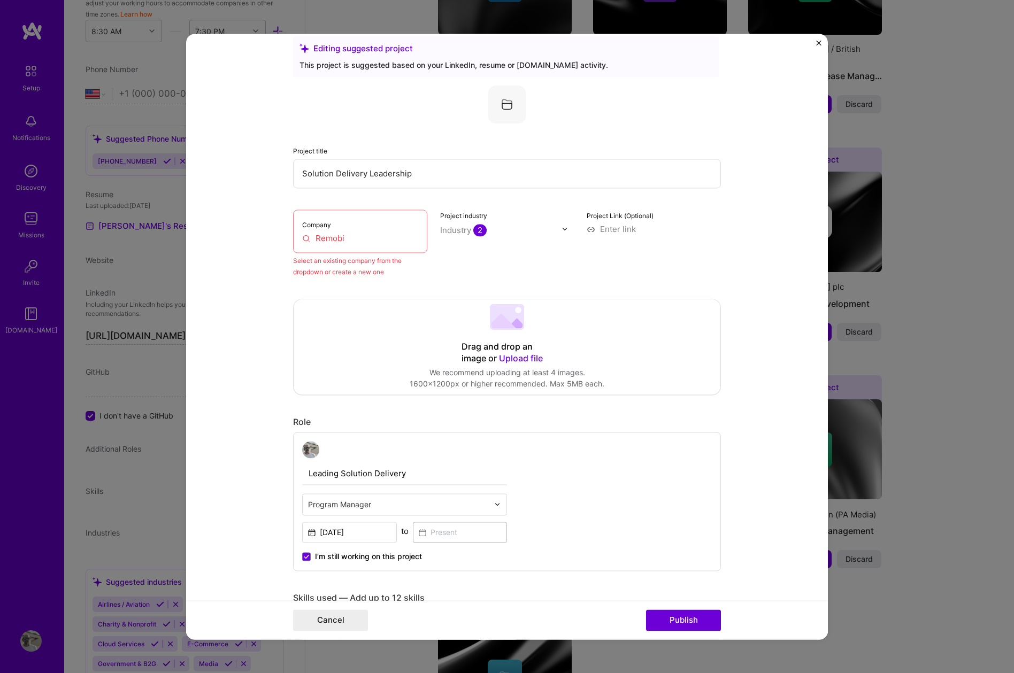
scroll to position [0, 0]
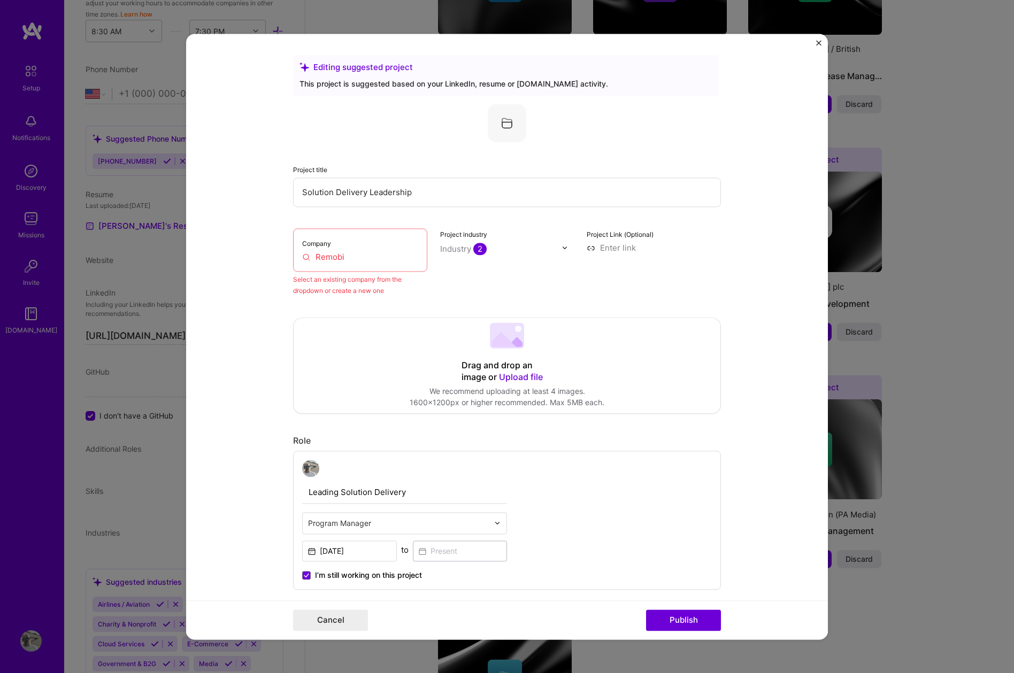
click at [374, 256] on input "Remobi" at bounding box center [360, 256] width 116 height 11
drag, startPoint x: 376, startPoint y: 256, endPoint x: 290, endPoint y: 256, distance: 86.6
click at [290, 256] on form "Editing suggested project This project is suggested based on your LinkedIn, res…" at bounding box center [507, 337] width 642 height 606
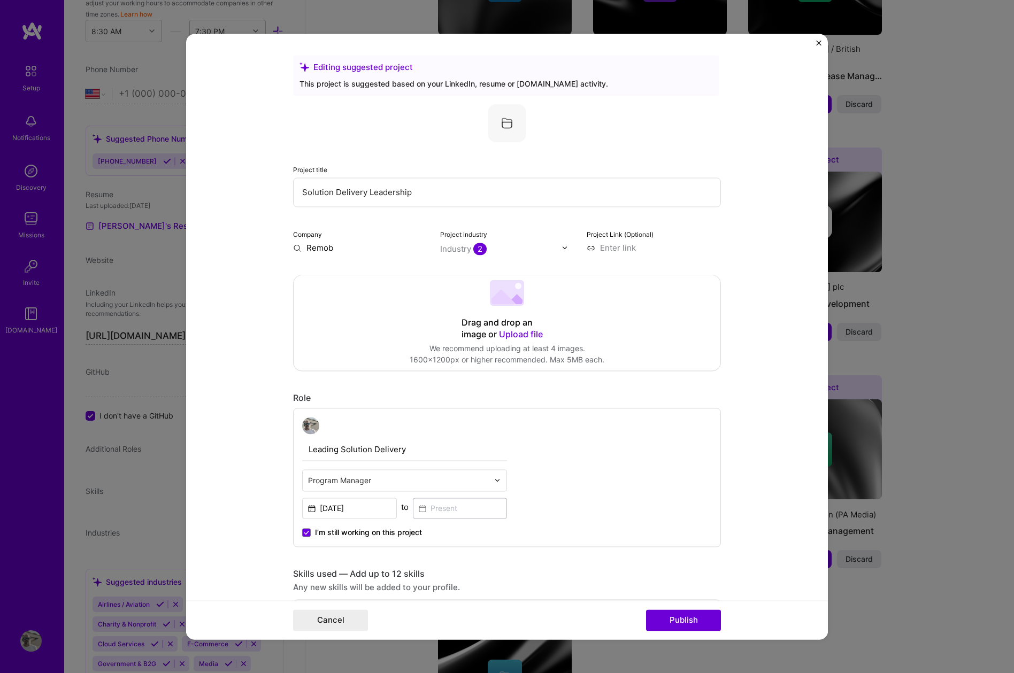
type input "Remobi"
click at [352, 268] on div "Add company Remobi" at bounding box center [373, 272] width 160 height 27
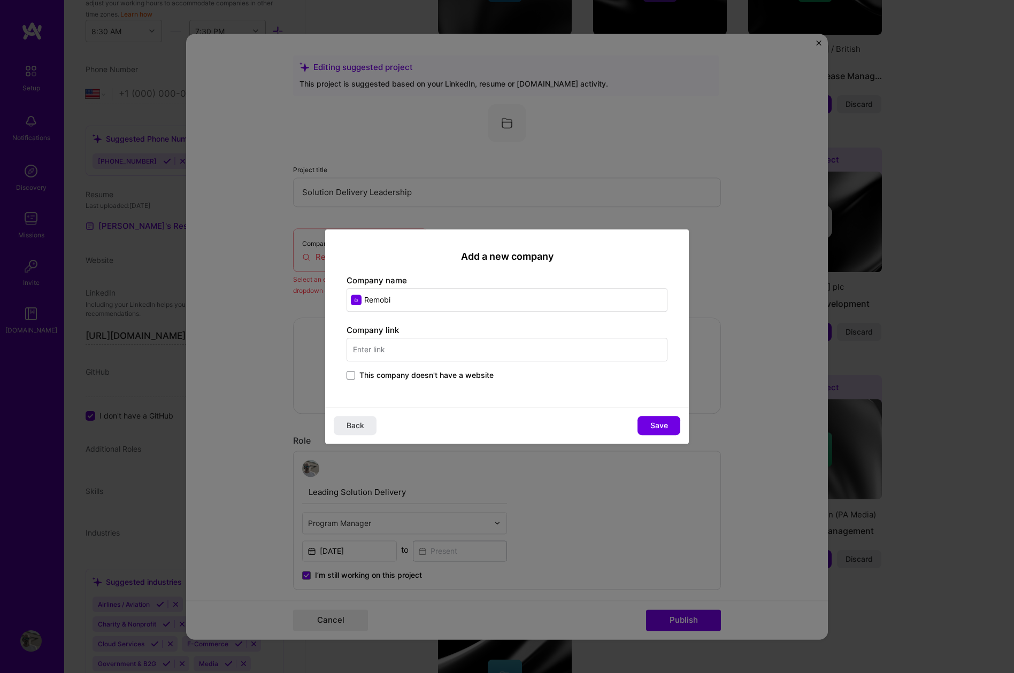
click at [396, 349] on input "text" at bounding box center [506, 350] width 321 height 24
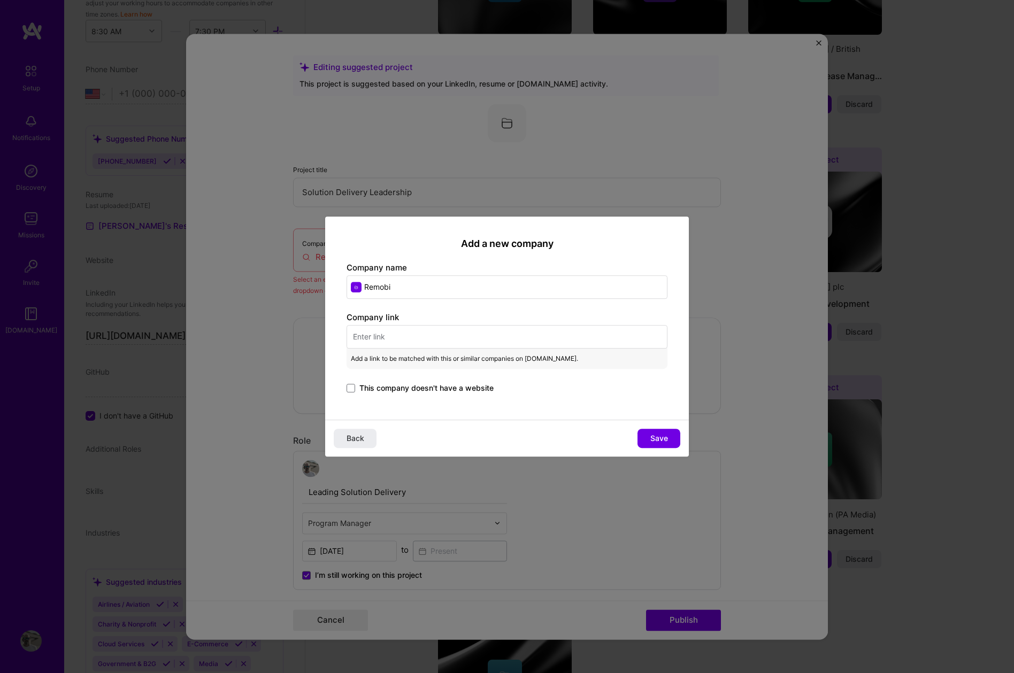
click at [414, 336] on input "text" at bounding box center [506, 337] width 321 height 24
paste input "[URL][DOMAIN_NAME]"
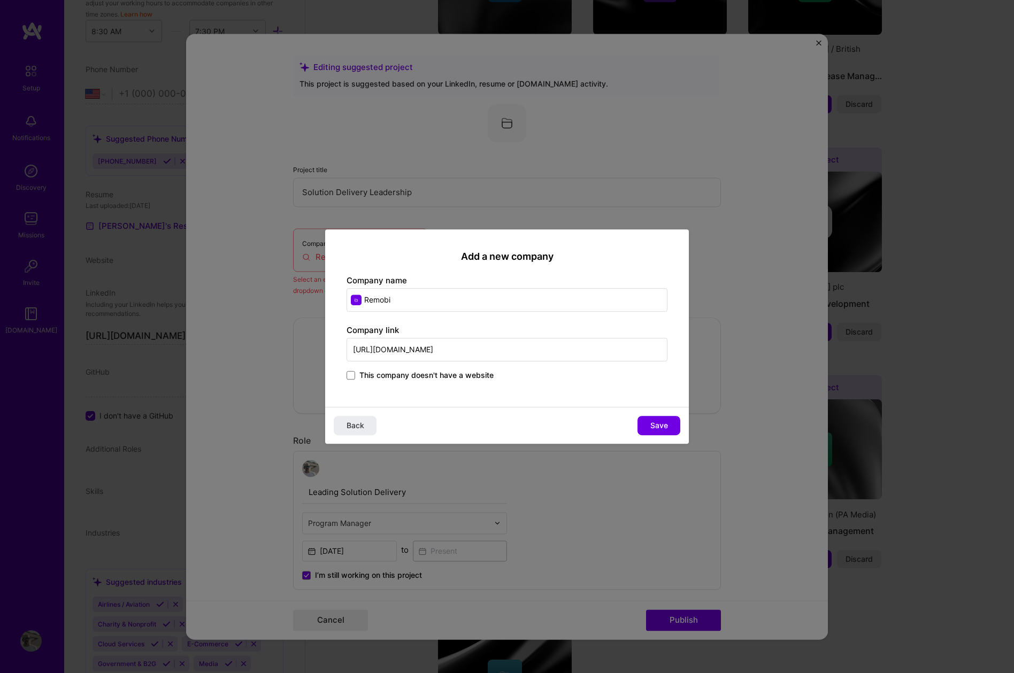
type input "[URL][DOMAIN_NAME]"
click at [636, 426] on div "Back Save" at bounding box center [507, 425] width 364 height 37
click at [649, 427] on button "Save" at bounding box center [658, 425] width 43 height 19
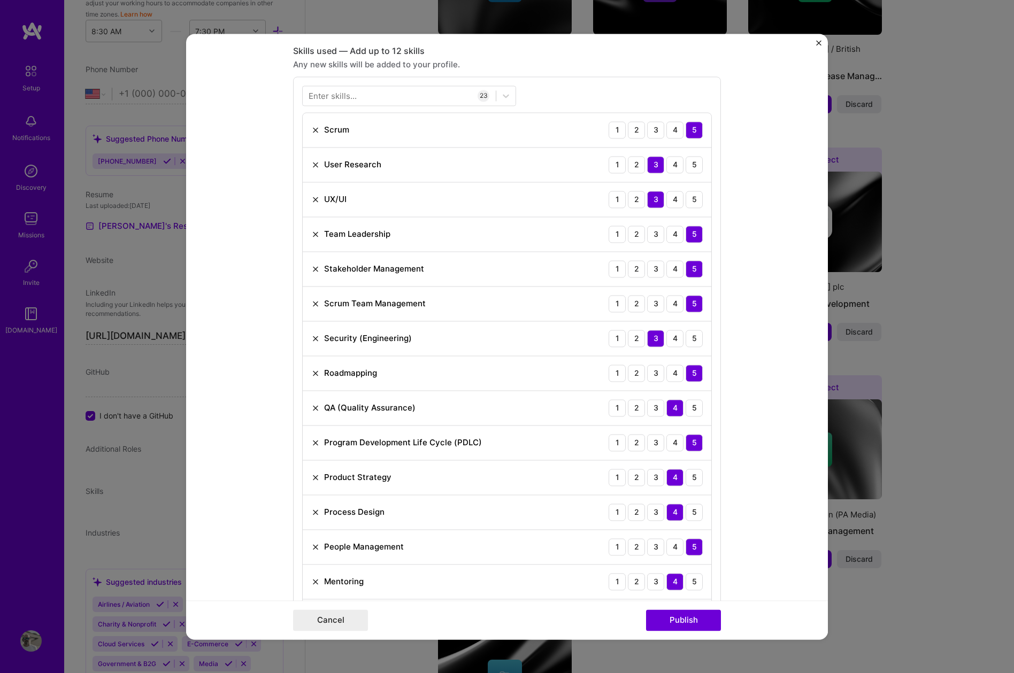
scroll to position [533, 0]
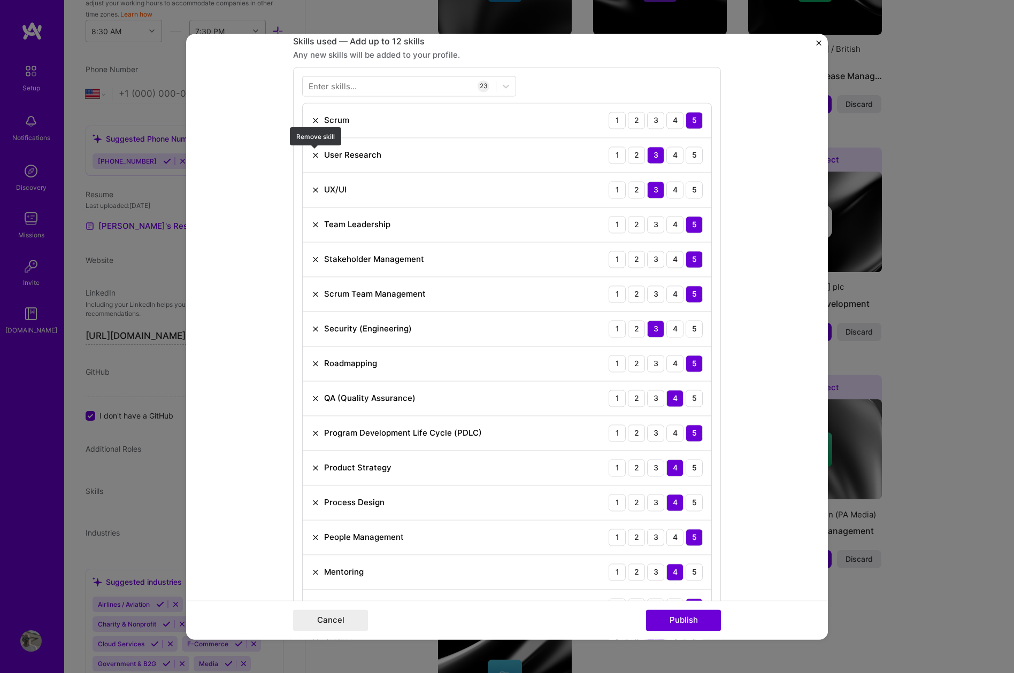
click at [314, 153] on img at bounding box center [315, 155] width 9 height 9
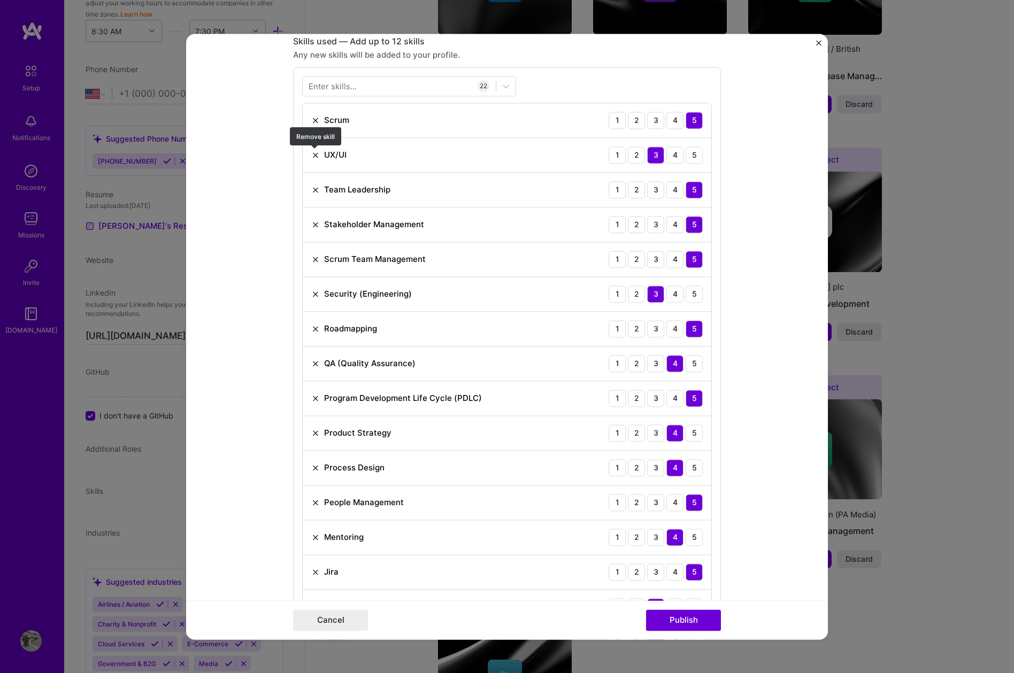
click at [315, 157] on img at bounding box center [315, 155] width 9 height 9
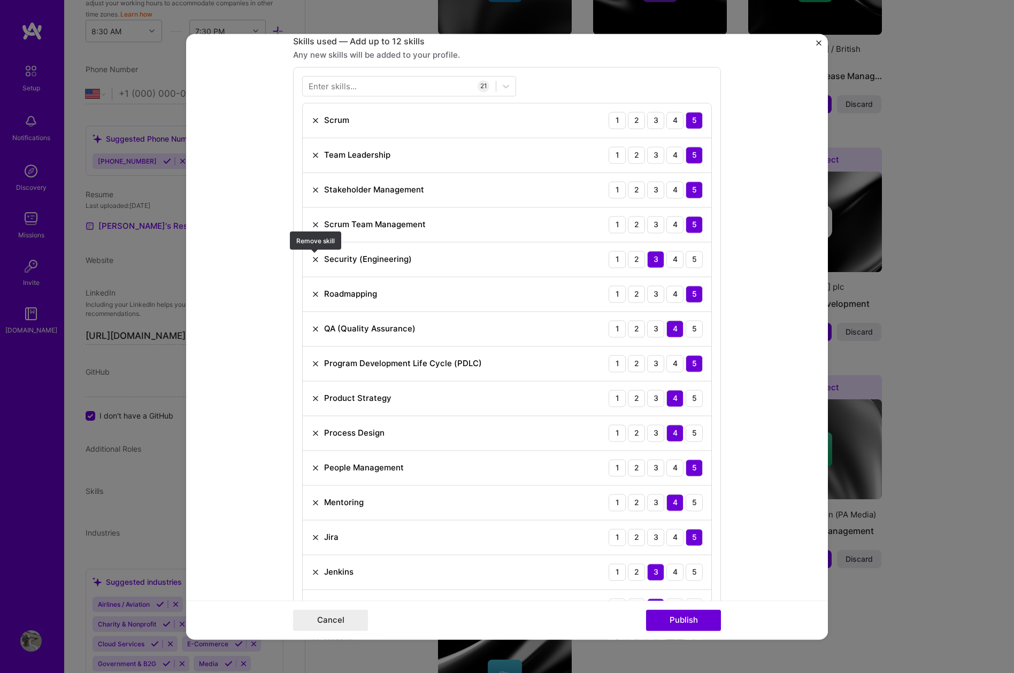
click at [314, 257] on img at bounding box center [315, 259] width 9 height 9
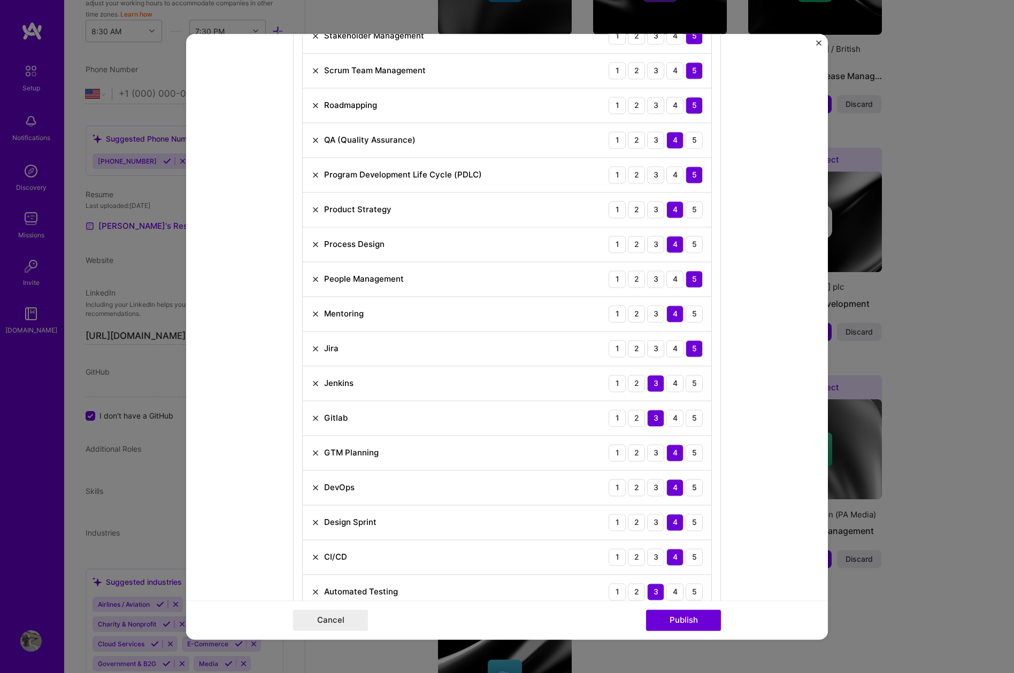
scroll to position [699, 0]
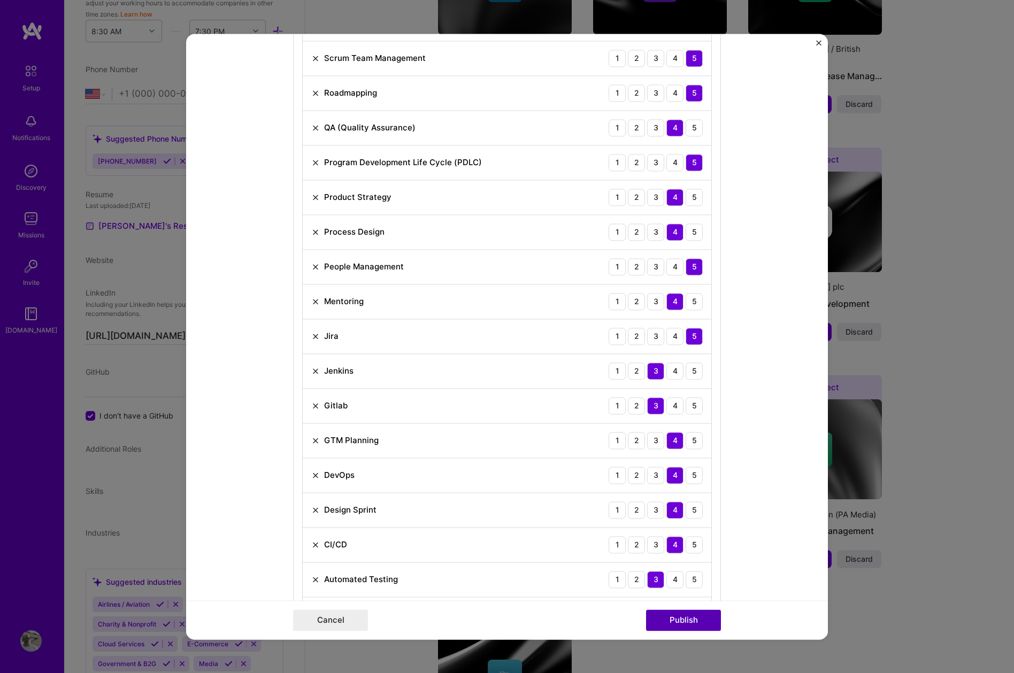
click at [680, 618] on button "Publish" at bounding box center [683, 620] width 75 height 21
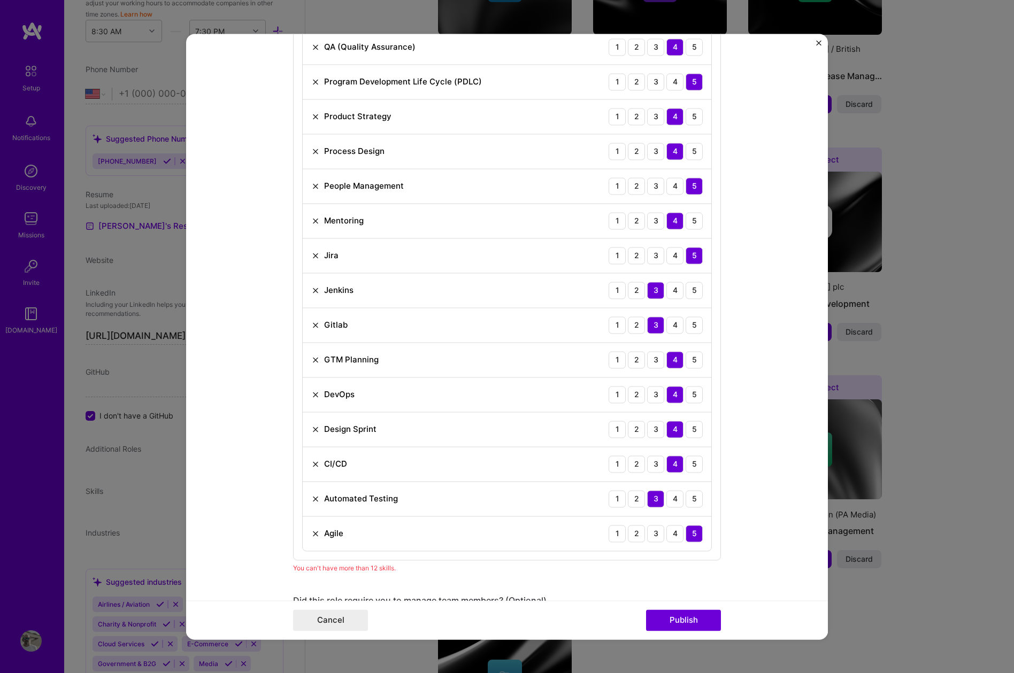
scroll to position [778, 0]
click at [317, 361] on img at bounding box center [315, 361] width 9 height 9
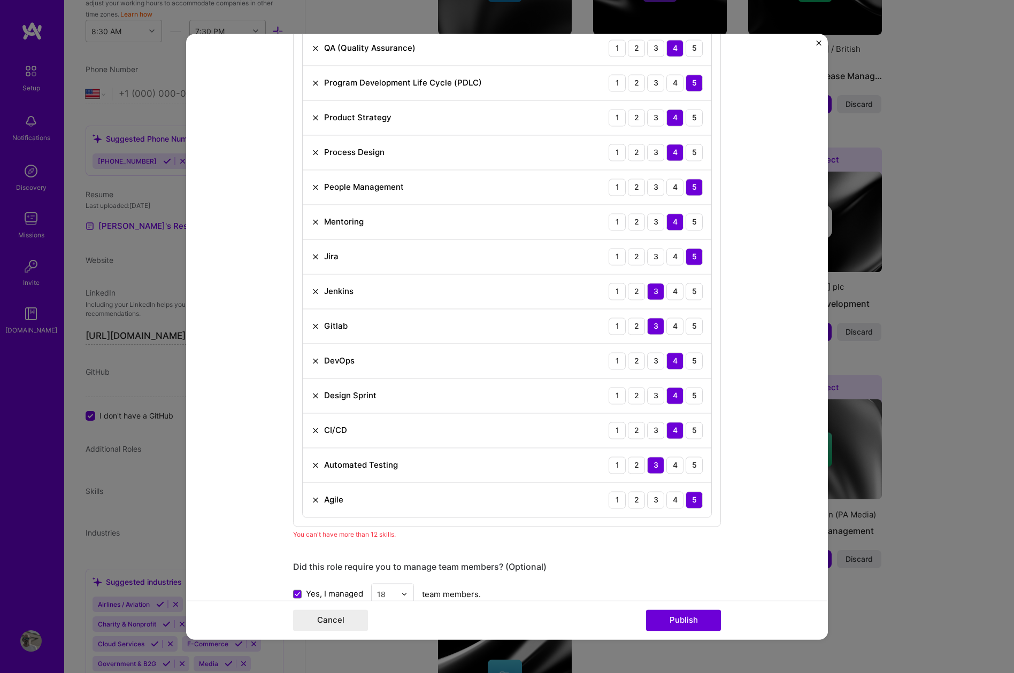
click at [315, 326] on img at bounding box center [315, 326] width 9 height 9
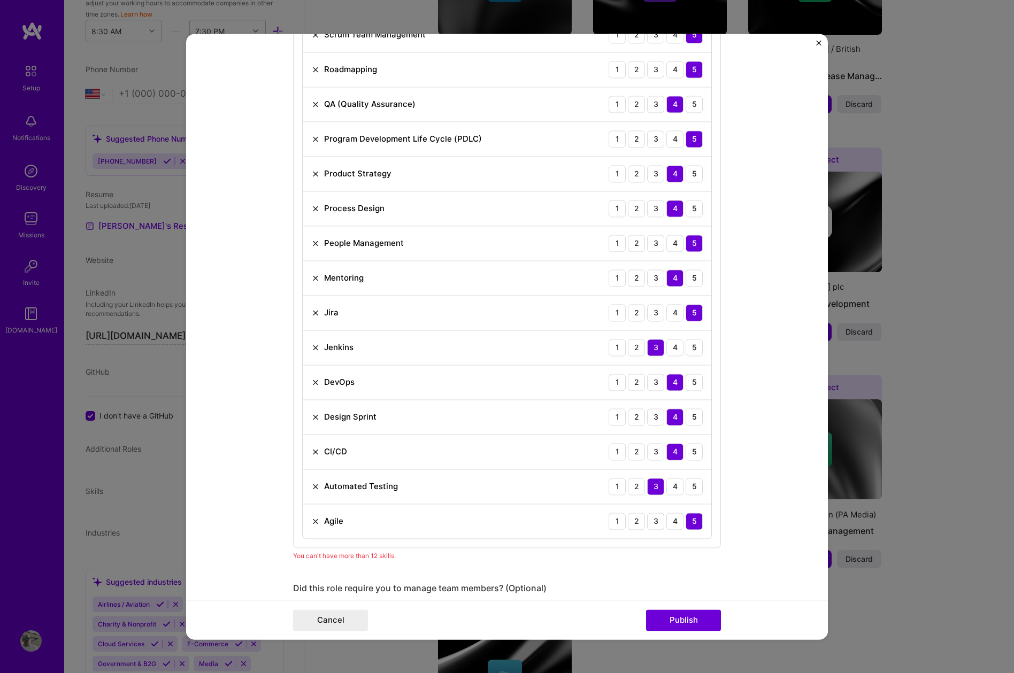
scroll to position [695, 0]
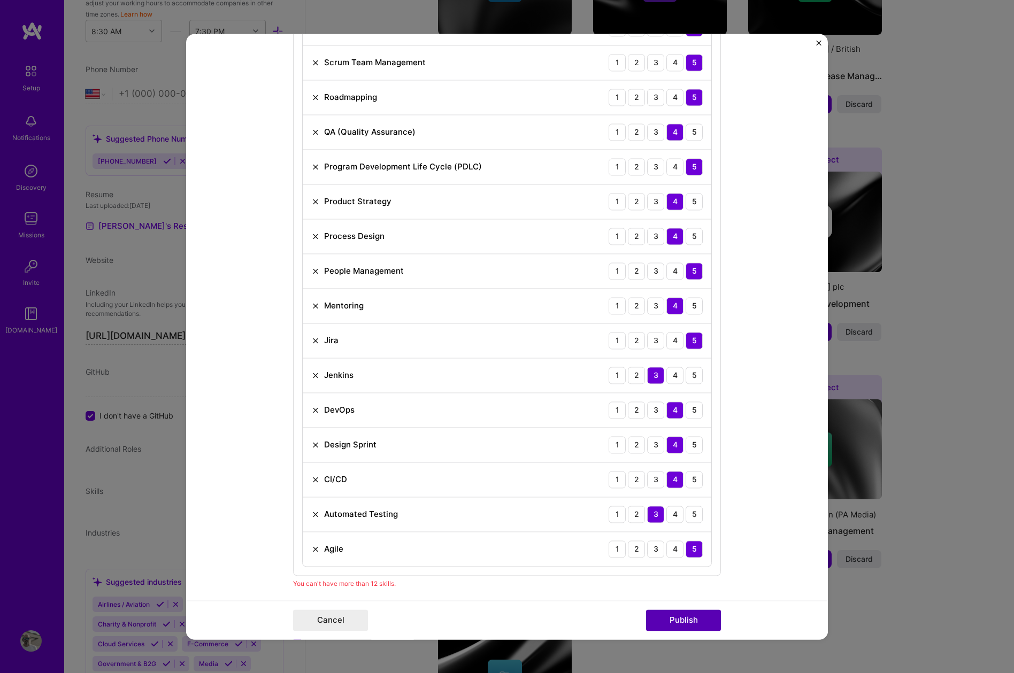
click at [689, 618] on button "Publish" at bounding box center [683, 620] width 75 height 21
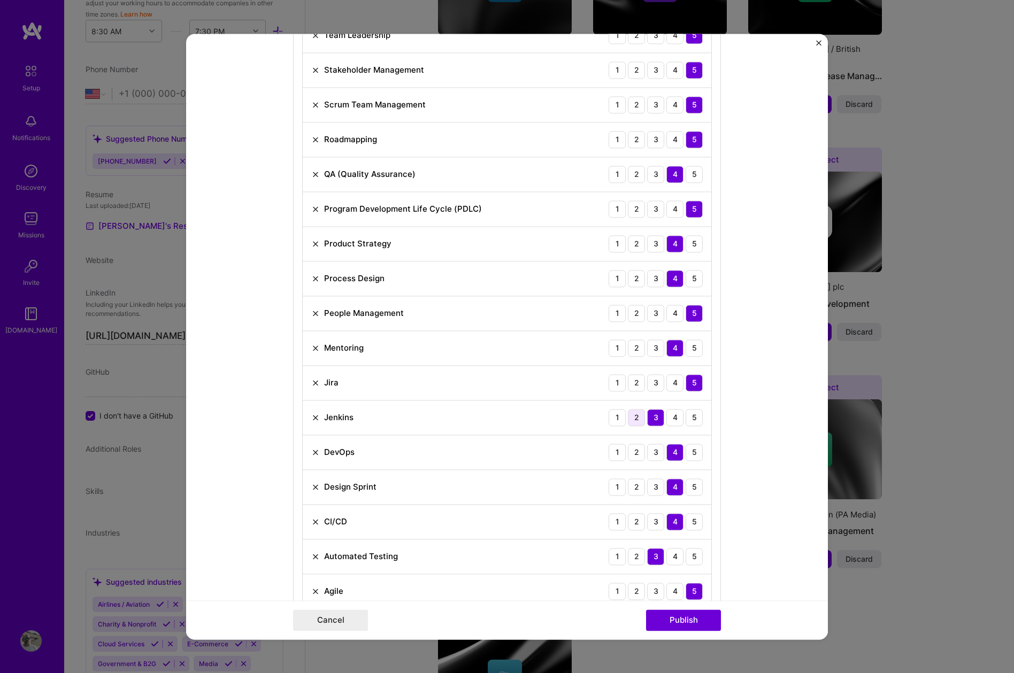
scroll to position [649, 0]
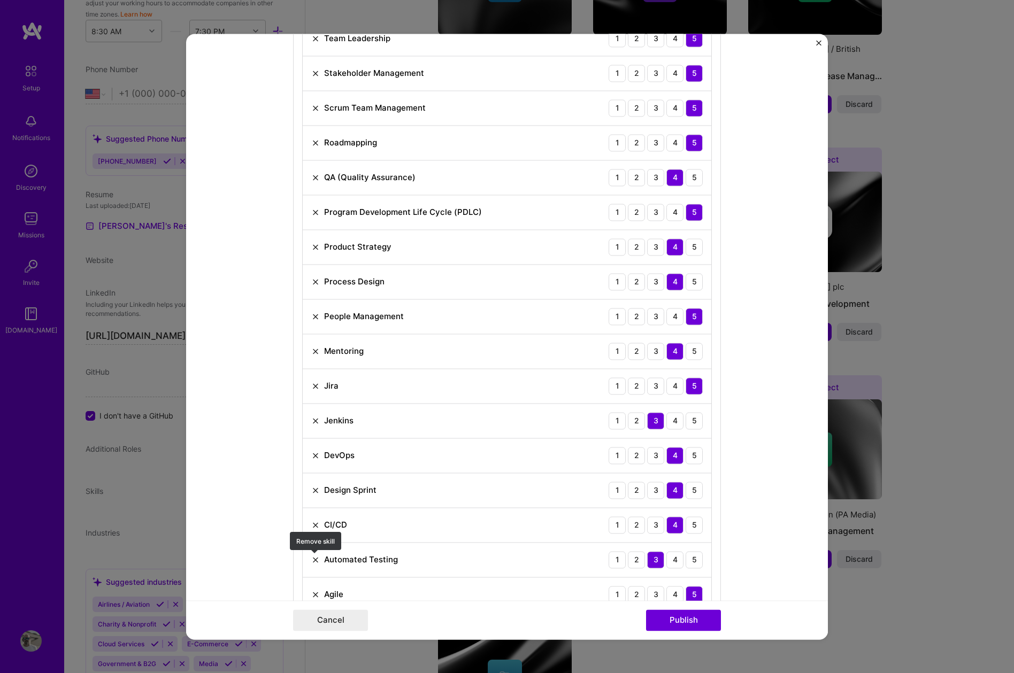
click at [315, 559] on img at bounding box center [315, 560] width 9 height 9
click at [316, 490] on img at bounding box center [315, 490] width 9 height 9
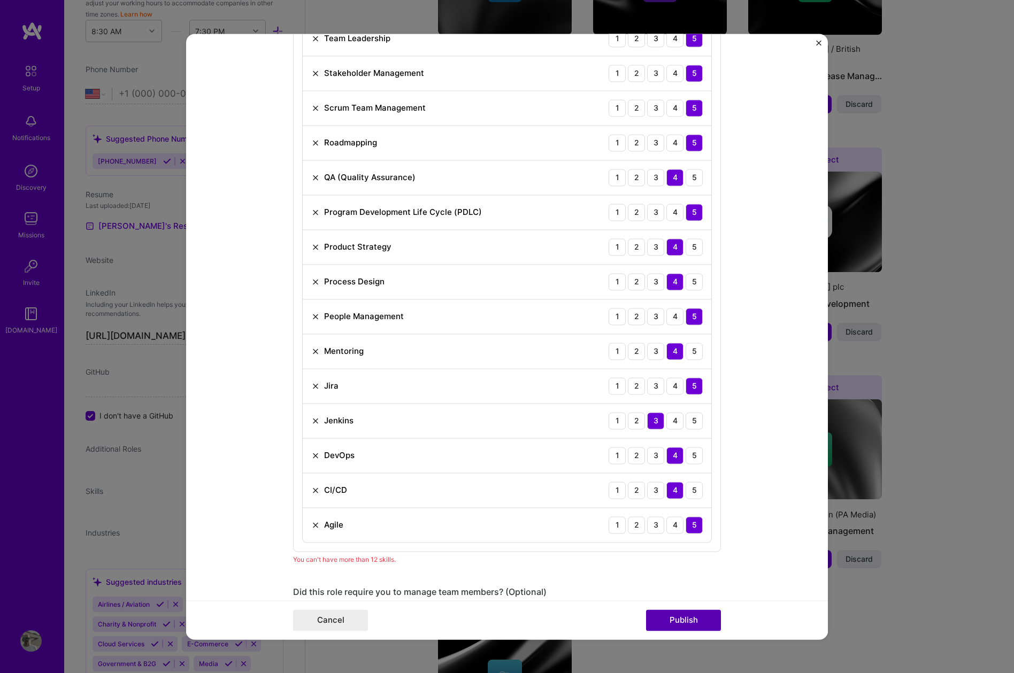
click at [696, 620] on button "Publish" at bounding box center [683, 620] width 75 height 21
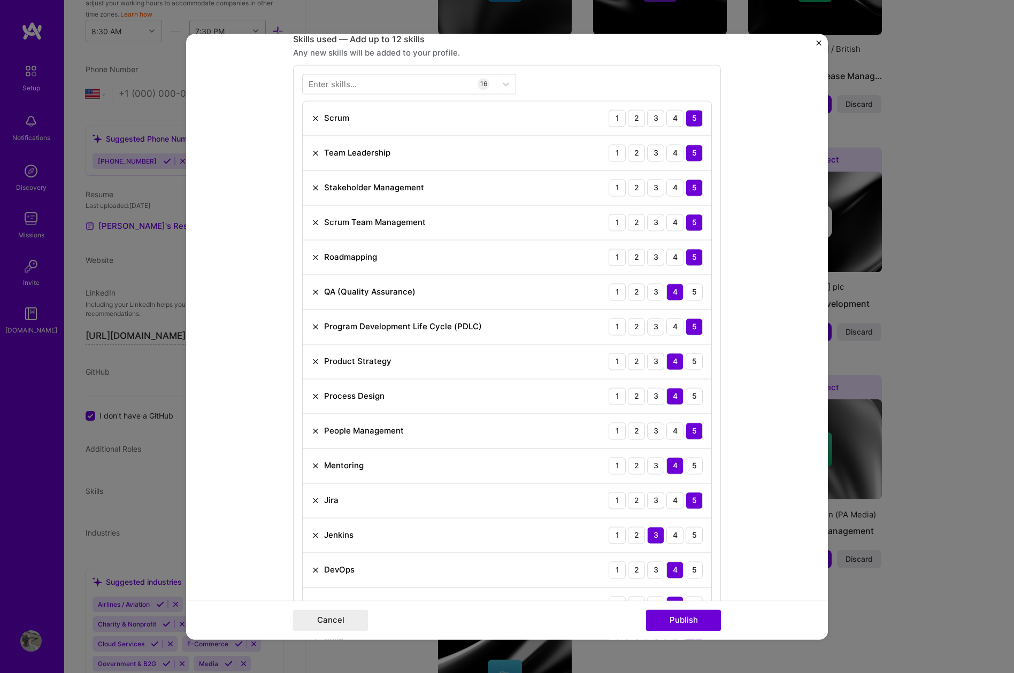
scroll to position [529, 0]
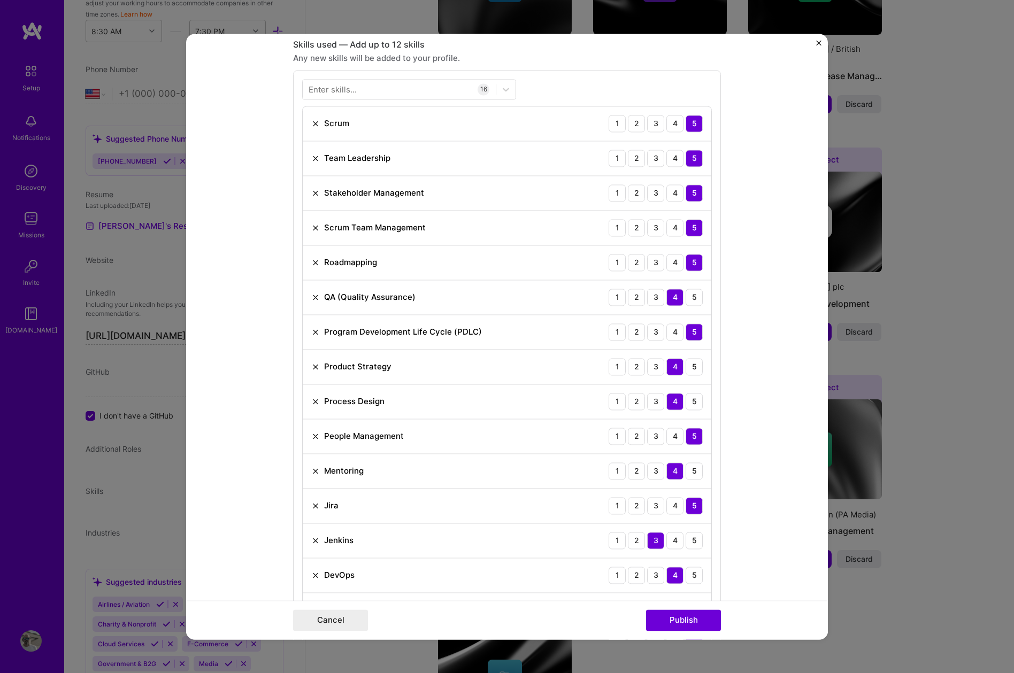
click at [315, 295] on img at bounding box center [315, 297] width 9 height 9
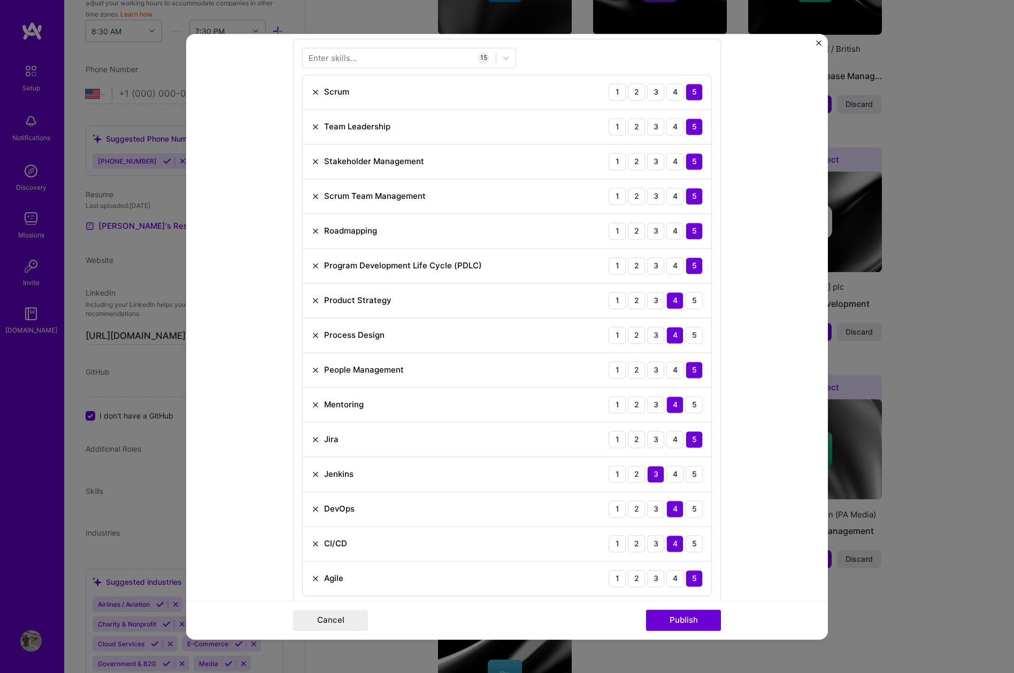
scroll to position [572, 0]
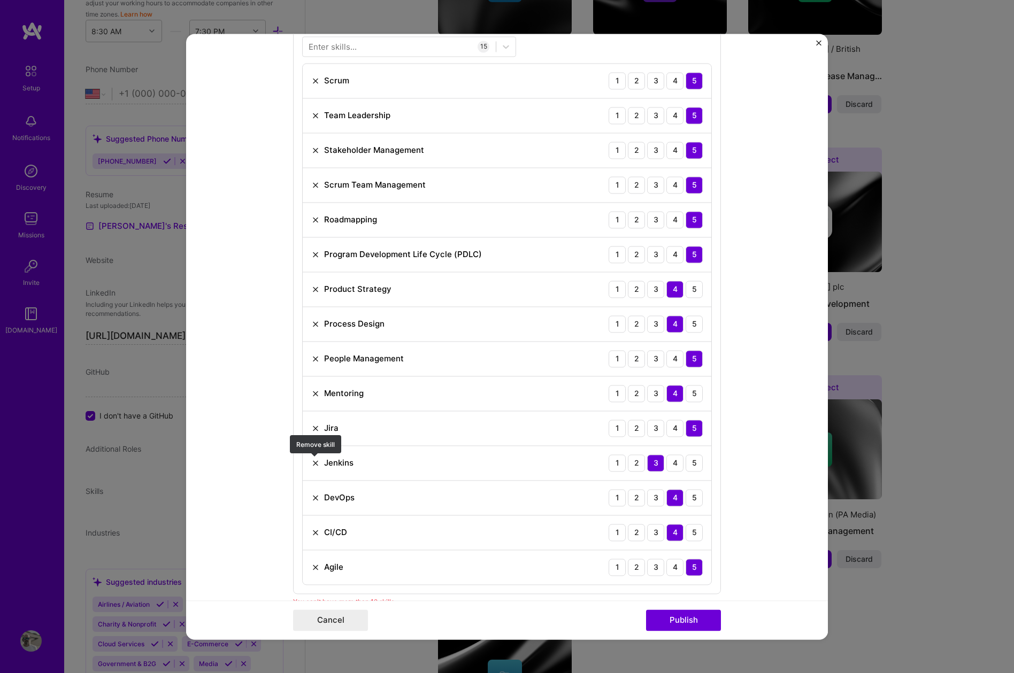
click at [315, 460] on img at bounding box center [315, 463] width 9 height 9
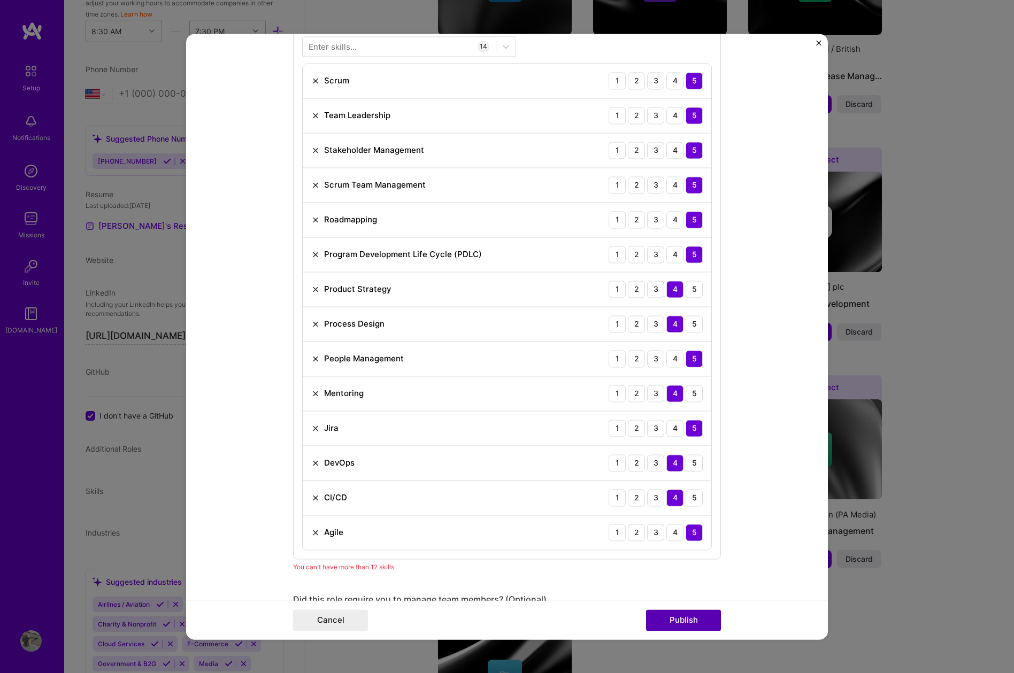
click at [683, 624] on button "Publish" at bounding box center [683, 620] width 75 height 21
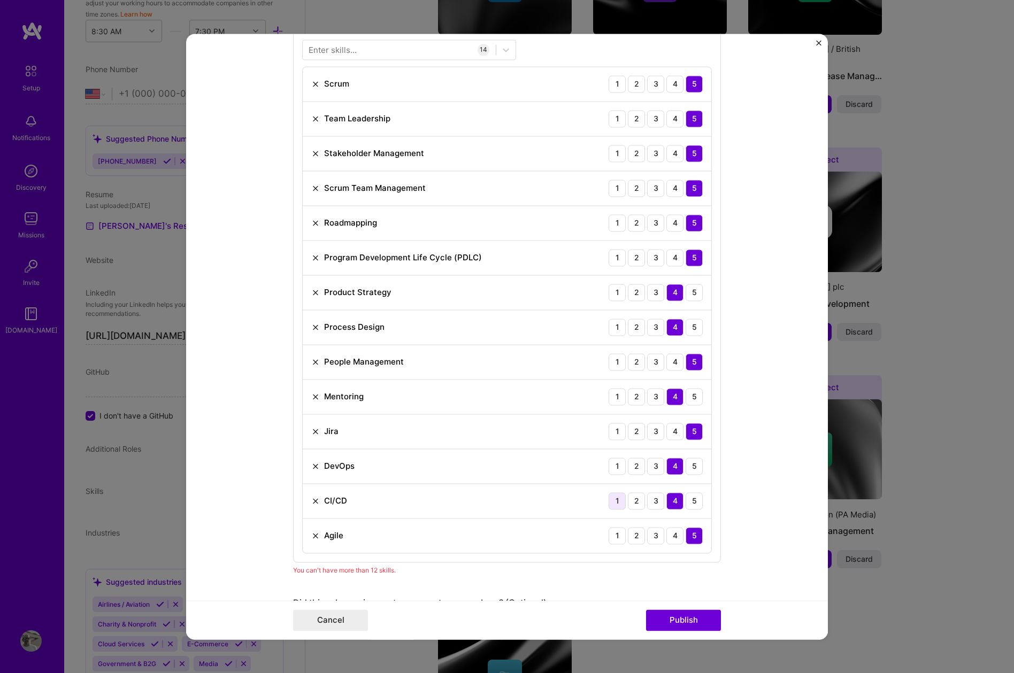
scroll to position [564, 0]
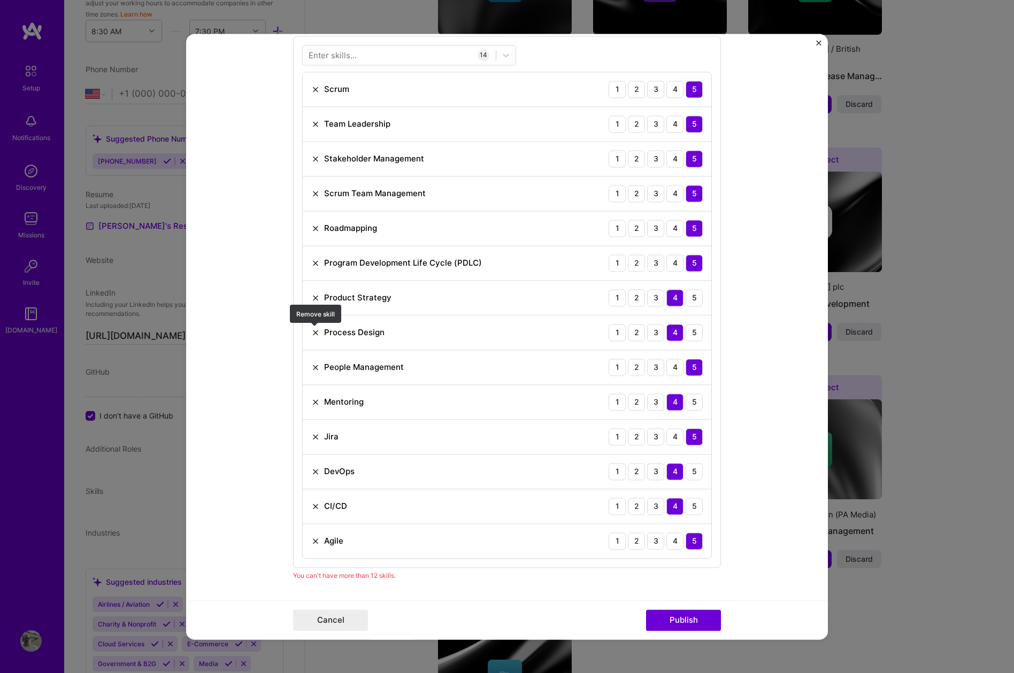
click at [318, 331] on img at bounding box center [315, 332] width 9 height 9
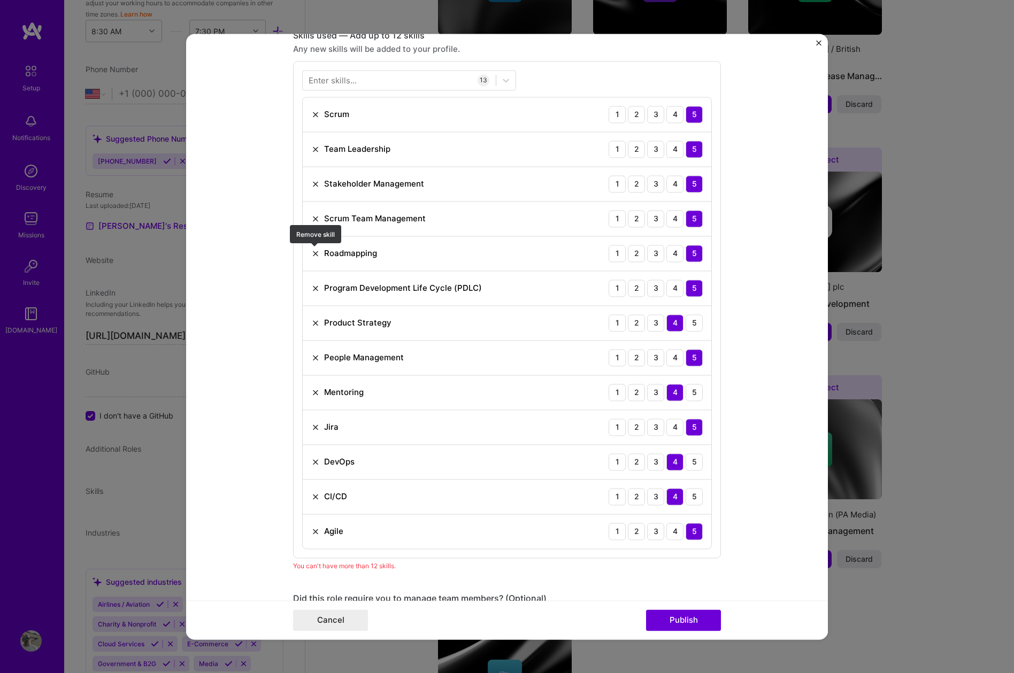
scroll to position [537, 0]
click at [317, 221] on img at bounding box center [315, 220] width 9 height 9
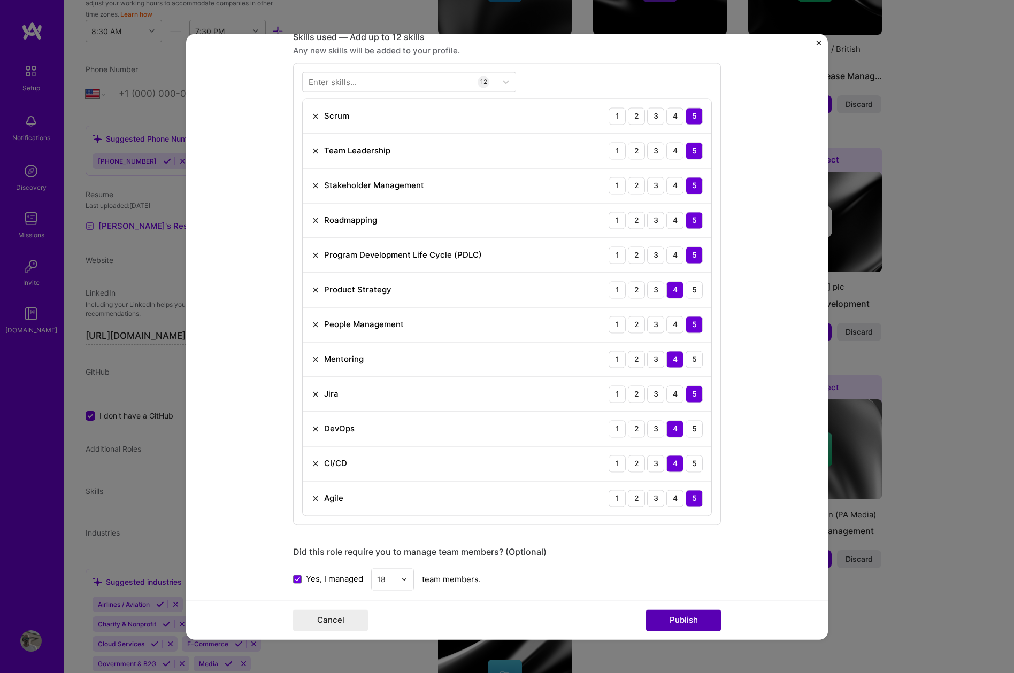
click at [684, 614] on button "Publish" at bounding box center [683, 620] width 75 height 21
